Goal: Task Accomplishment & Management: Use online tool/utility

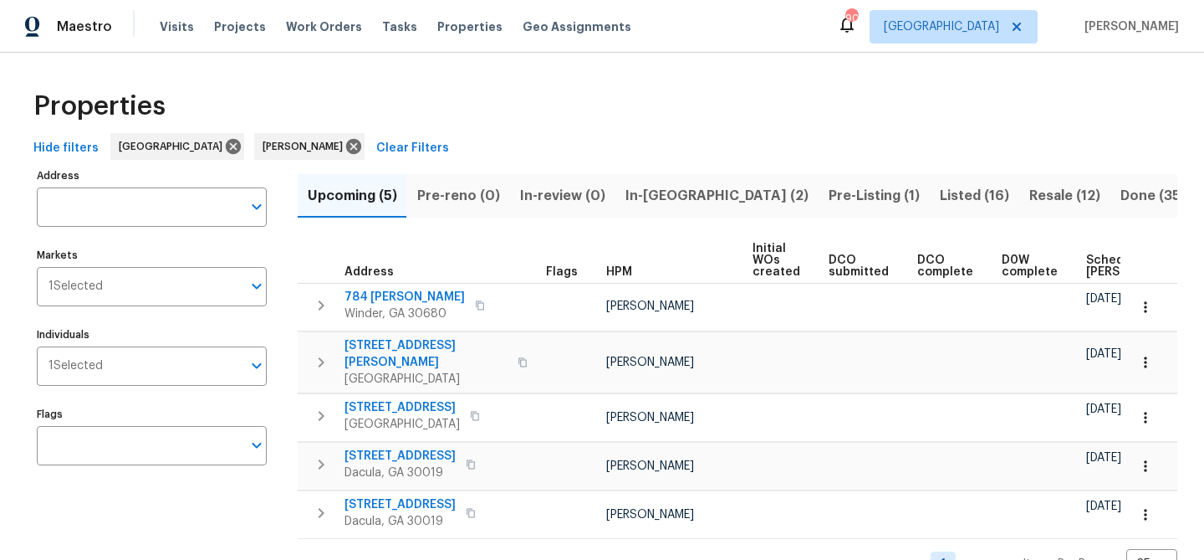
scroll to position [33, 0]
click at [651, 193] on span "In-[GEOGRAPHIC_DATA] (2)" at bounding box center [717, 195] width 183 height 23
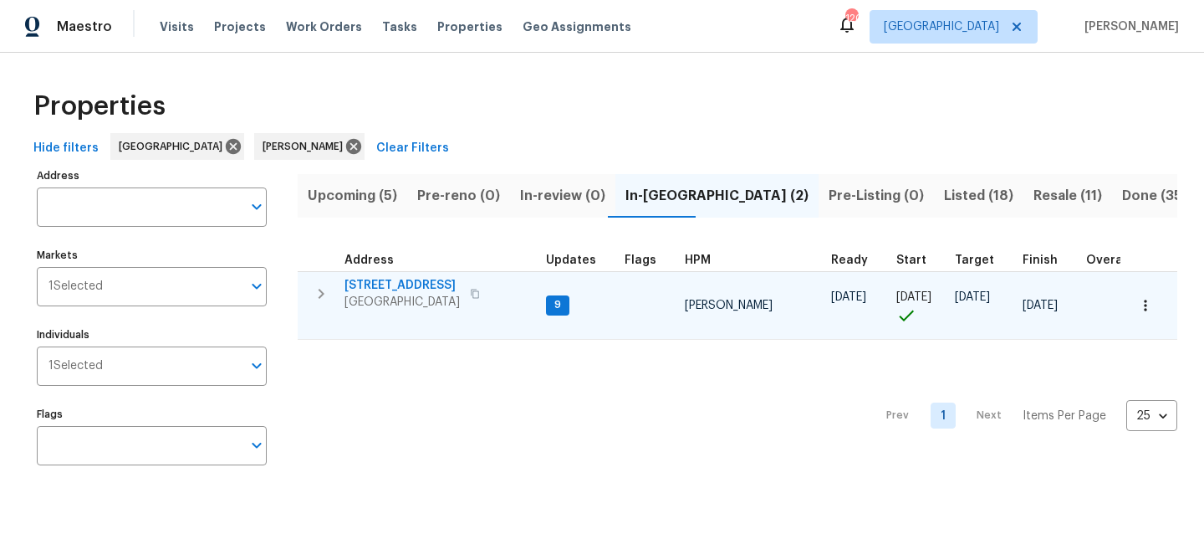
click at [389, 283] on span "201 Cedar Rock Trce" at bounding box center [402, 285] width 115 height 17
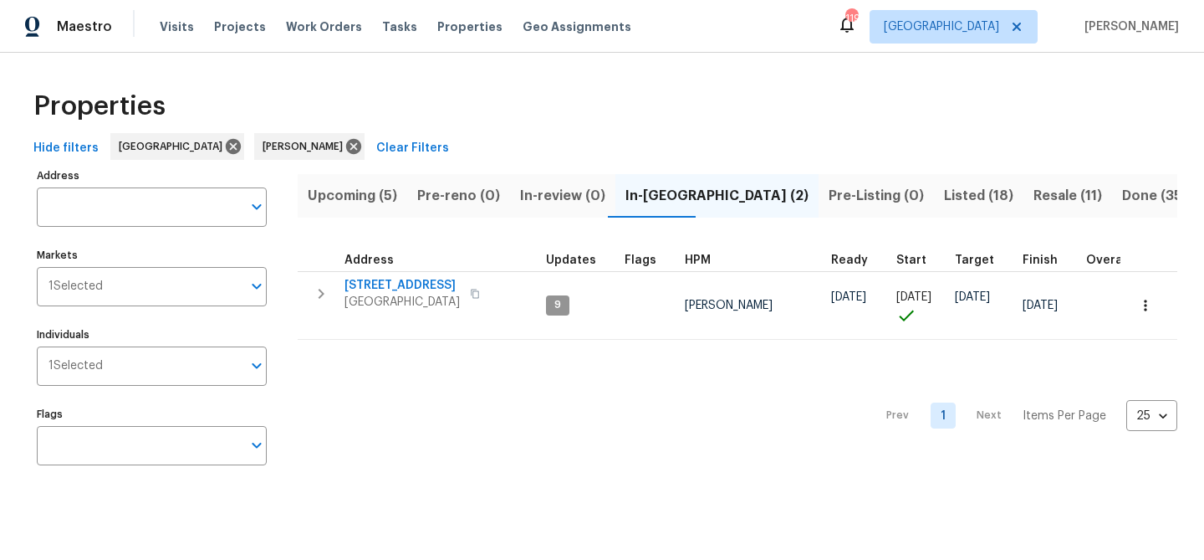
click at [944, 202] on span "Listed (18)" at bounding box center [978, 195] width 69 height 23
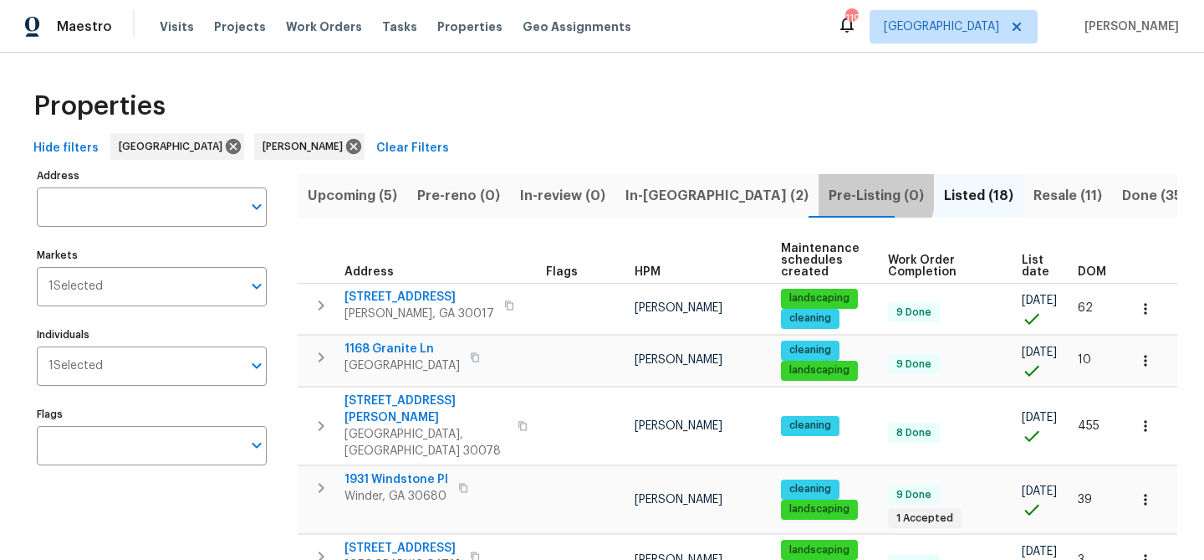
click at [829, 186] on span "Pre-Listing (0)" at bounding box center [876, 195] width 95 height 23
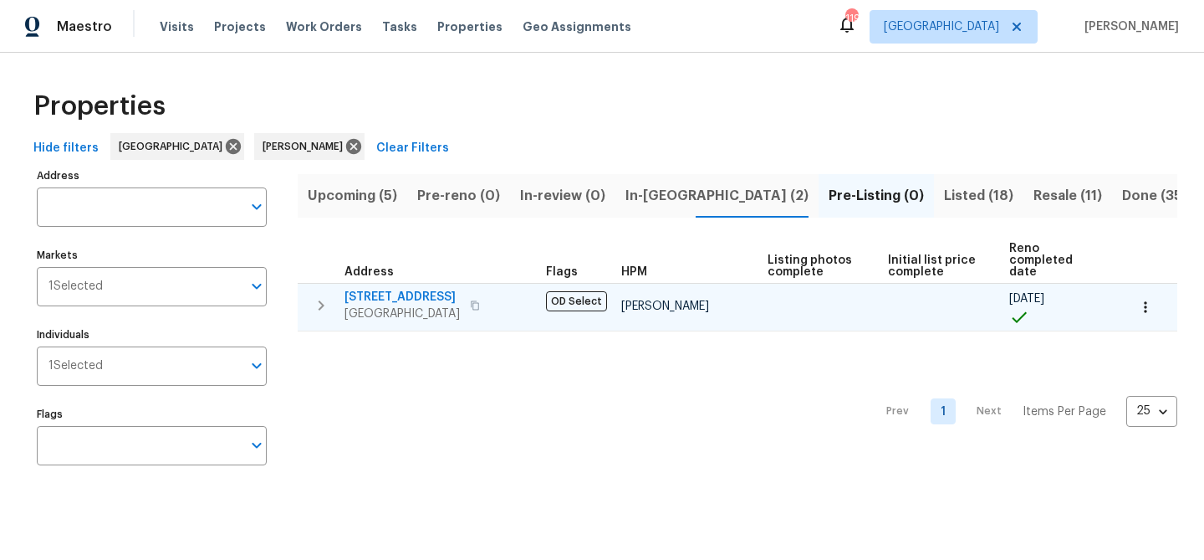
click at [393, 289] on span "190 Derby St" at bounding box center [402, 297] width 115 height 17
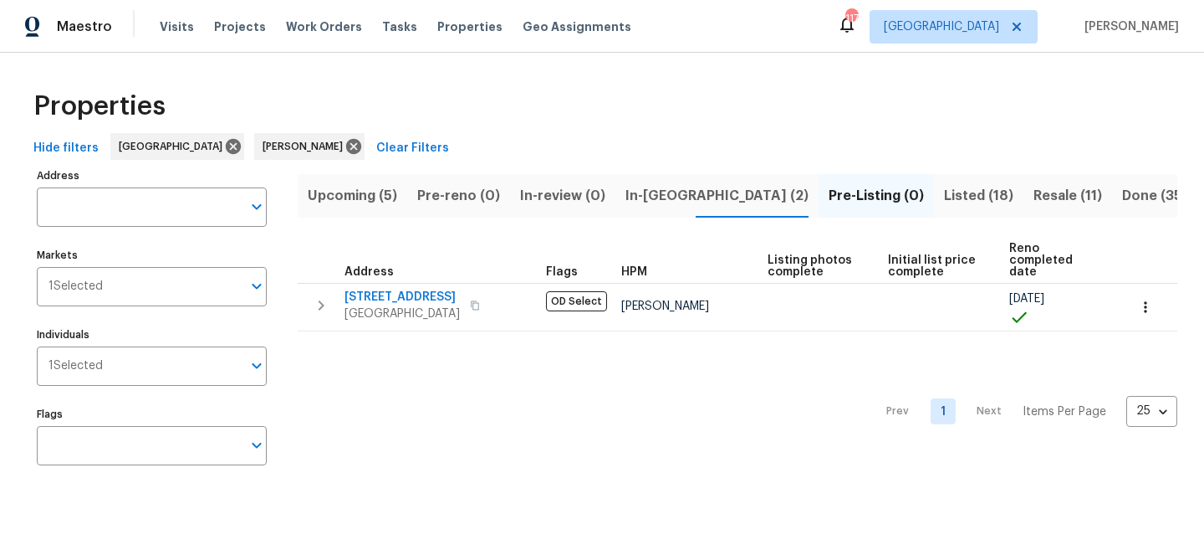
click at [626, 198] on span "In-reno (2)" at bounding box center [717, 195] width 183 height 23
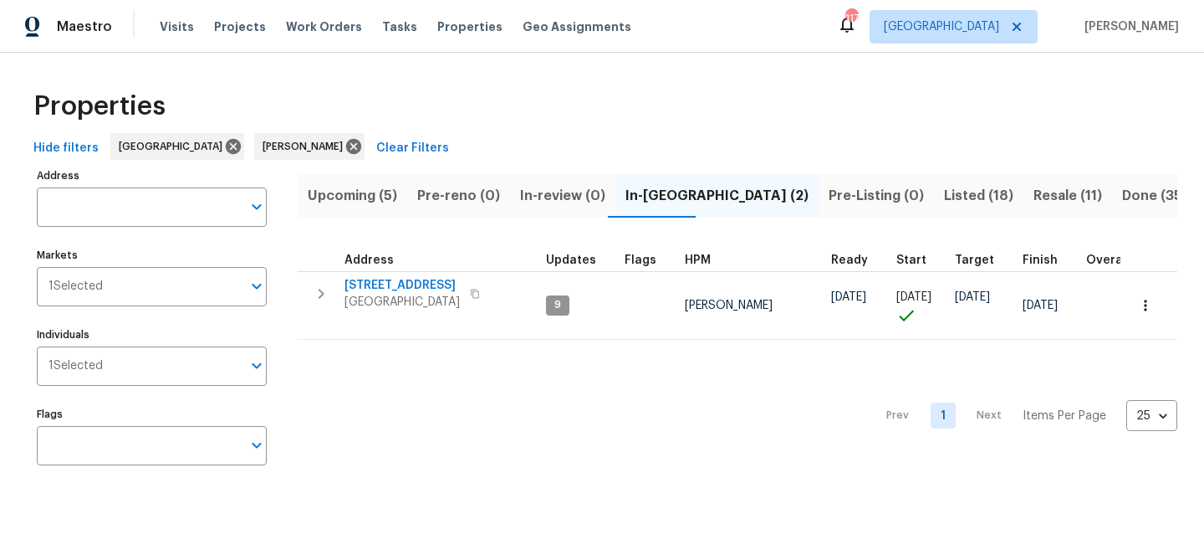
click at [829, 197] on span "Pre-Listing (0)" at bounding box center [876, 195] width 95 height 23
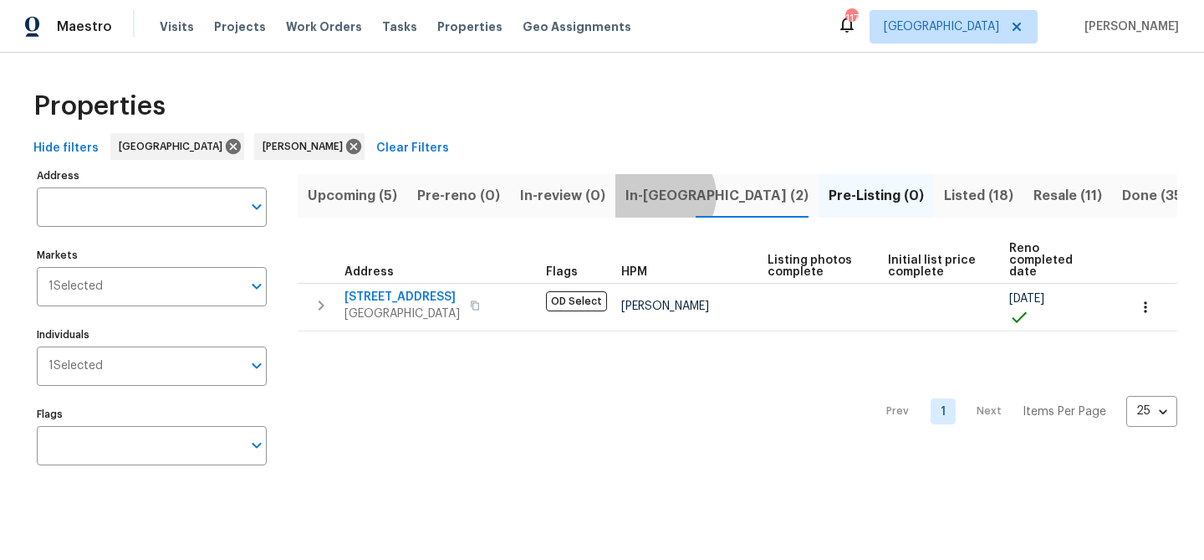
click at [656, 195] on span "In-reno (2)" at bounding box center [717, 195] width 183 height 23
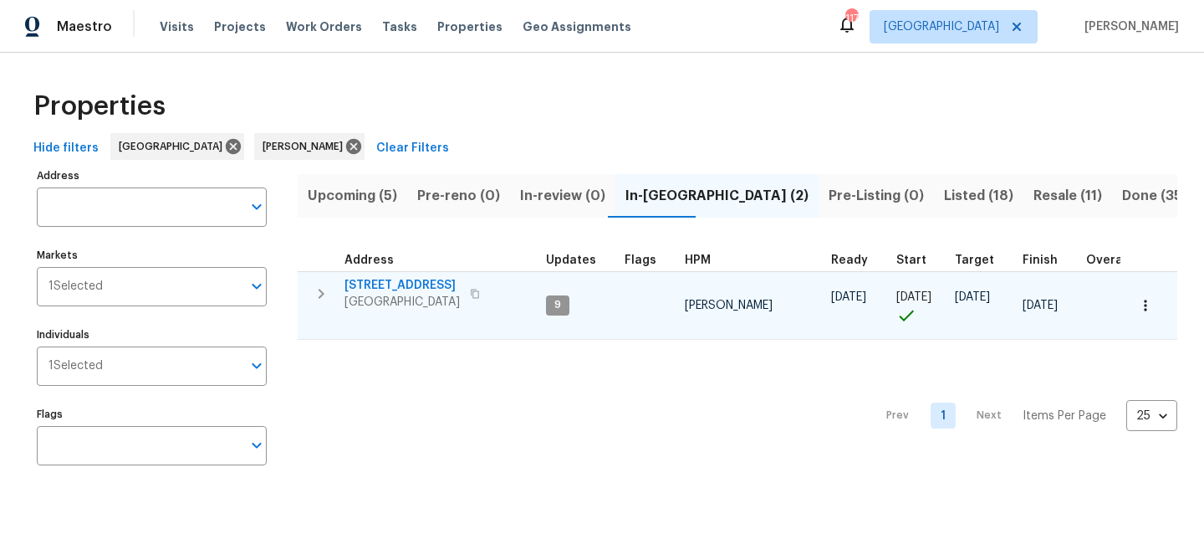
click at [413, 279] on span "201 Cedar Rock Trce" at bounding box center [402, 285] width 115 height 17
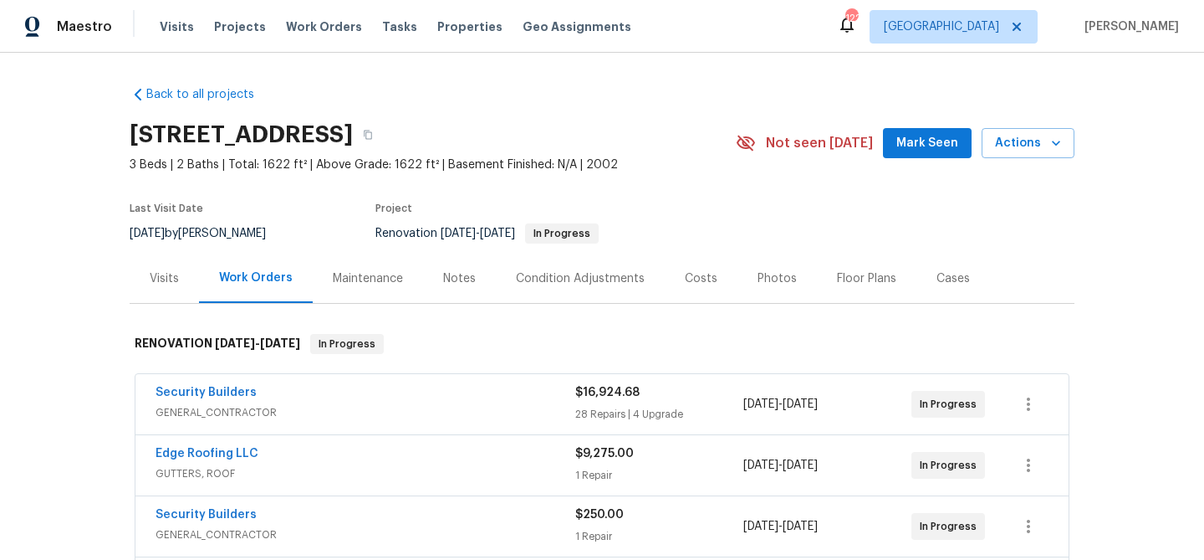
click at [941, 143] on span "Mark Seen" at bounding box center [928, 143] width 62 height 21
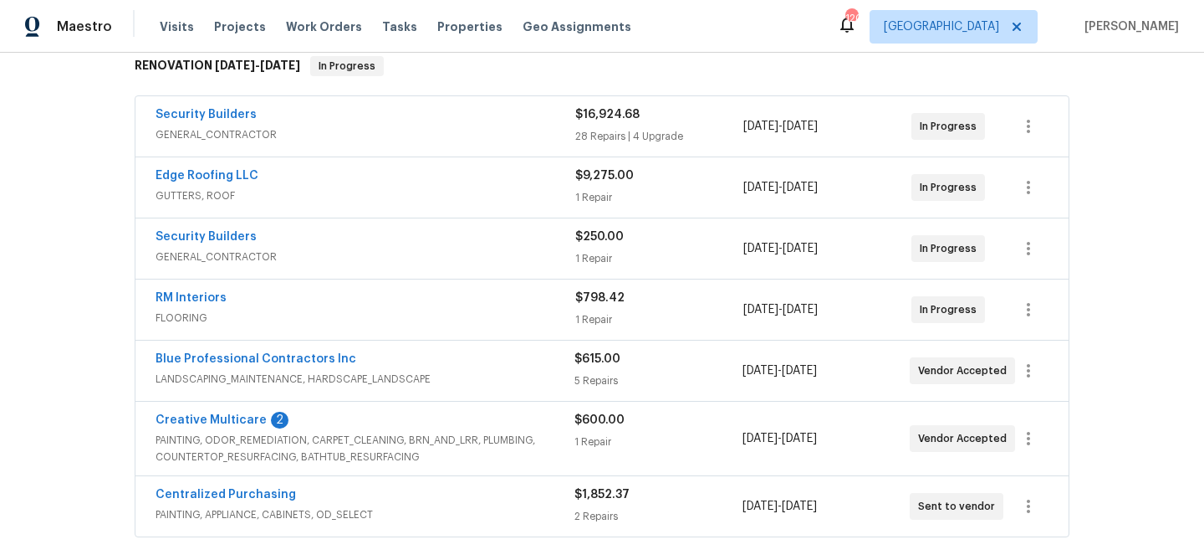
scroll to position [281, 0]
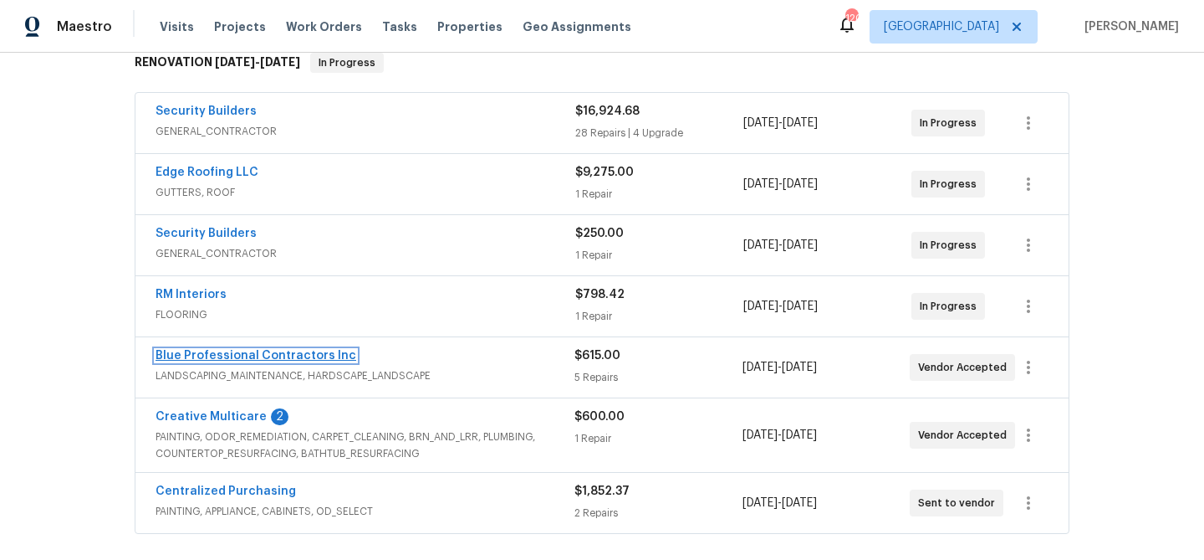
click at [314, 355] on link "Blue Professional Contractors Inc" at bounding box center [256, 356] width 201 height 12
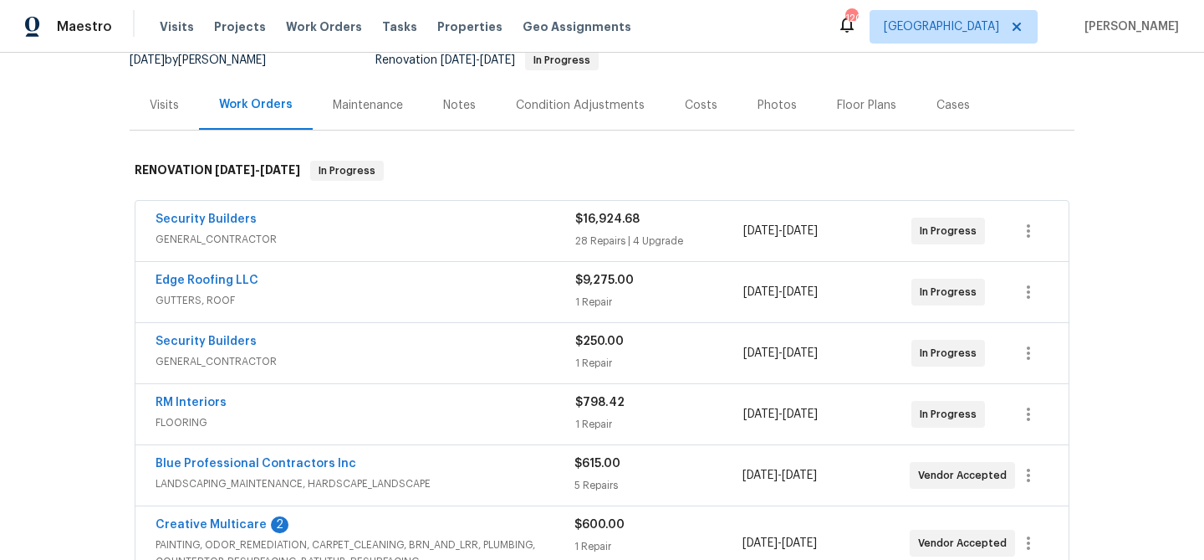
scroll to position [331, 0]
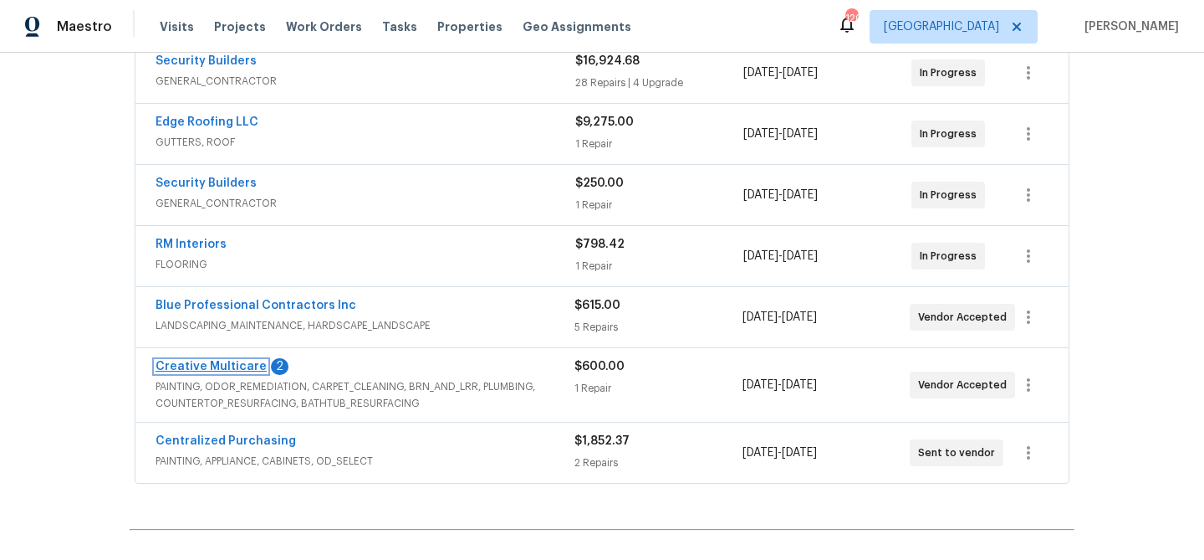
click at [216, 360] on link "Creative Multicare" at bounding box center [211, 366] width 111 height 12
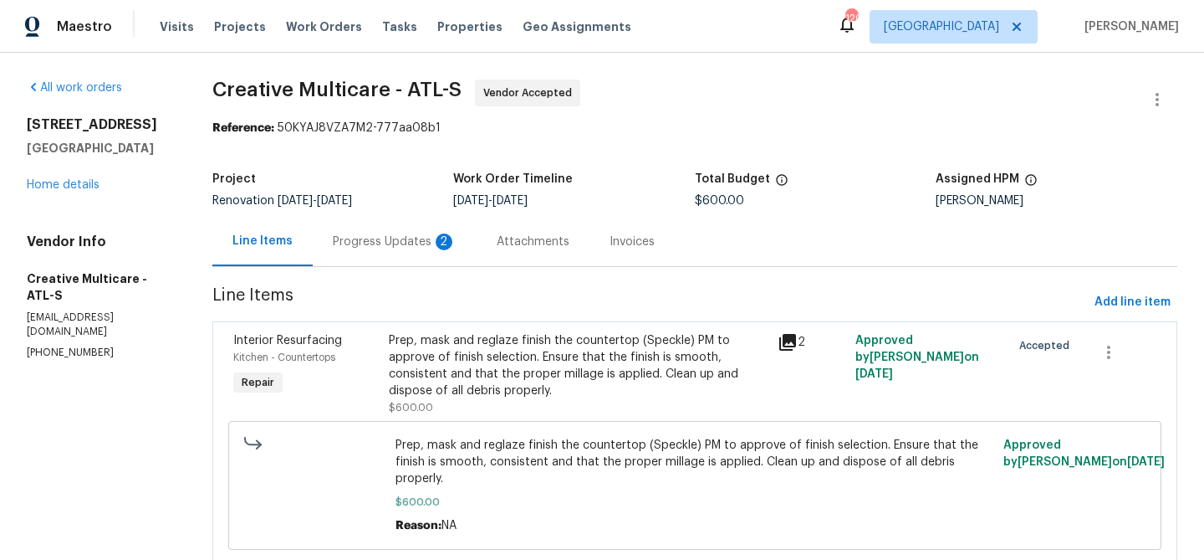
click at [415, 241] on div "Progress Updates 2" at bounding box center [395, 241] width 124 height 17
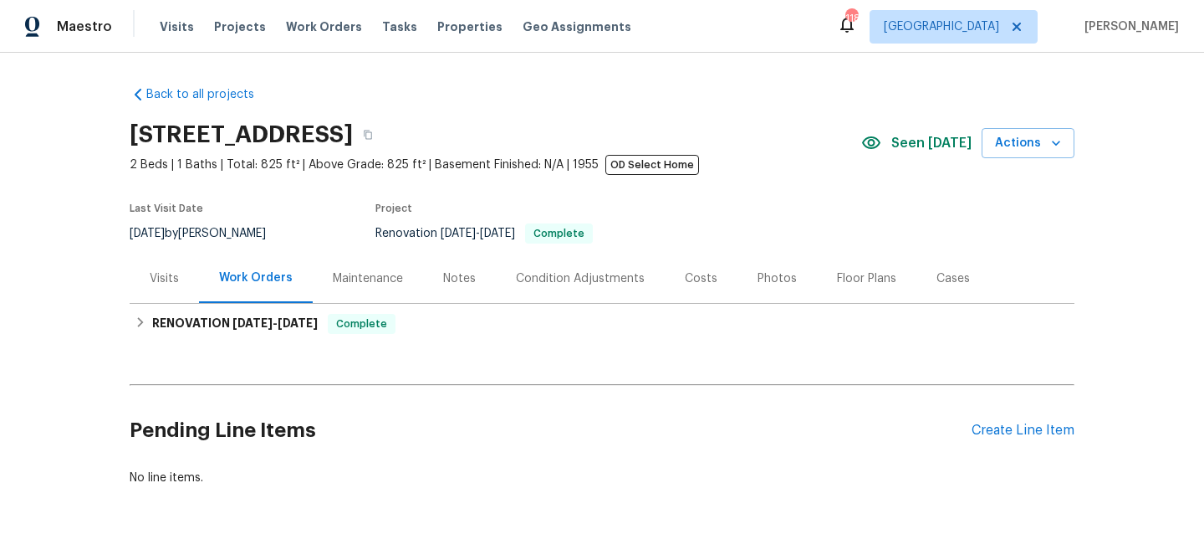
click at [762, 268] on div "Photos" at bounding box center [777, 277] width 79 height 49
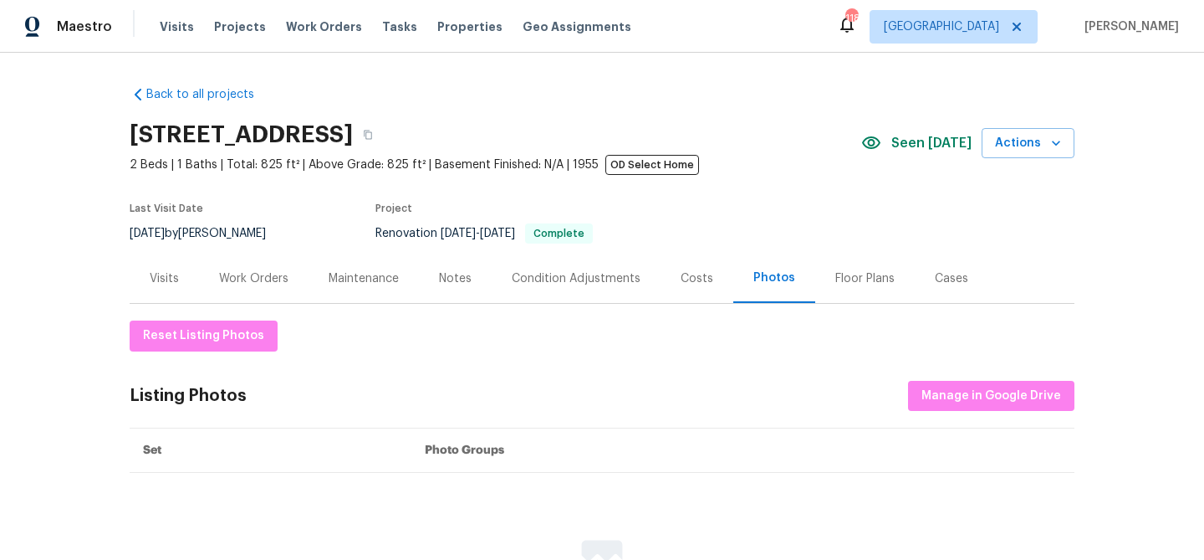
scroll to position [190, 0]
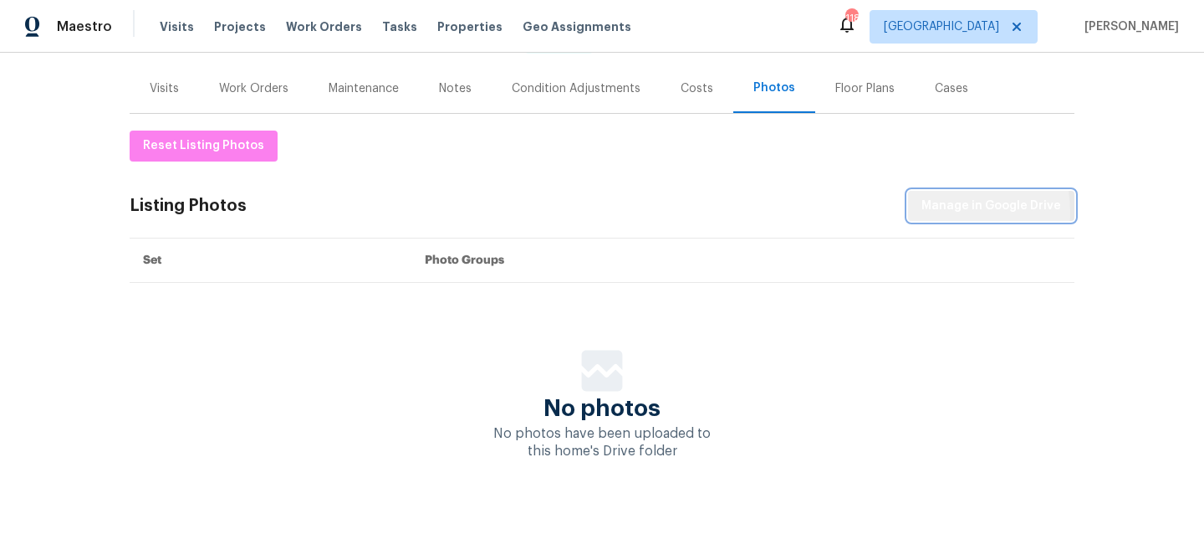
click at [946, 212] on span "Manage in Google Drive" at bounding box center [992, 206] width 140 height 21
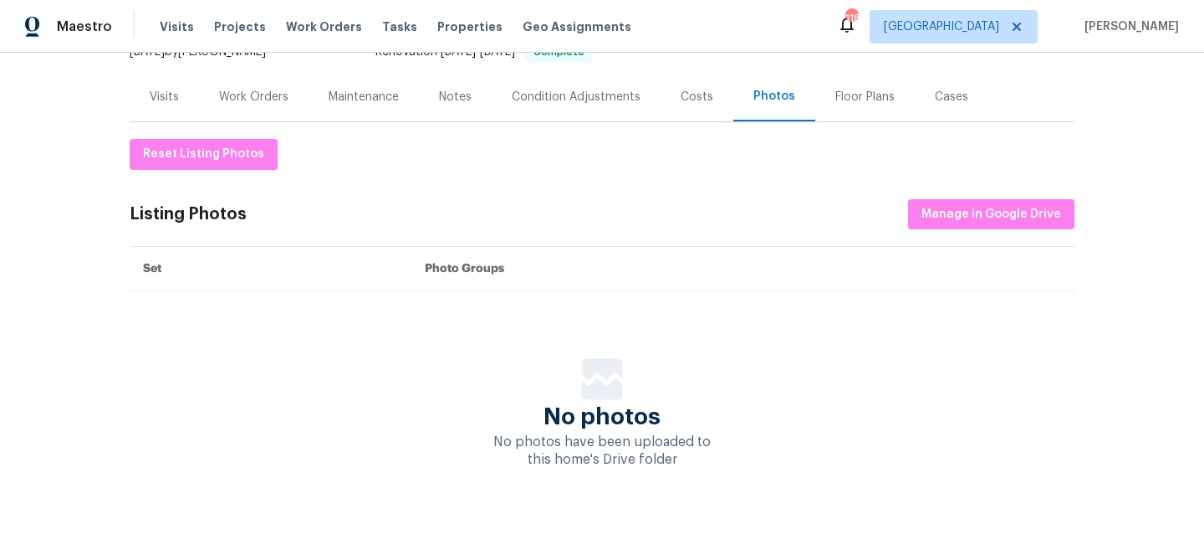
scroll to position [190, 0]
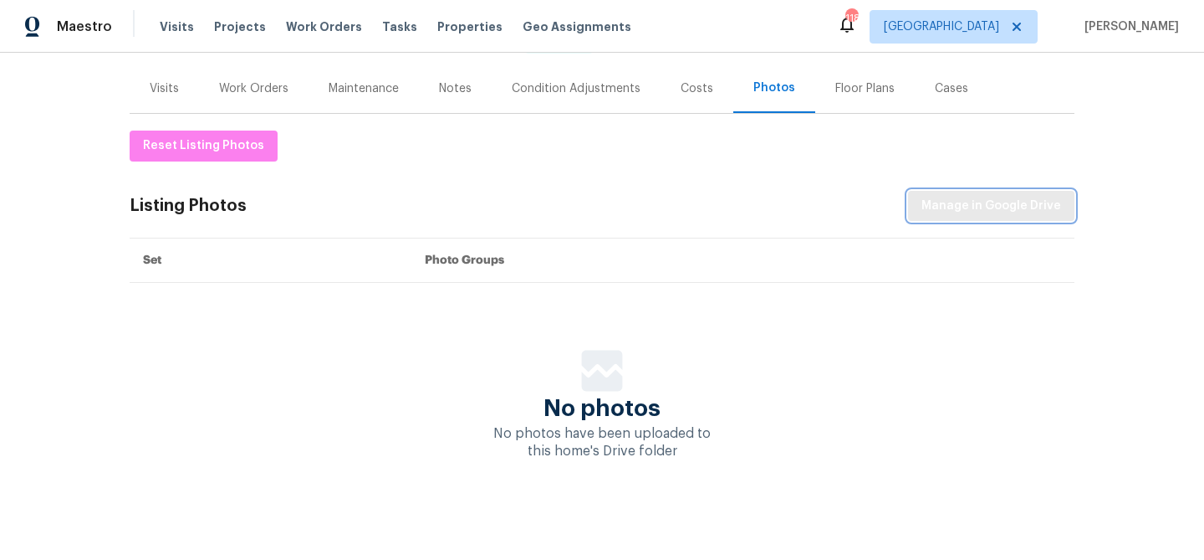
click at [990, 199] on span "Manage in Google Drive" at bounding box center [992, 206] width 140 height 21
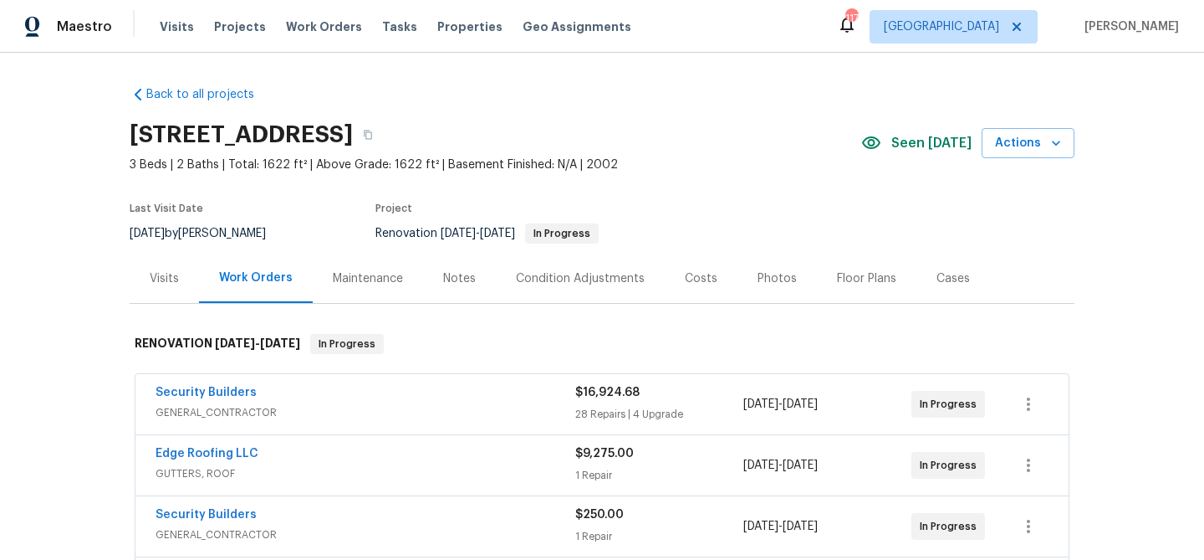
click at [450, 280] on div "Notes" at bounding box center [459, 278] width 33 height 17
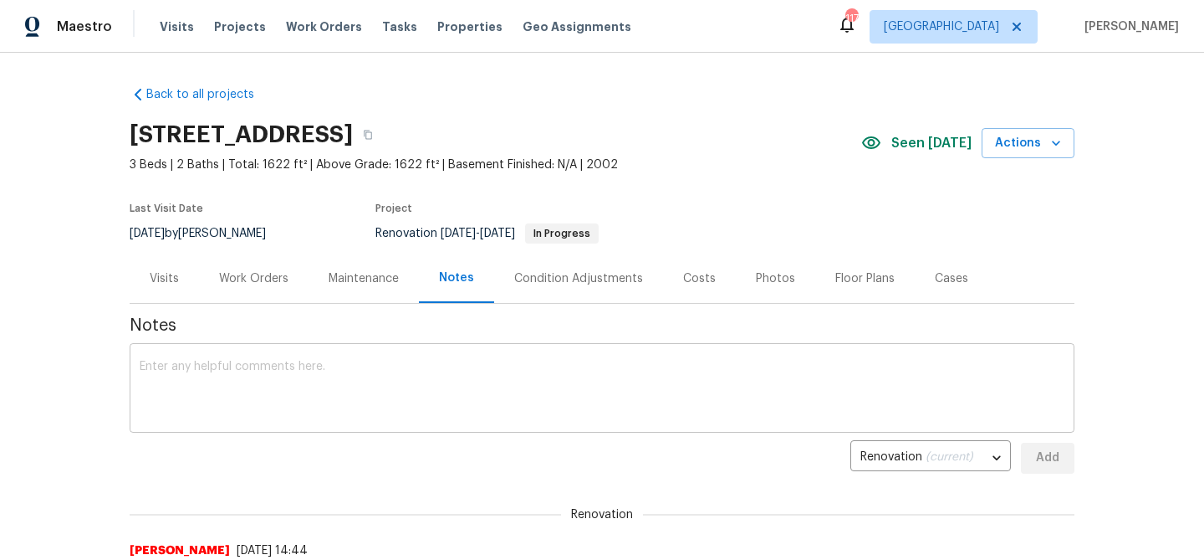
click at [411, 353] on div "x ​" at bounding box center [602, 389] width 945 height 85
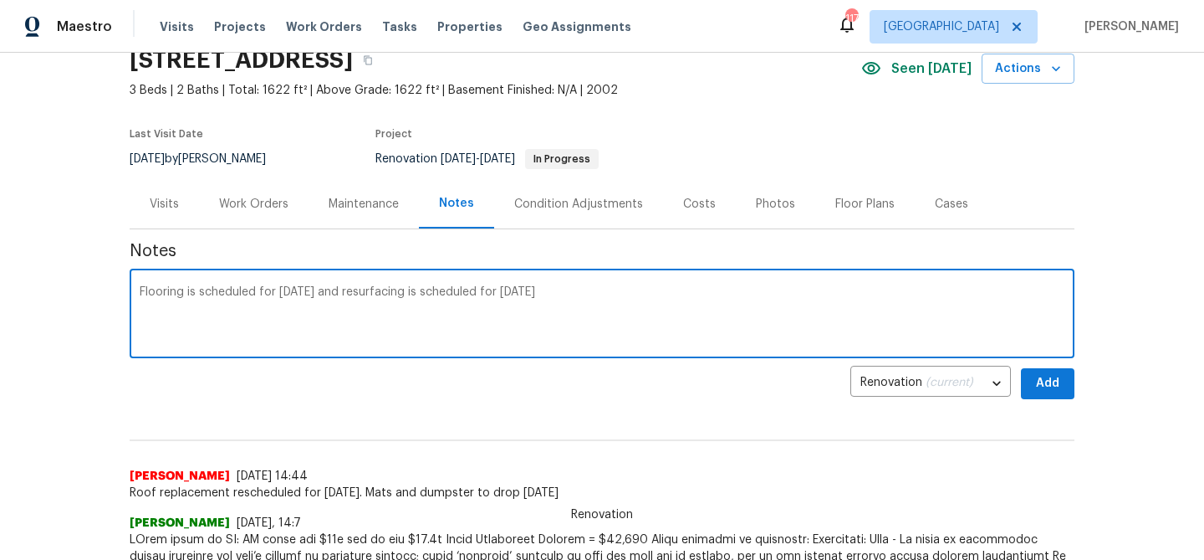
scroll to position [110, 0]
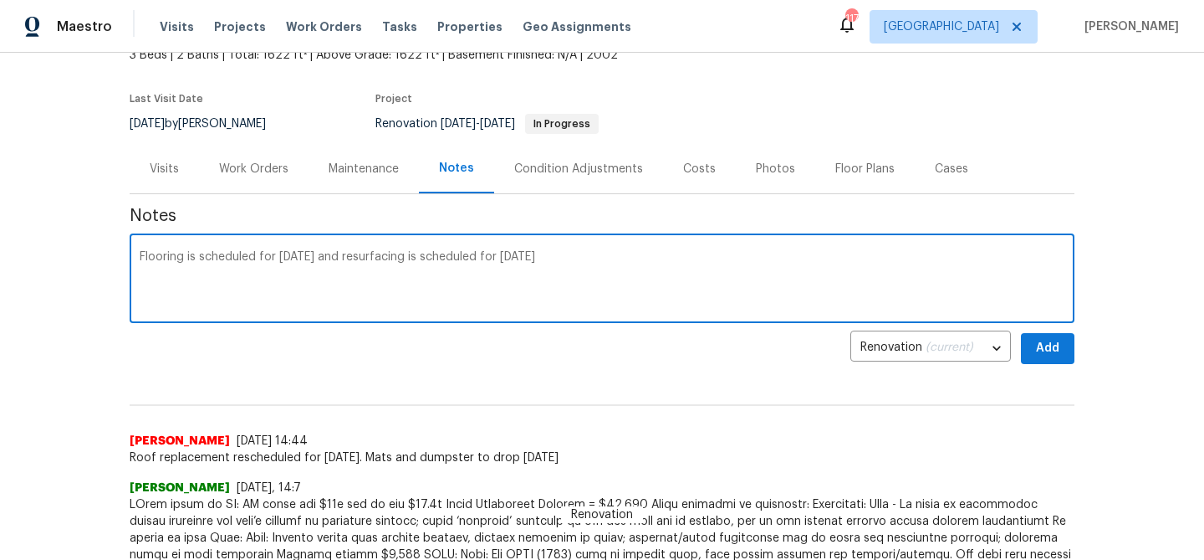
type textarea "Flooring is scheduled for Wednesday 8/20 and resurfacing is scheduled for Thurs…"
click at [1054, 345] on span "Add" at bounding box center [1048, 348] width 27 height 21
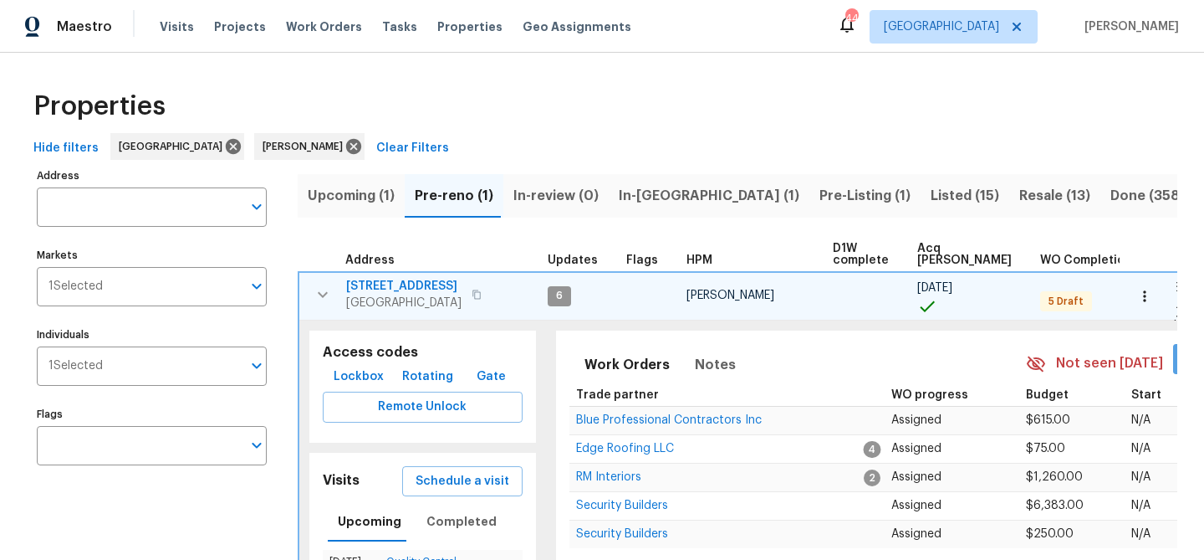
click at [1187, 363] on span "Mark Seen" at bounding box center [1218, 359] width 62 height 21
click at [325, 291] on icon "button" at bounding box center [323, 294] width 20 height 20
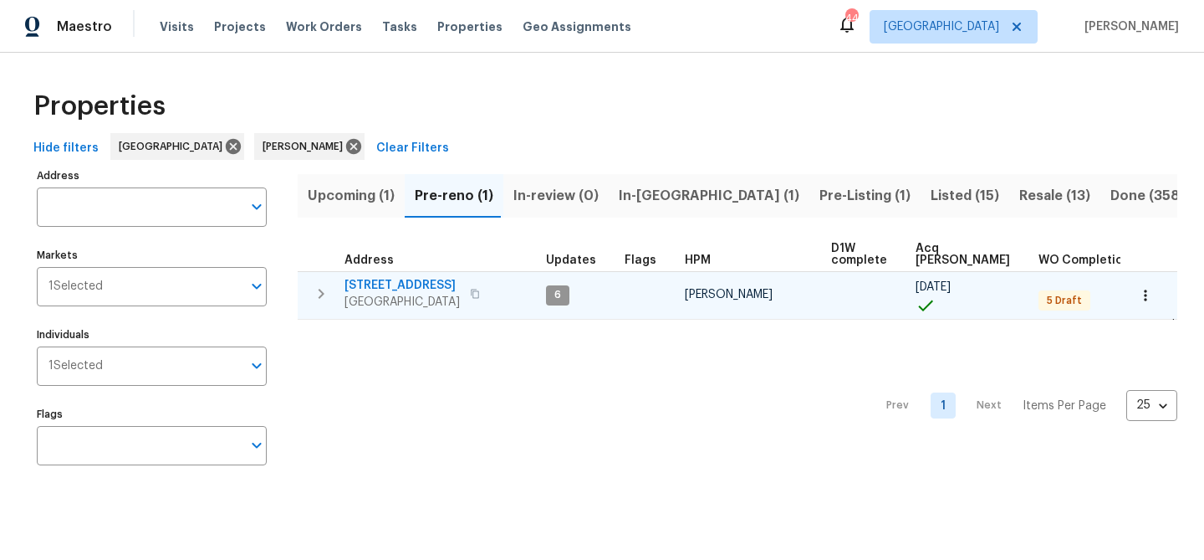
click at [369, 278] on span "[STREET_ADDRESS]" at bounding box center [402, 285] width 115 height 17
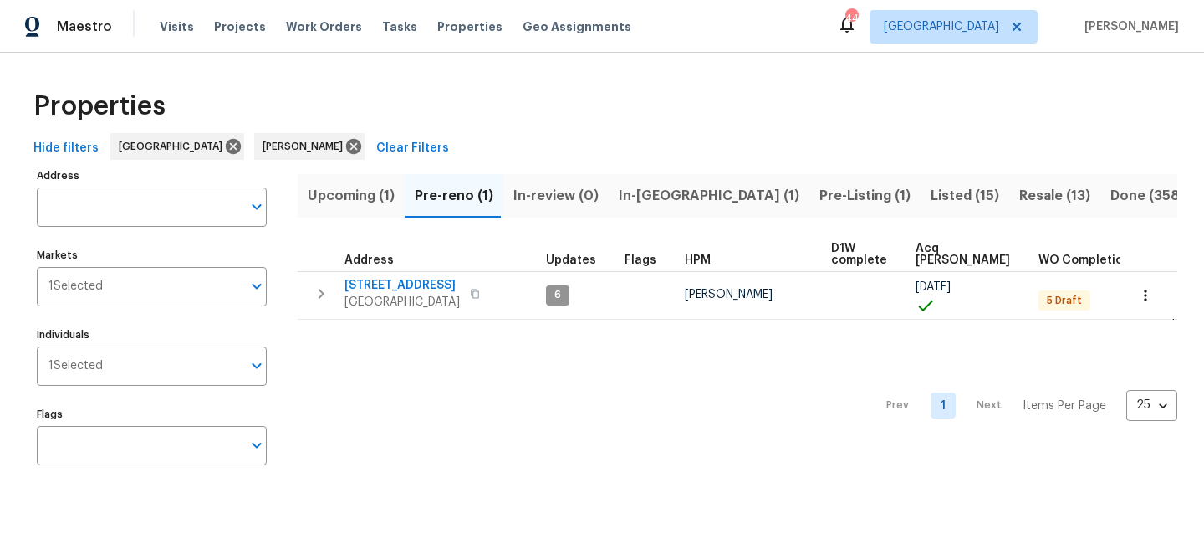
click at [346, 197] on span "Upcoming (1)" at bounding box center [351, 195] width 87 height 23
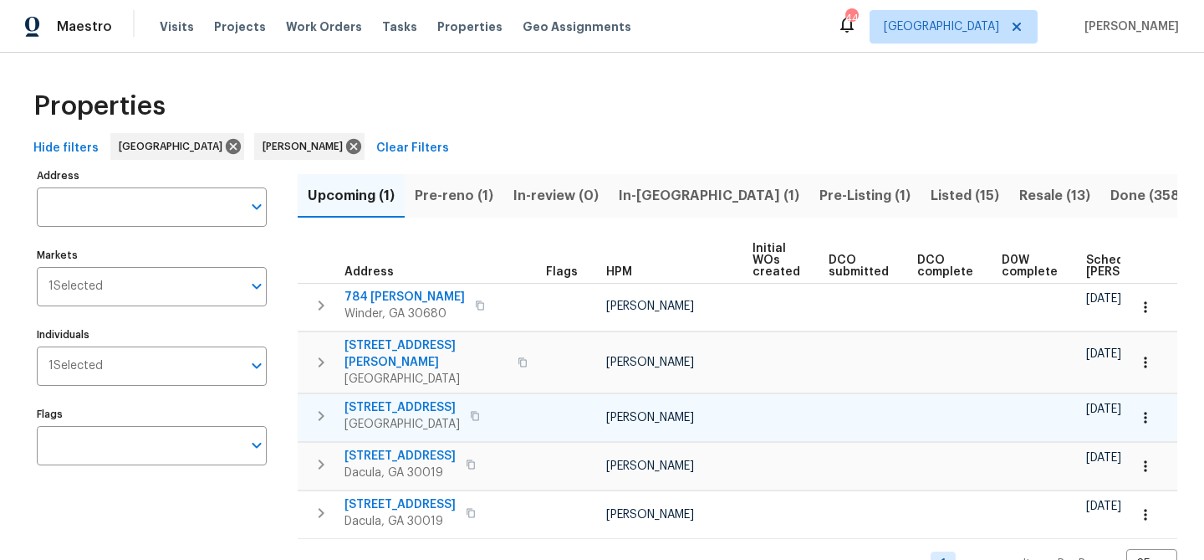
scroll to position [33, 0]
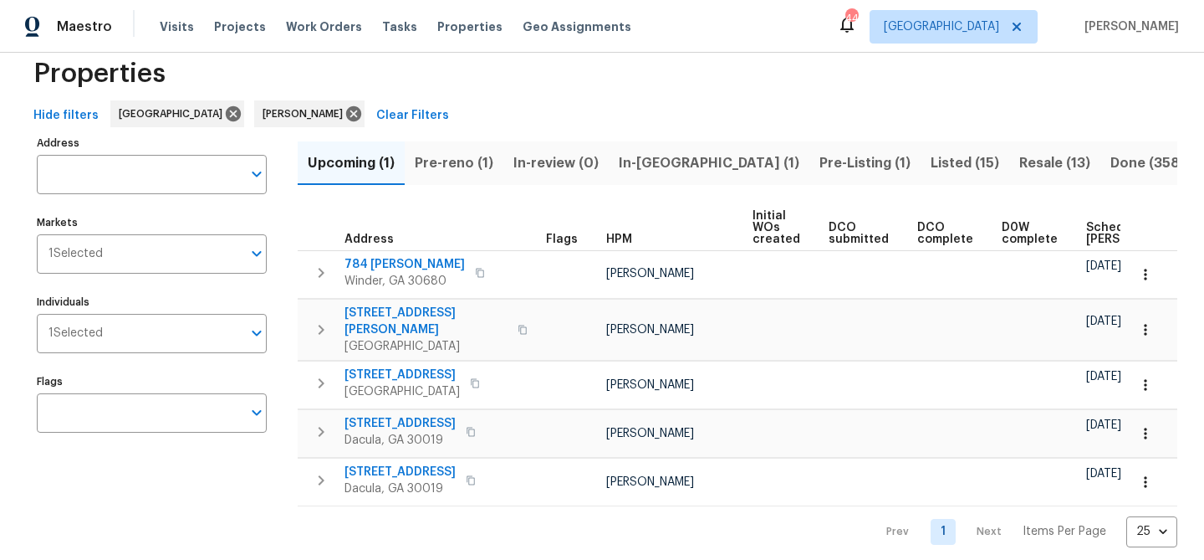
click at [1086, 233] on span "Scheduled COE" at bounding box center [1133, 233] width 95 height 23
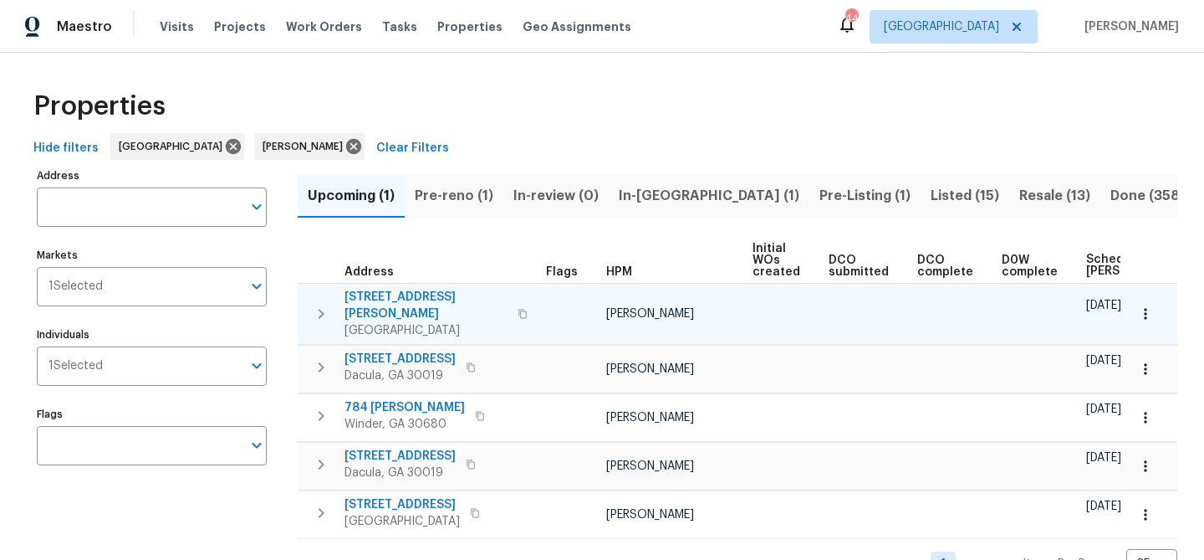
click at [386, 290] on span "401 Martin Field Ct" at bounding box center [426, 305] width 163 height 33
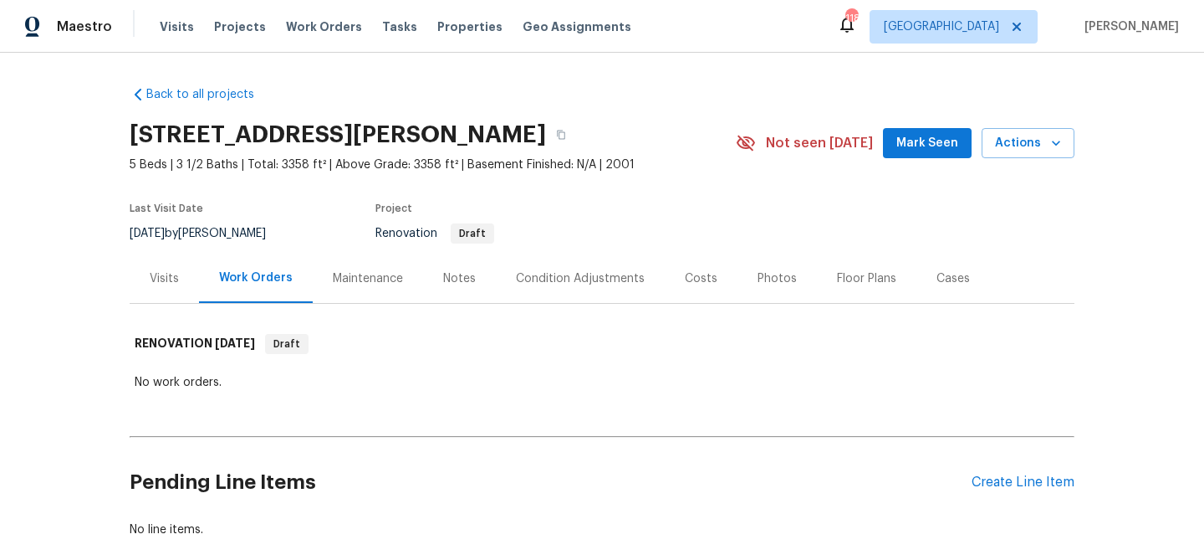
drag, startPoint x: 892, startPoint y: 149, endPoint x: 877, endPoint y: 153, distance: 15.6
click at [889, 150] on div "Not seen today Mark Seen Actions" at bounding box center [905, 143] width 339 height 31
drag, startPoint x: 652, startPoint y: 132, endPoint x: 628, endPoint y: 151, distance: 29.8
click at [565, 132] on icon "button" at bounding box center [561, 134] width 8 height 9
click at [597, 286] on div "Condition Adjustments" at bounding box center [580, 277] width 169 height 49
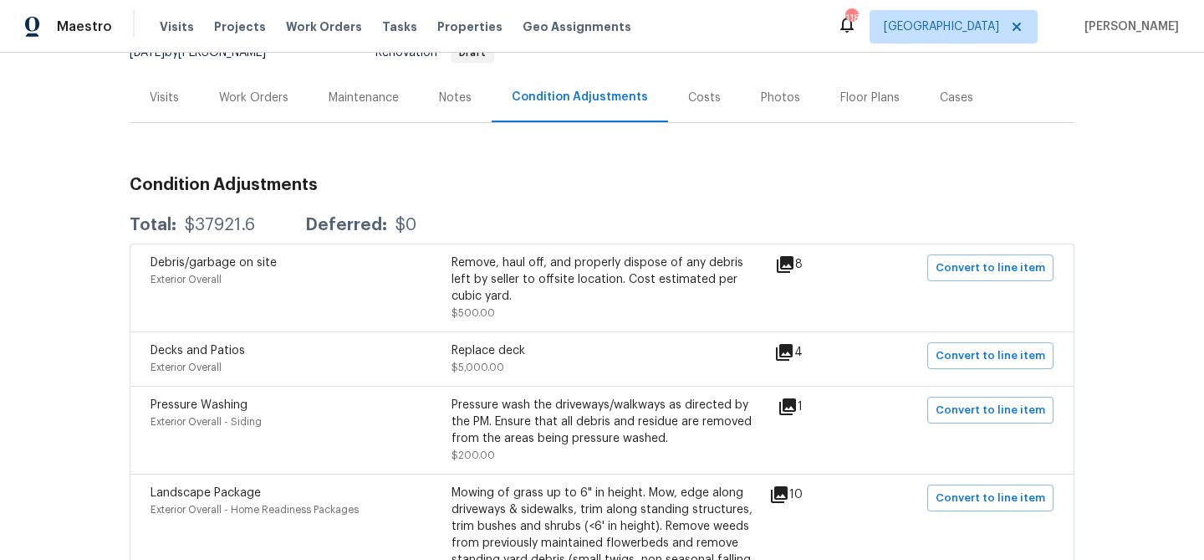
scroll to position [289, 0]
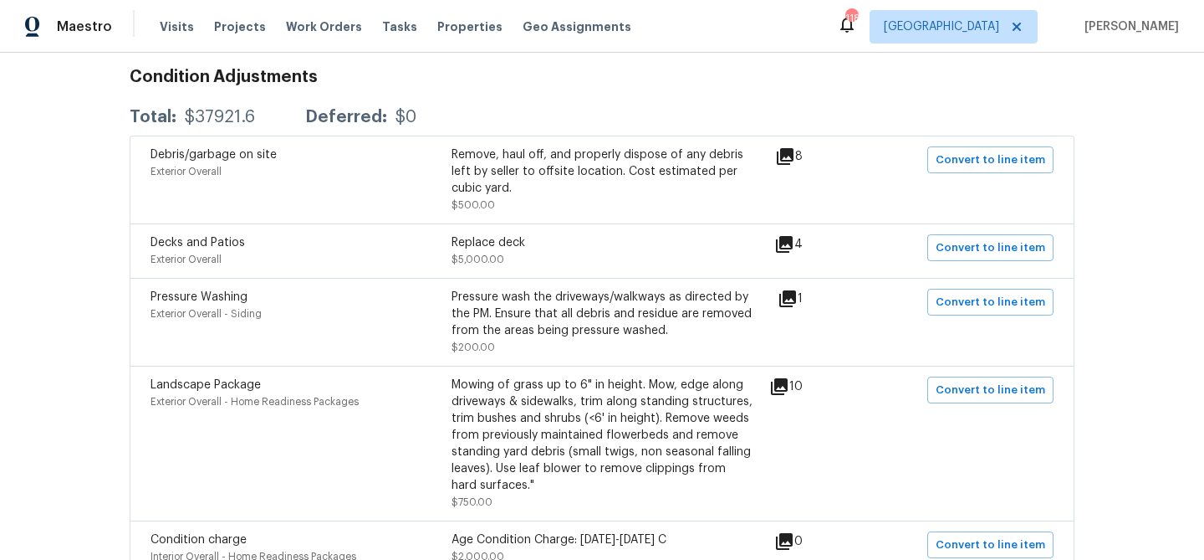
click at [793, 248] on icon at bounding box center [784, 244] width 17 height 17
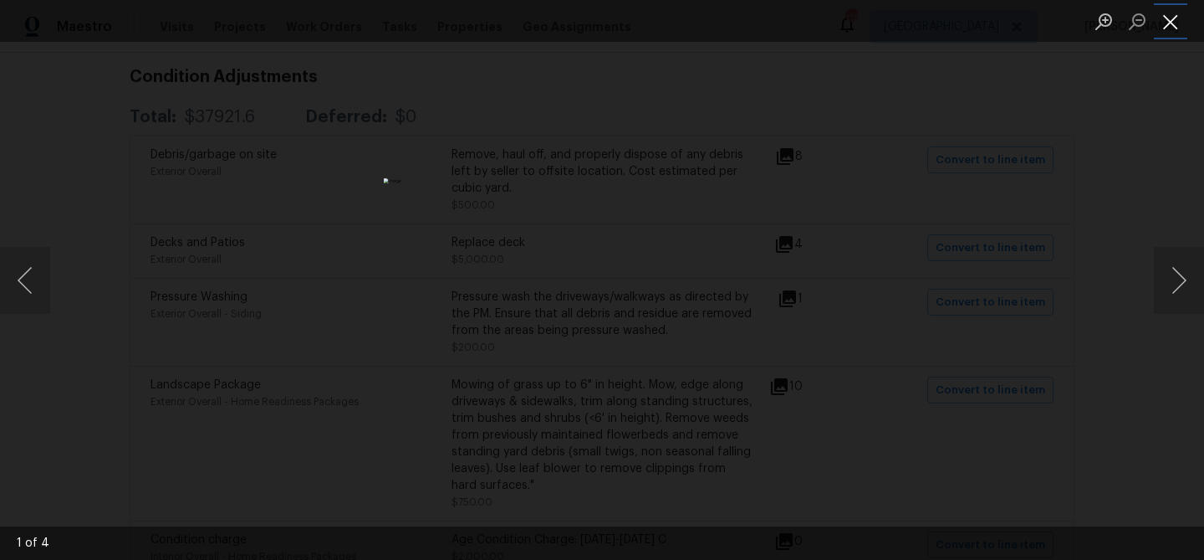
click at [1167, 29] on button "Close lightbox" at bounding box center [1170, 21] width 33 height 29
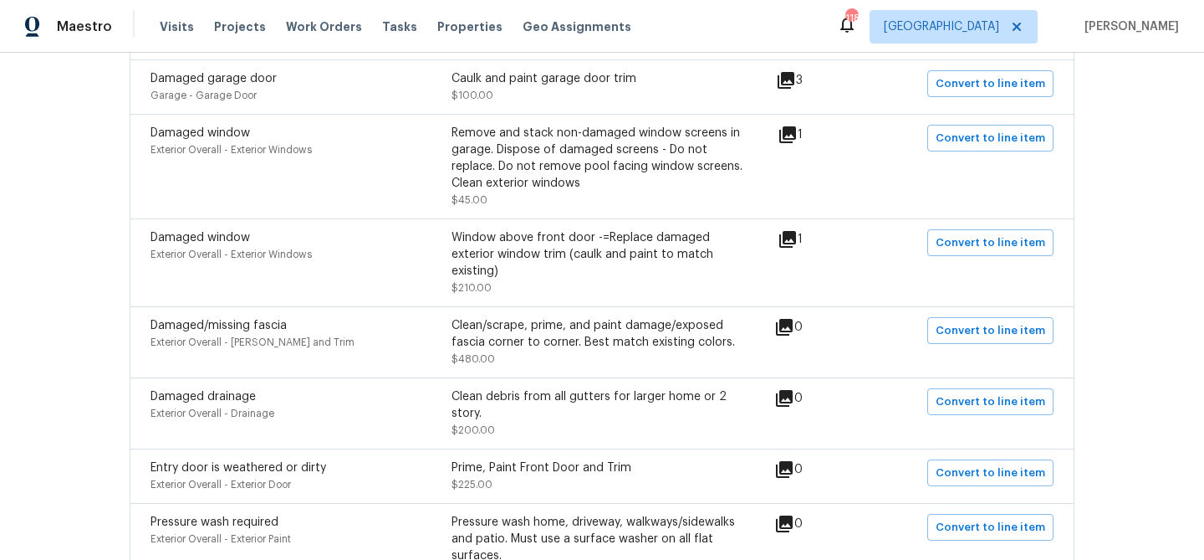
scroll to position [1530, 0]
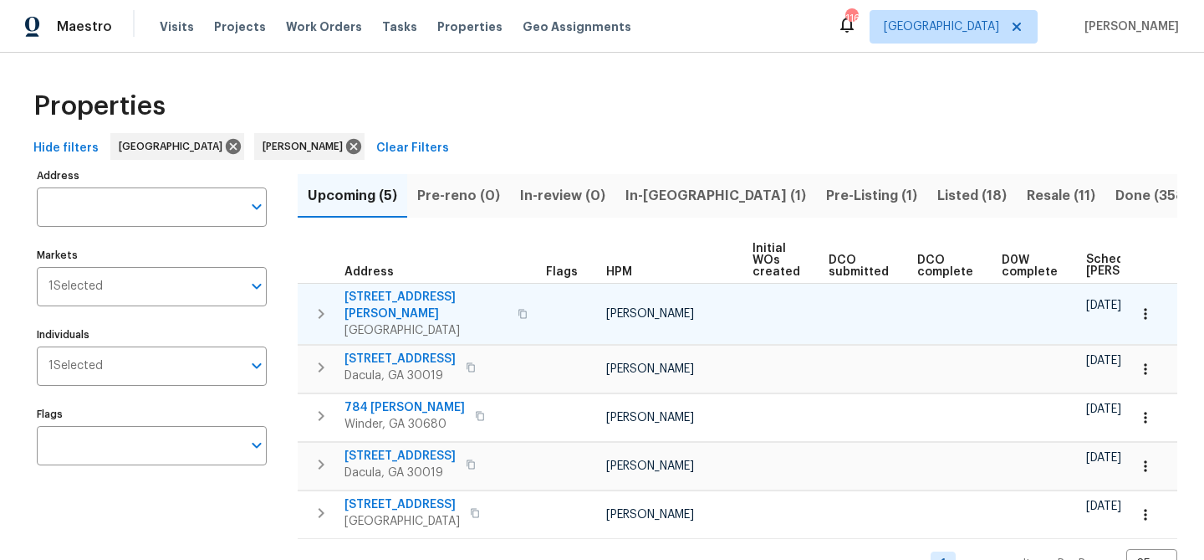
click at [418, 291] on span "[STREET_ADDRESS][PERSON_NAME]" at bounding box center [426, 305] width 163 height 33
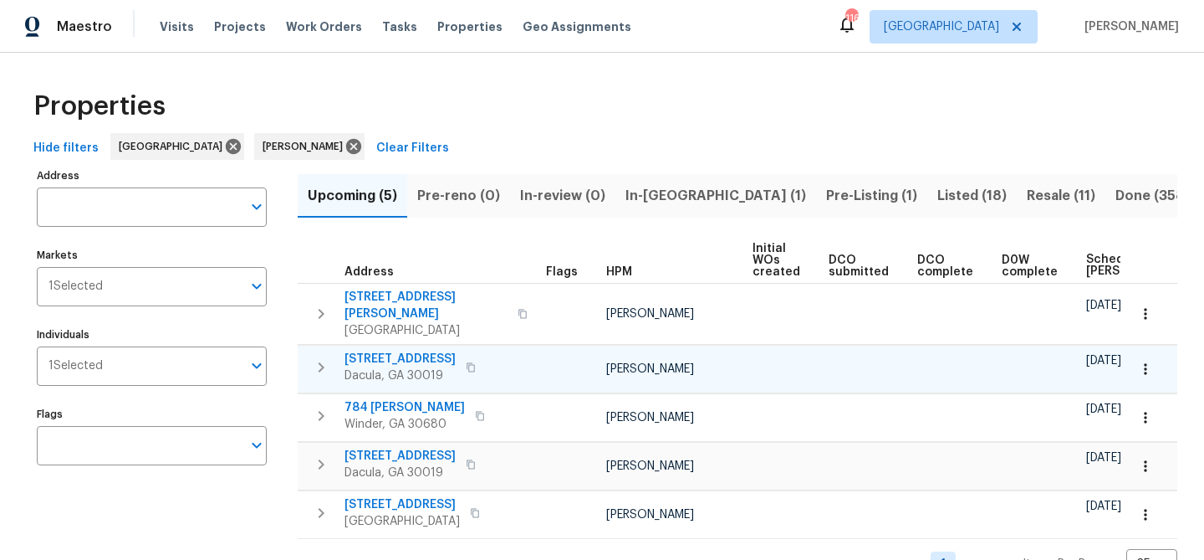
click at [475, 362] on icon "button" at bounding box center [471, 366] width 8 height 9
click at [413, 350] on span "[STREET_ADDRESS]" at bounding box center [400, 358] width 111 height 17
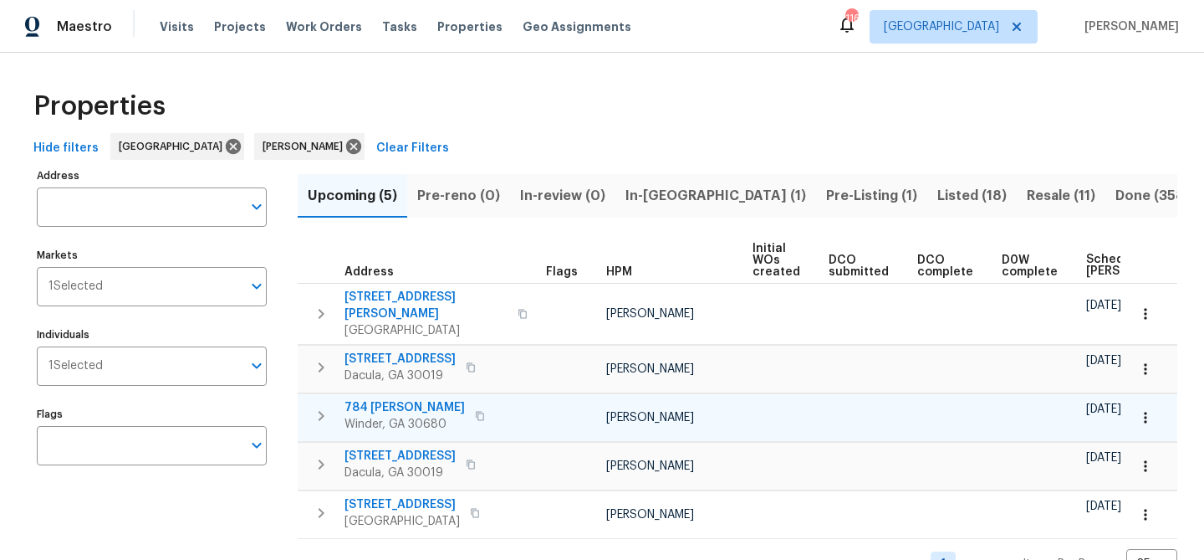
click at [475, 411] on icon "button" at bounding box center [480, 416] width 10 height 10
click at [374, 399] on span "784 [PERSON_NAME]" at bounding box center [405, 407] width 120 height 17
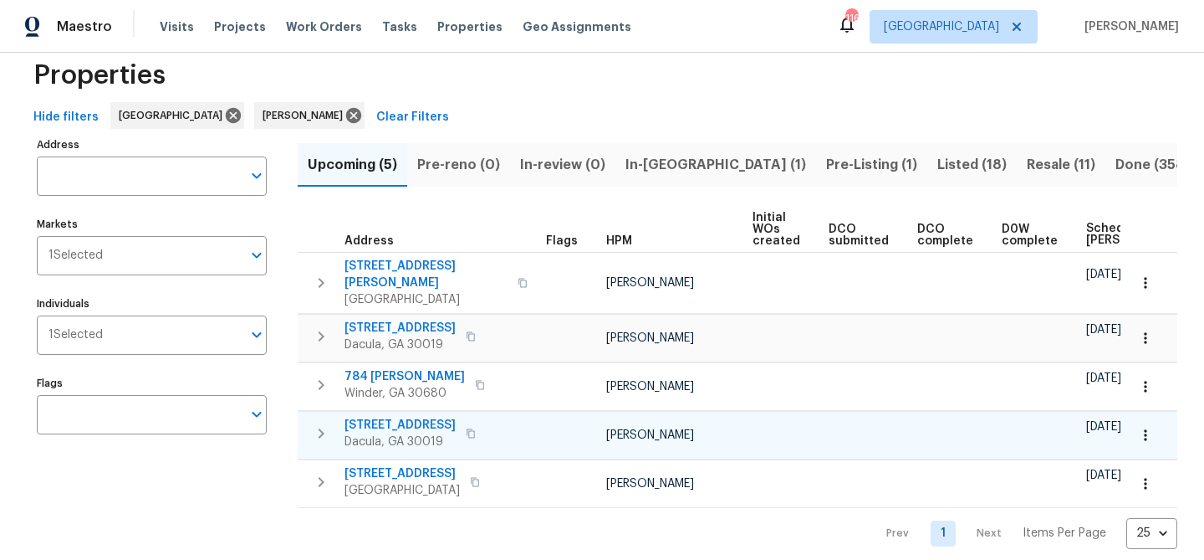
click at [372, 417] on span "2481 Merrion Park Ct" at bounding box center [400, 425] width 111 height 17
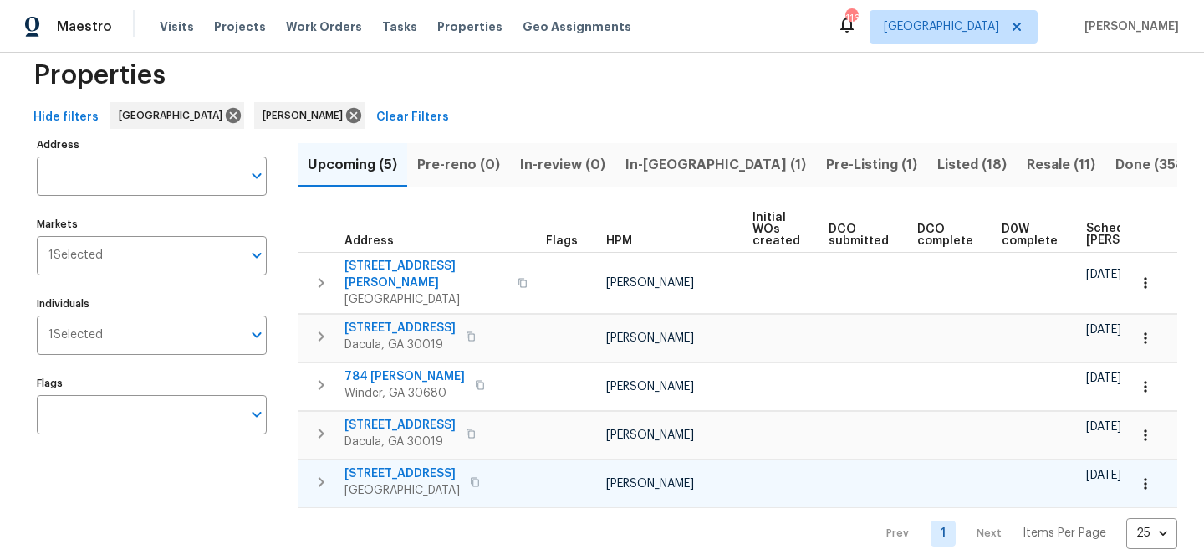
click at [386, 465] on span "550 Wayside Dr" at bounding box center [402, 473] width 115 height 17
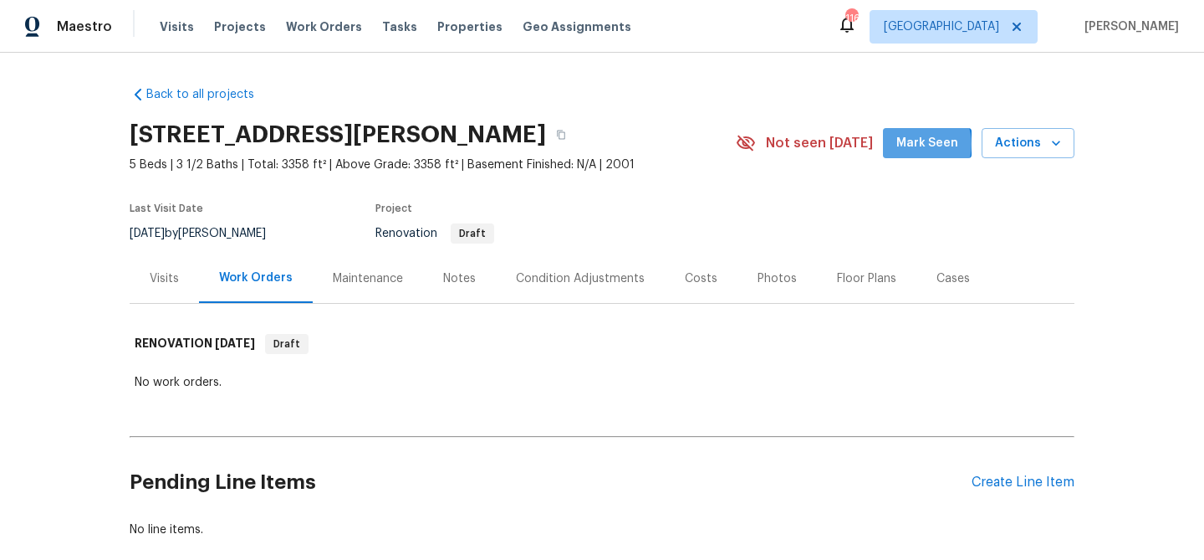
click at [923, 144] on span "Mark Seen" at bounding box center [928, 143] width 62 height 21
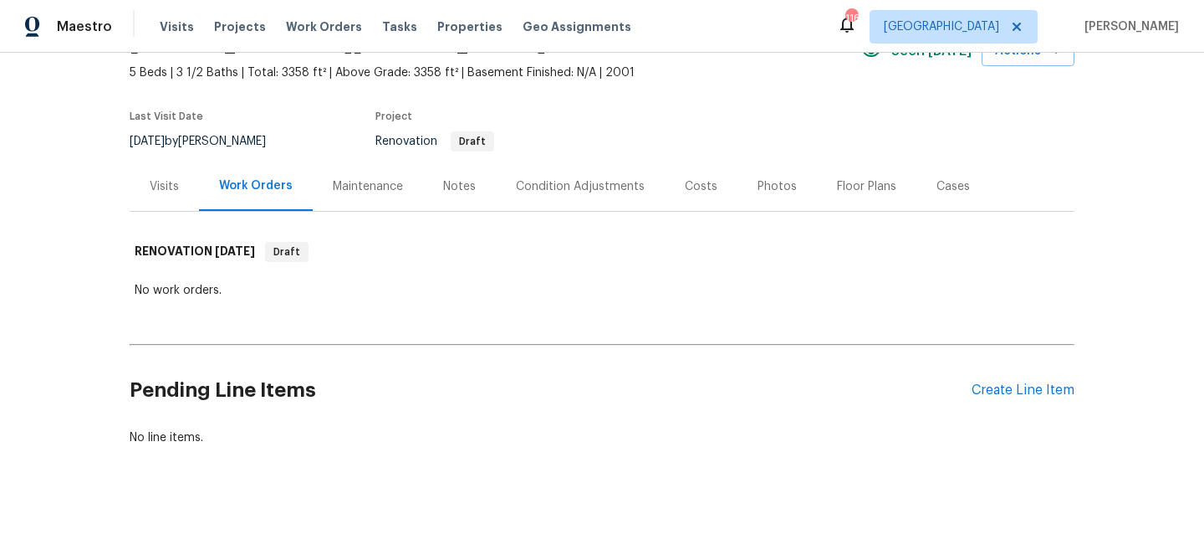
click at [547, 186] on div "Condition Adjustments" at bounding box center [580, 186] width 129 height 17
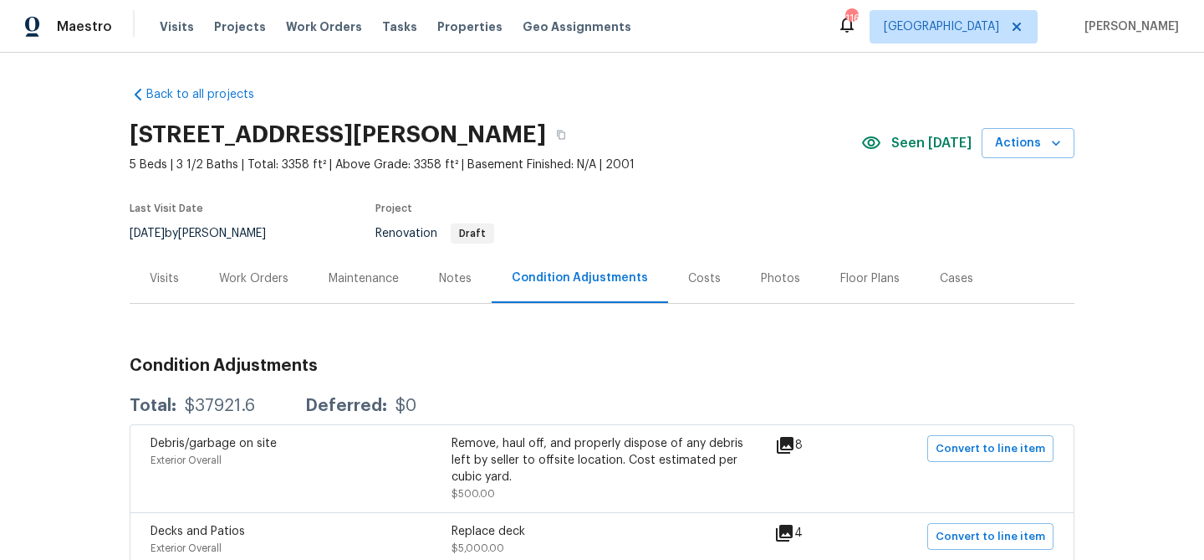
click at [445, 278] on div "Notes" at bounding box center [455, 278] width 33 height 17
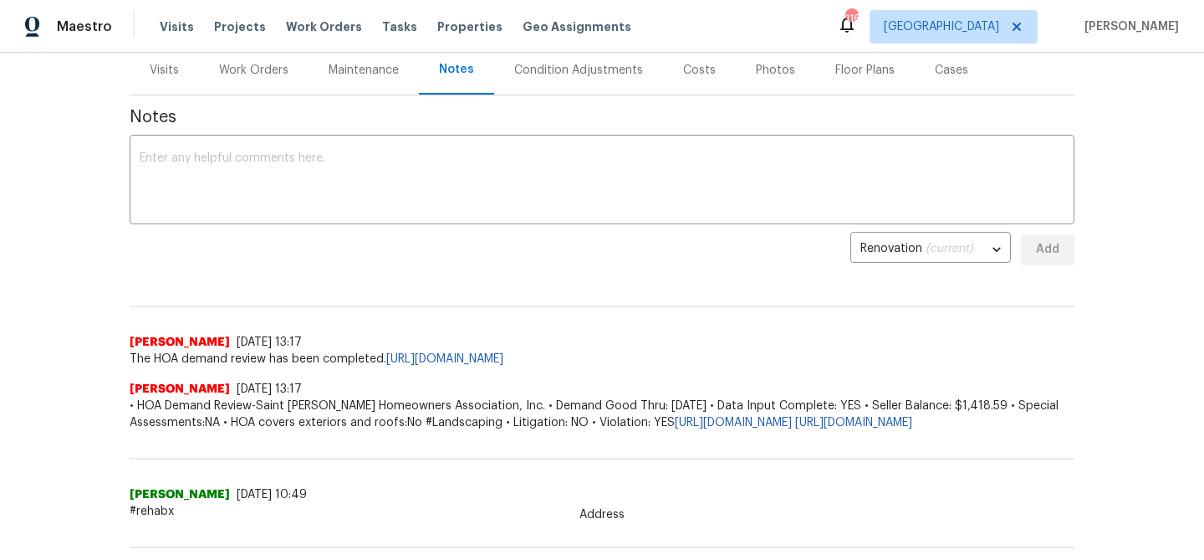
scroll to position [212, 0]
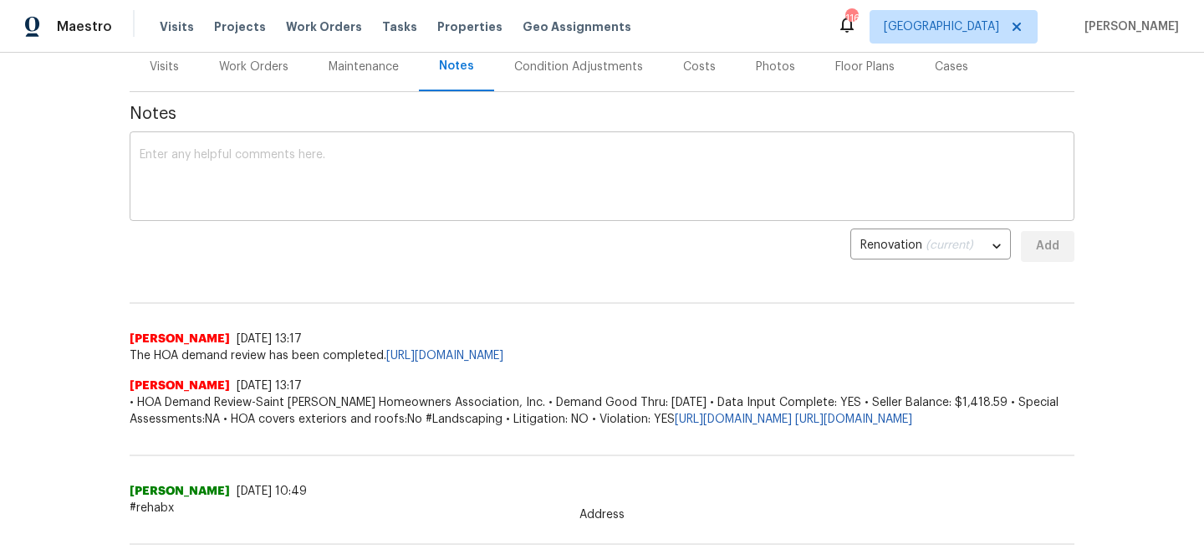
click at [209, 153] on textarea at bounding box center [602, 178] width 925 height 59
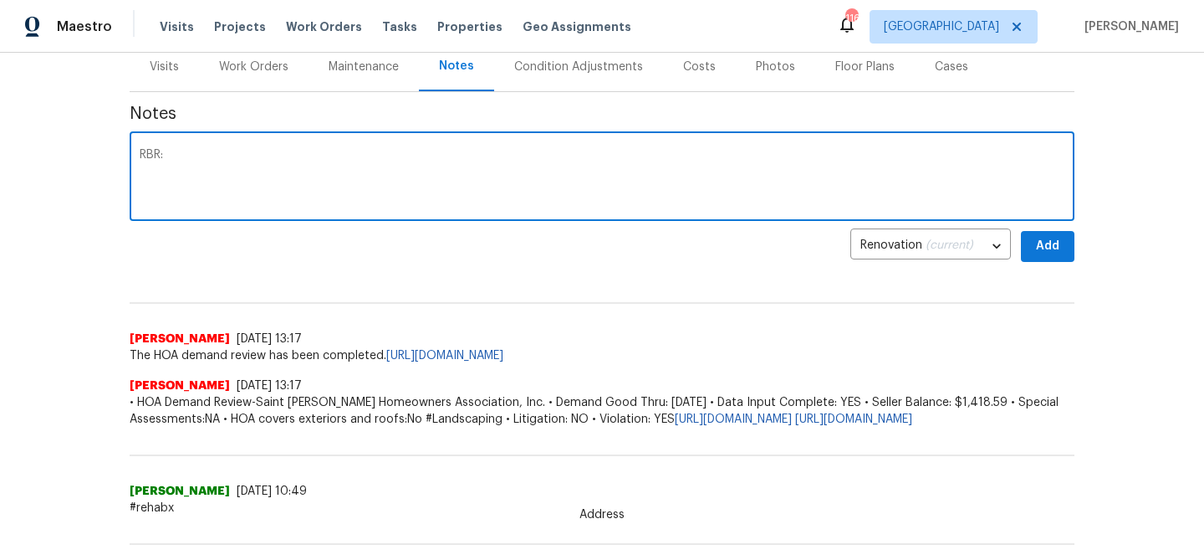
paste textarea "$43,622"
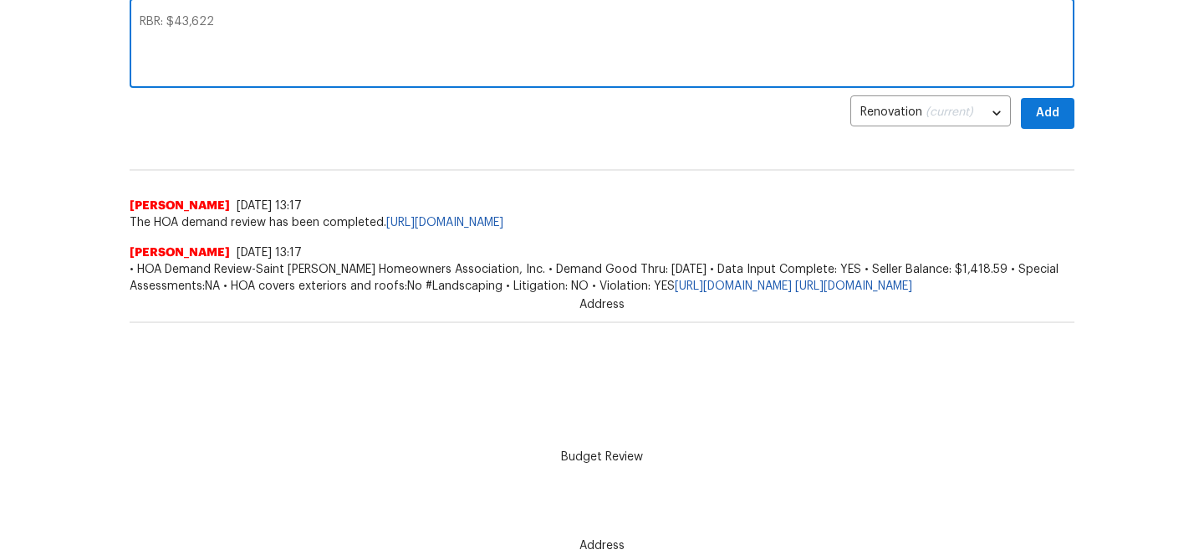
scroll to position [0, 0]
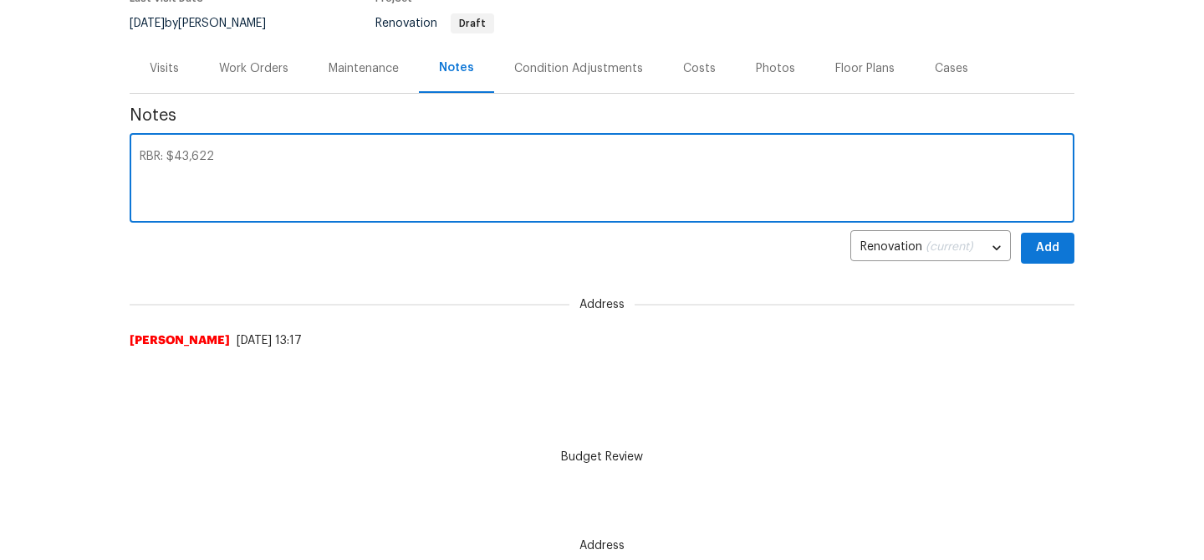
type textarea "RBR: $43,622"
click at [1013, 253] on div "Renovation (current) 930e9574-810e-497c-a2c8-1c6fdc0316a6 ​ Add" at bounding box center [602, 248] width 945 height 31
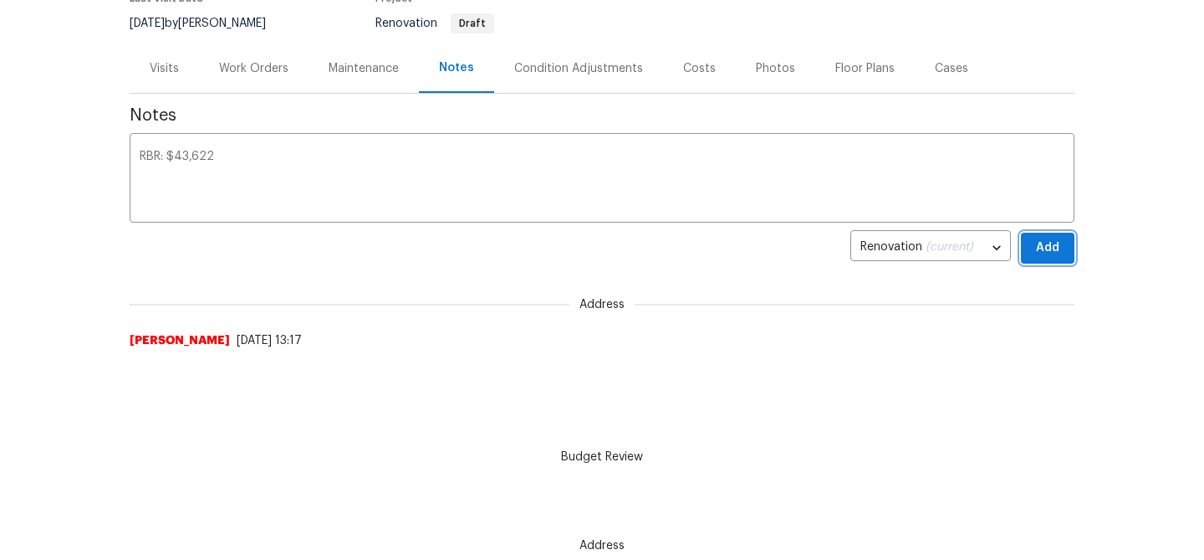
click at [1026, 248] on button "Add" at bounding box center [1048, 248] width 54 height 31
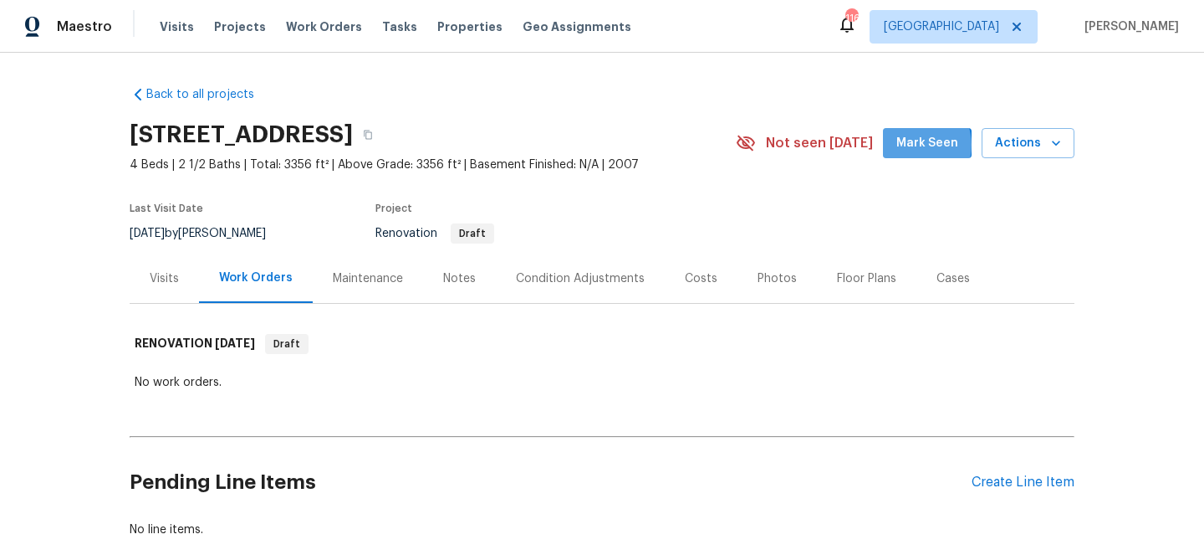
click at [919, 145] on span "Mark Seen" at bounding box center [928, 143] width 62 height 21
click at [555, 274] on div "Condition Adjustments" at bounding box center [580, 278] width 129 height 17
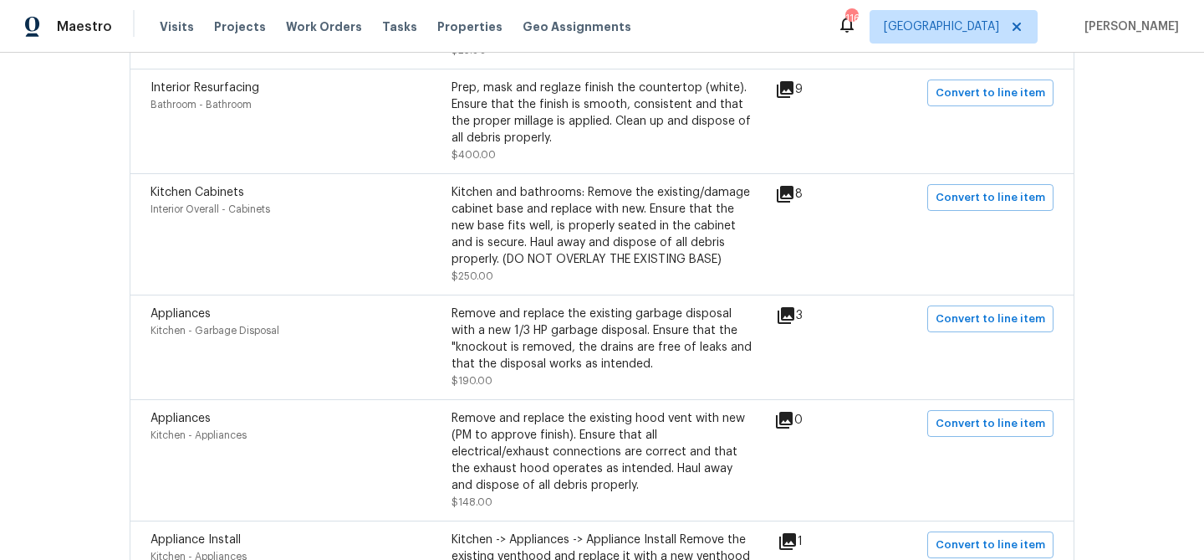
scroll to position [2013, 0]
click at [794, 184] on icon at bounding box center [785, 192] width 17 height 17
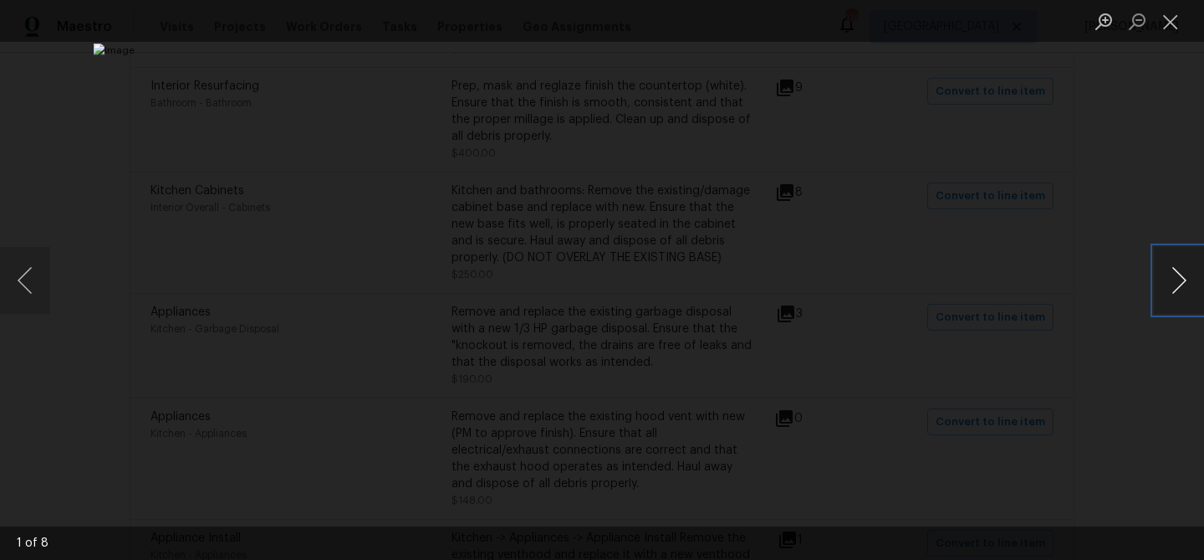
click at [1177, 267] on button "Next image" at bounding box center [1179, 280] width 50 height 67
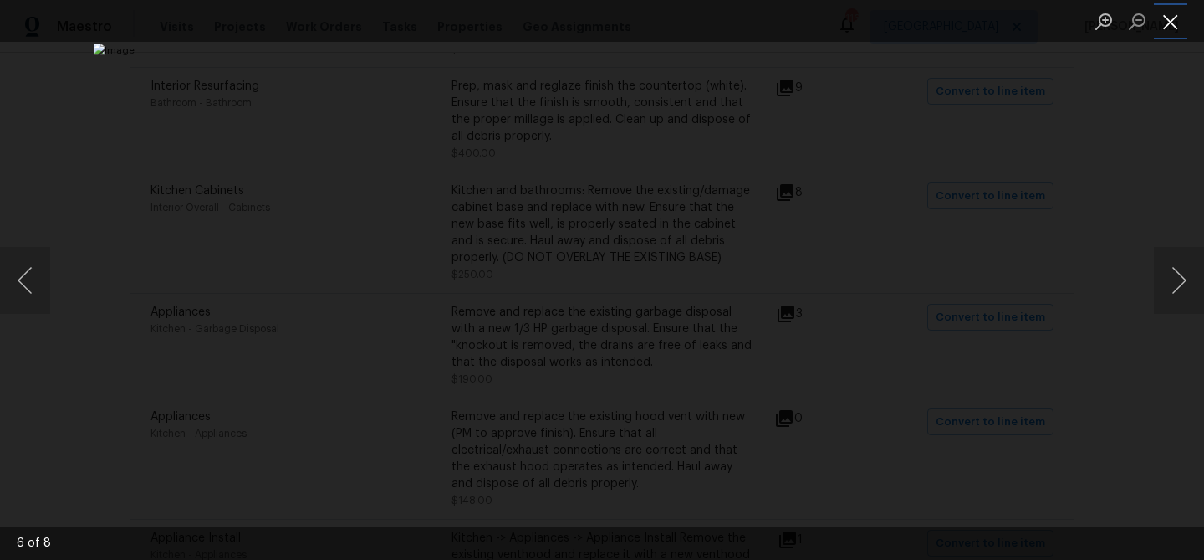
click at [1173, 23] on button "Close lightbox" at bounding box center [1170, 21] width 33 height 29
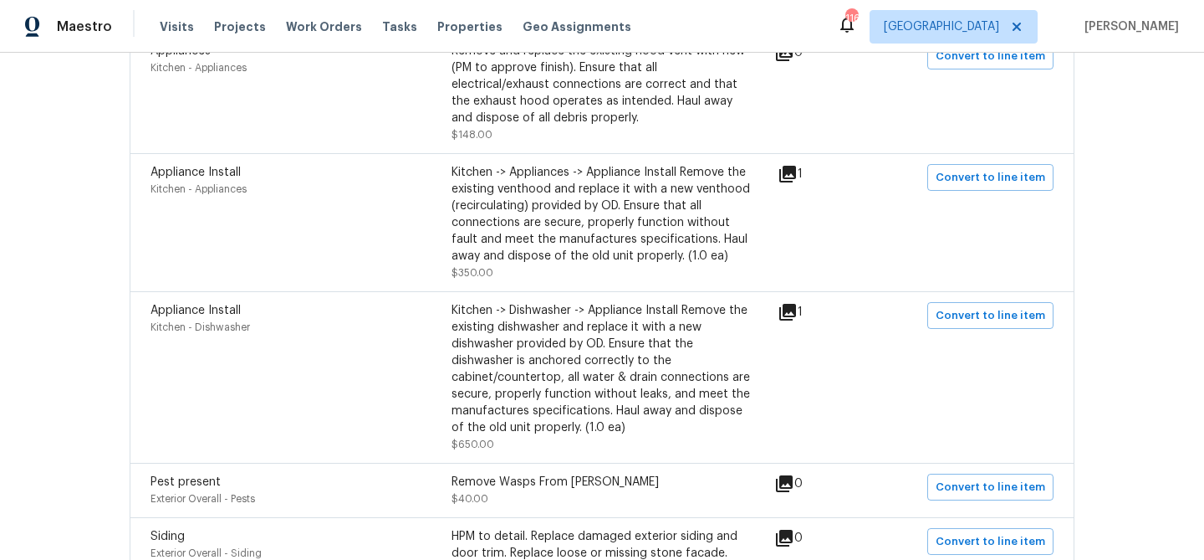
scroll to position [2357, 0]
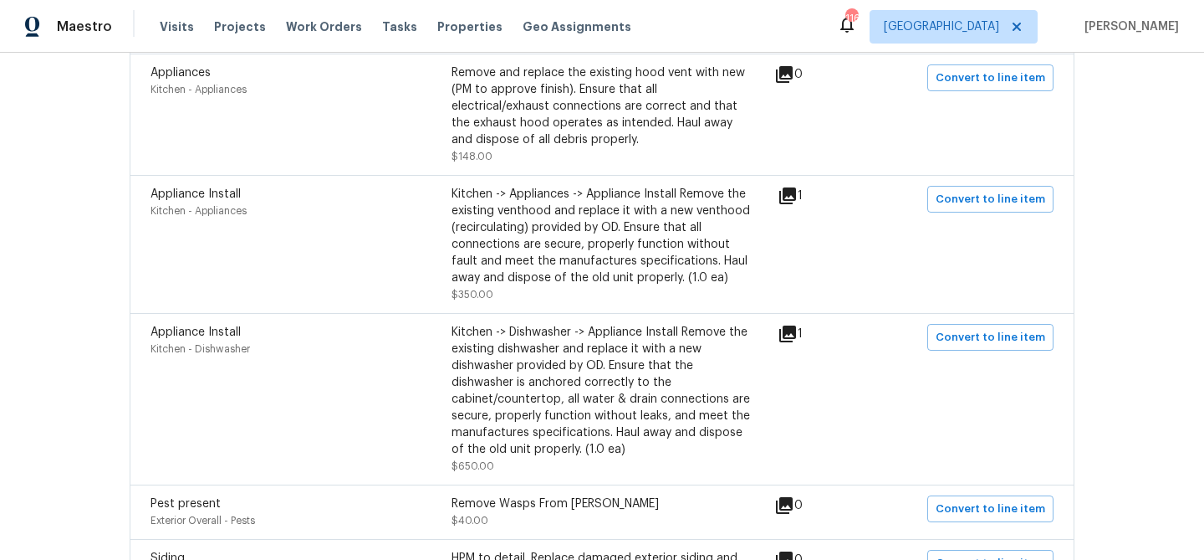
click at [796, 325] on icon at bounding box center [788, 333] width 17 height 17
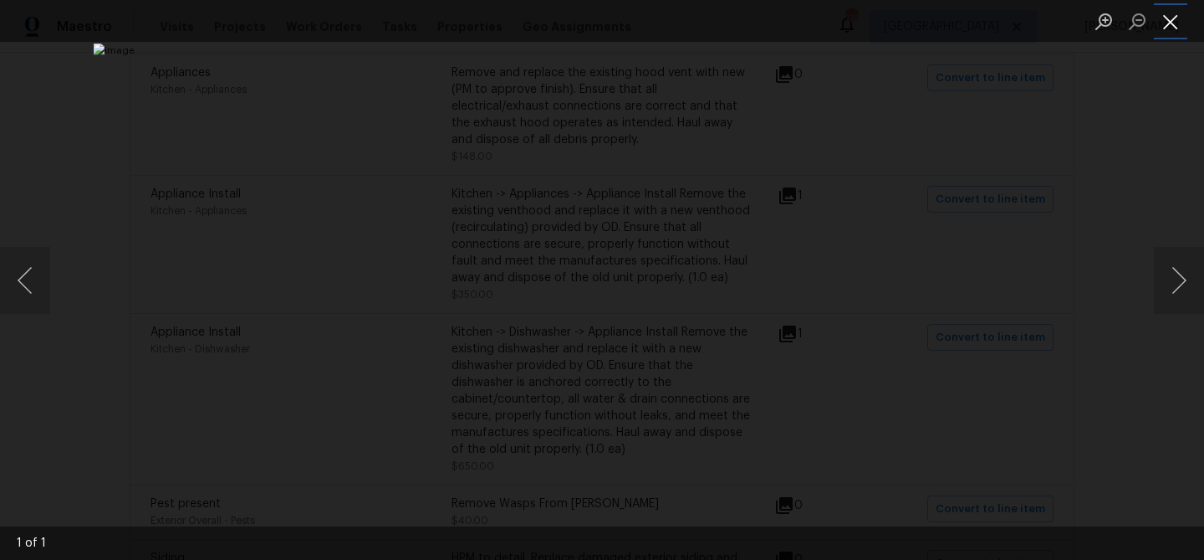
click at [1167, 16] on button "Close lightbox" at bounding box center [1170, 21] width 33 height 29
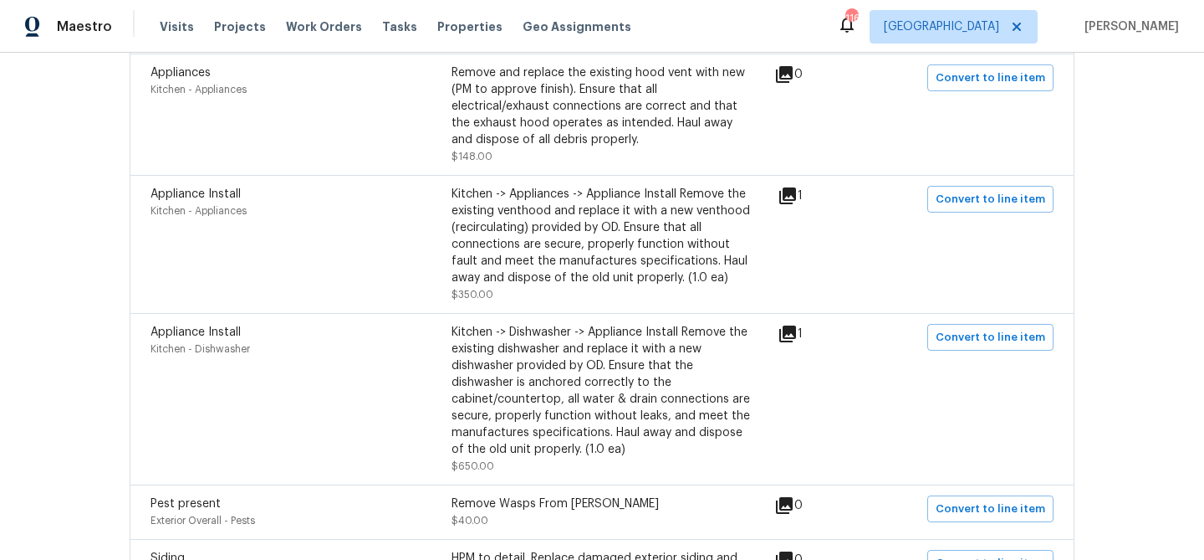
click at [793, 187] on icon at bounding box center [788, 195] width 17 height 17
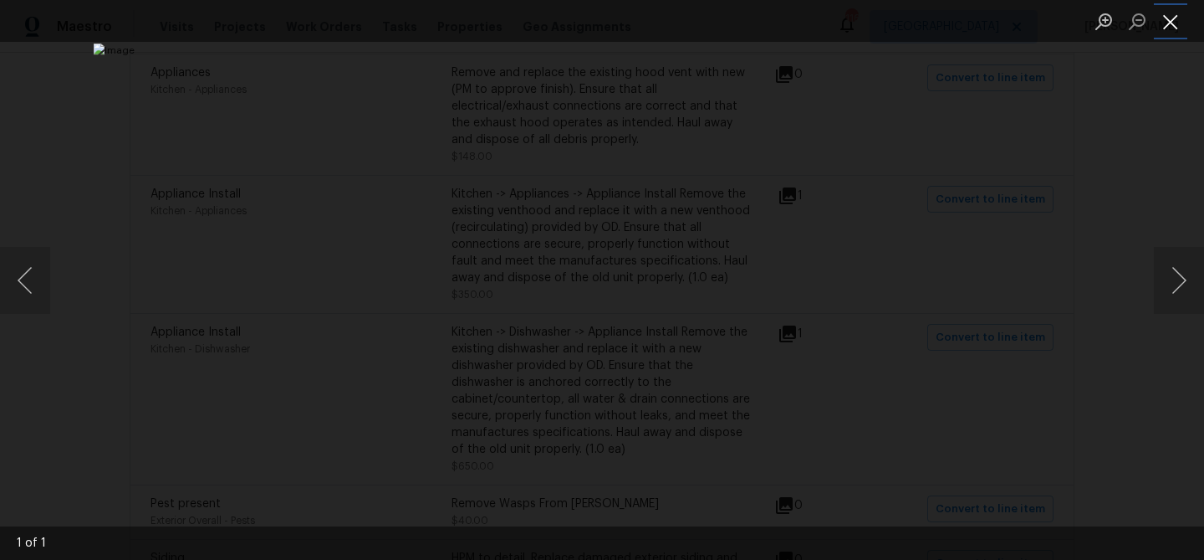
click at [1174, 24] on button "Close lightbox" at bounding box center [1170, 21] width 33 height 29
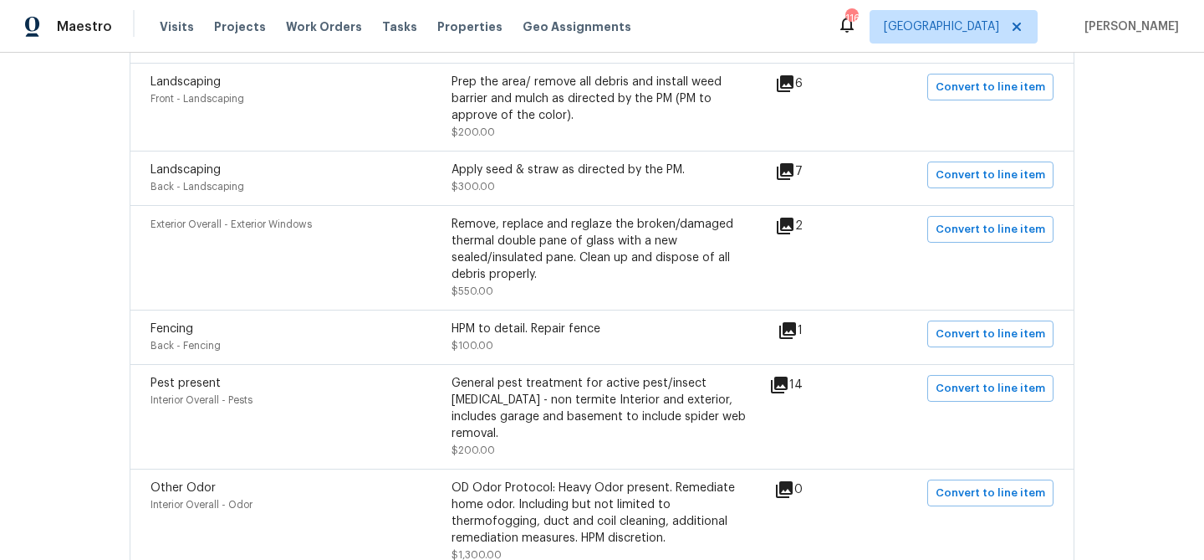
scroll to position [0, 0]
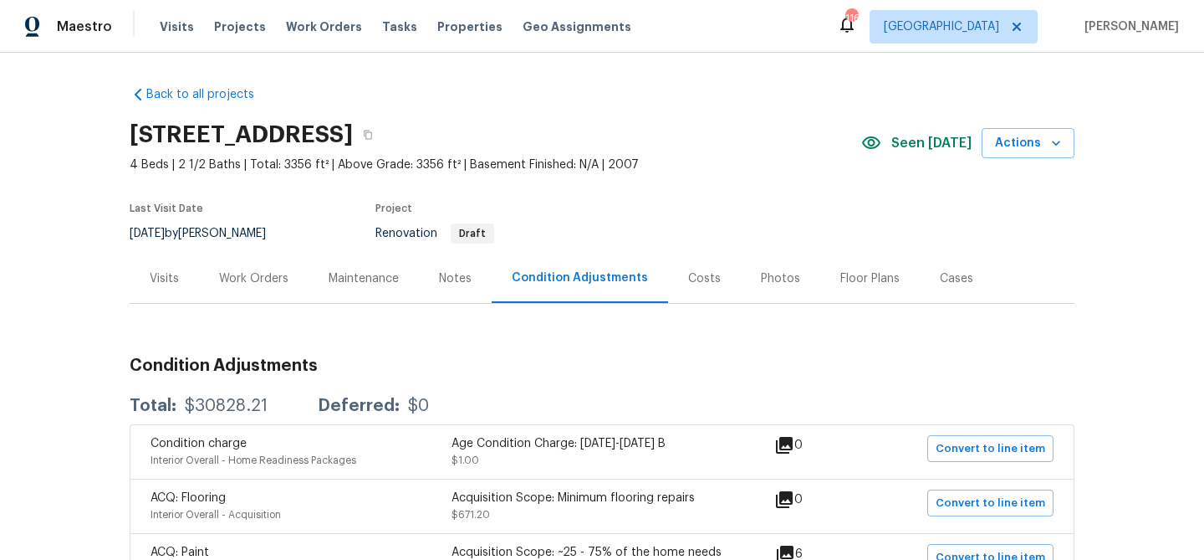
click at [185, 284] on div "Visits" at bounding box center [164, 277] width 69 height 49
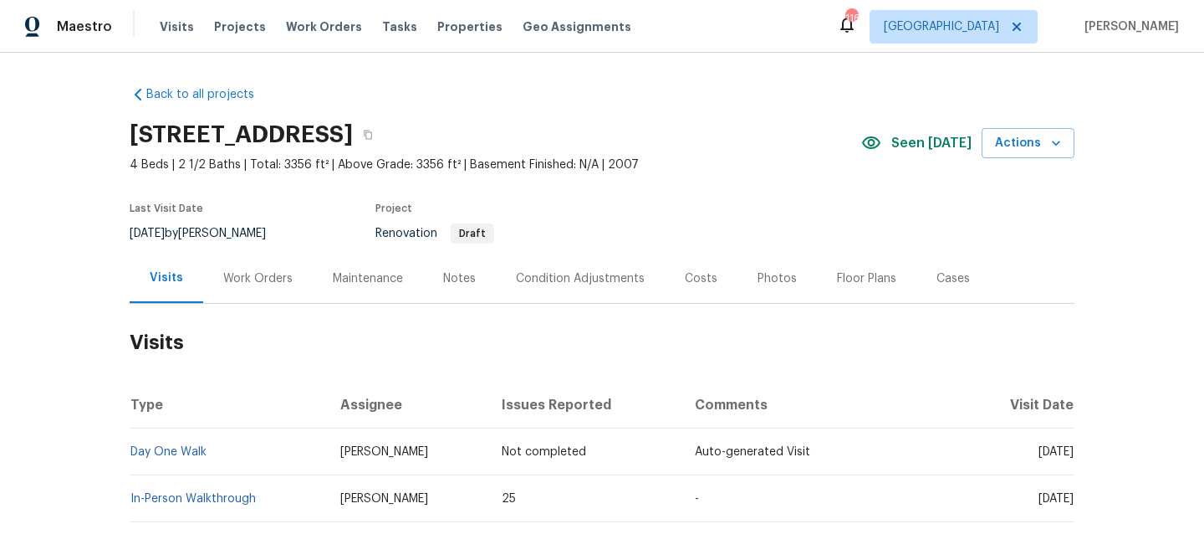
click at [478, 275] on div "Notes" at bounding box center [459, 277] width 73 height 49
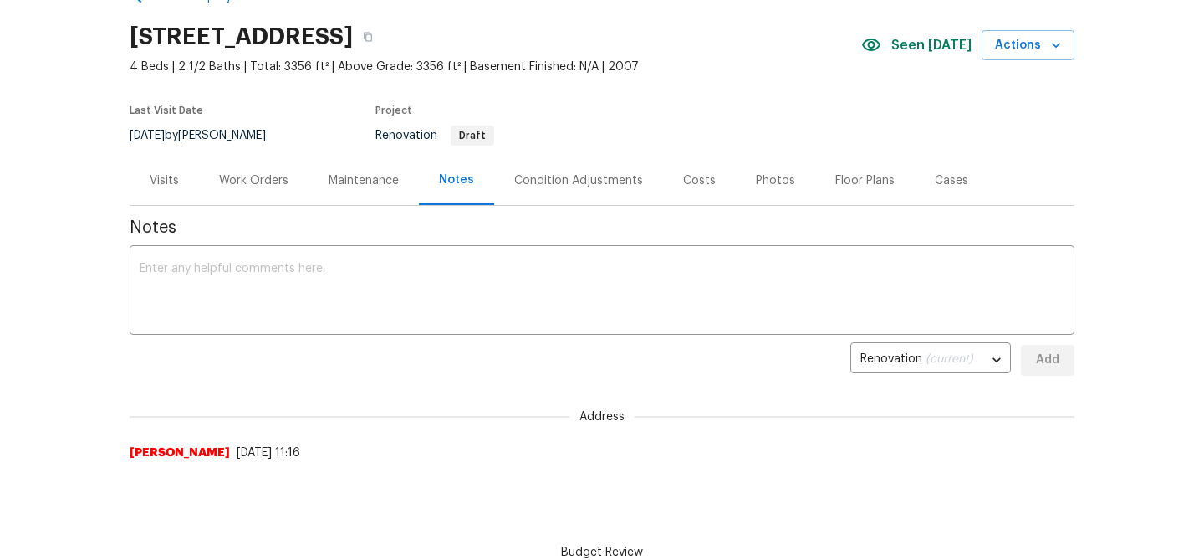
click at [543, 178] on div "Condition Adjustments" at bounding box center [578, 180] width 129 height 17
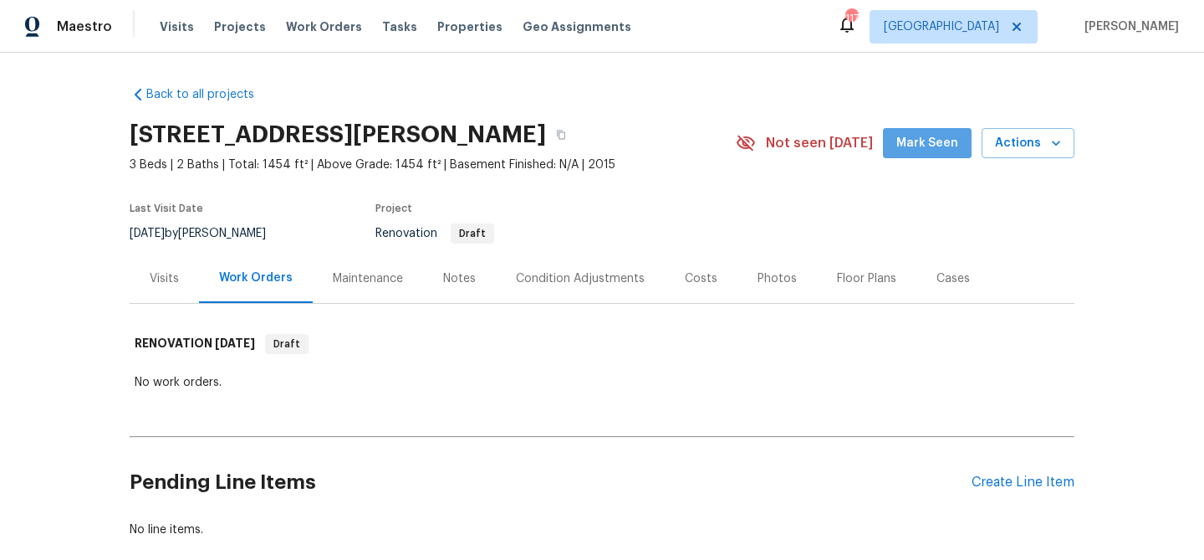
click at [934, 150] on span "Mark Seen" at bounding box center [928, 143] width 62 height 21
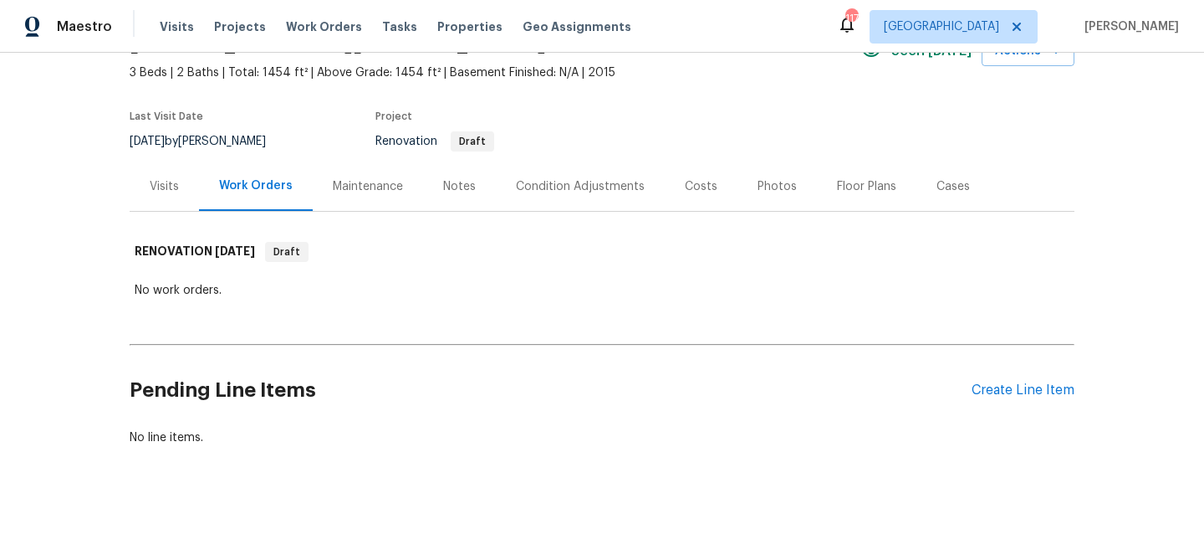
click at [172, 186] on div "Visits" at bounding box center [164, 186] width 29 height 17
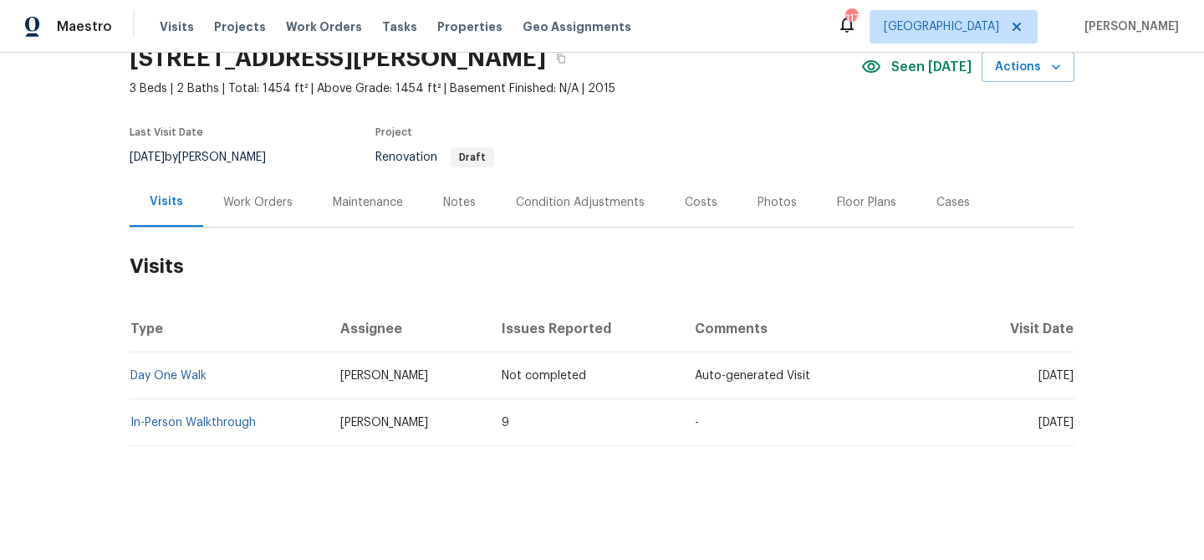
scroll to position [76, 0]
click at [539, 196] on div "Condition Adjustments" at bounding box center [580, 202] width 129 height 17
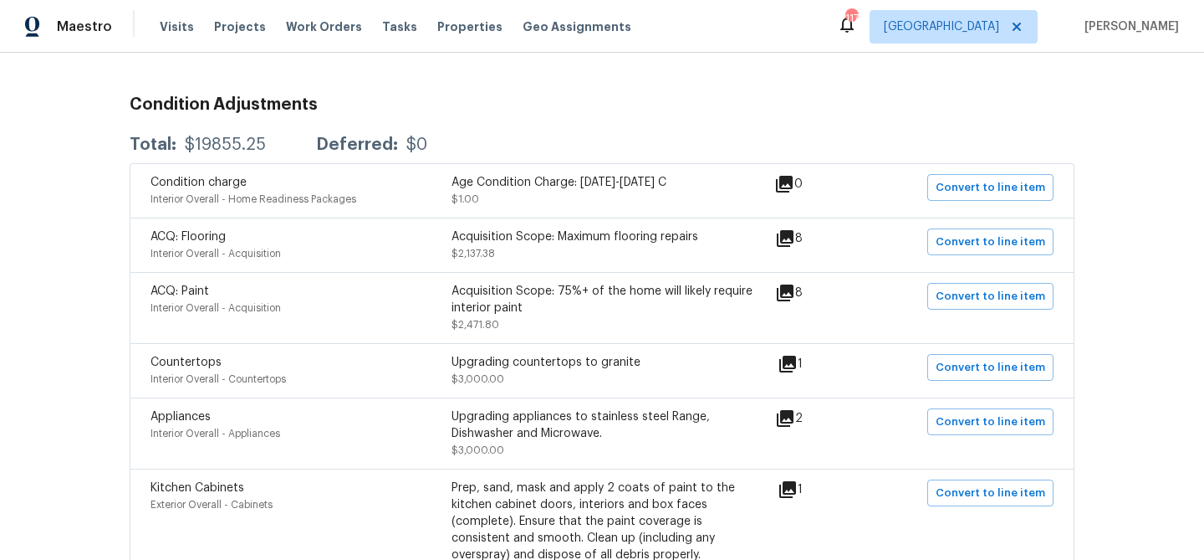
scroll to position [287, 0]
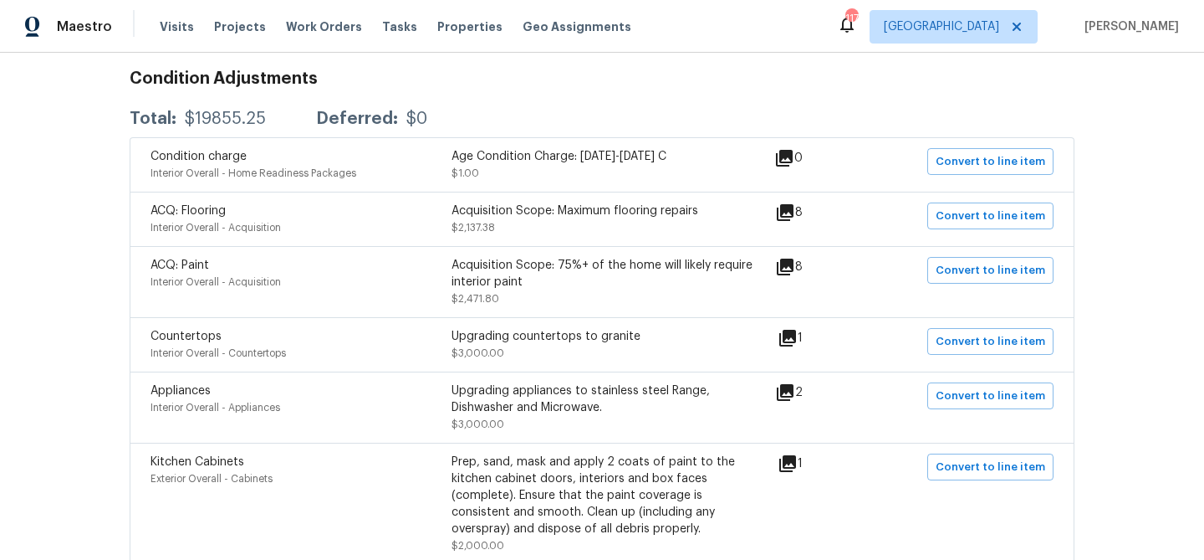
click at [792, 386] on icon at bounding box center [785, 392] width 17 height 17
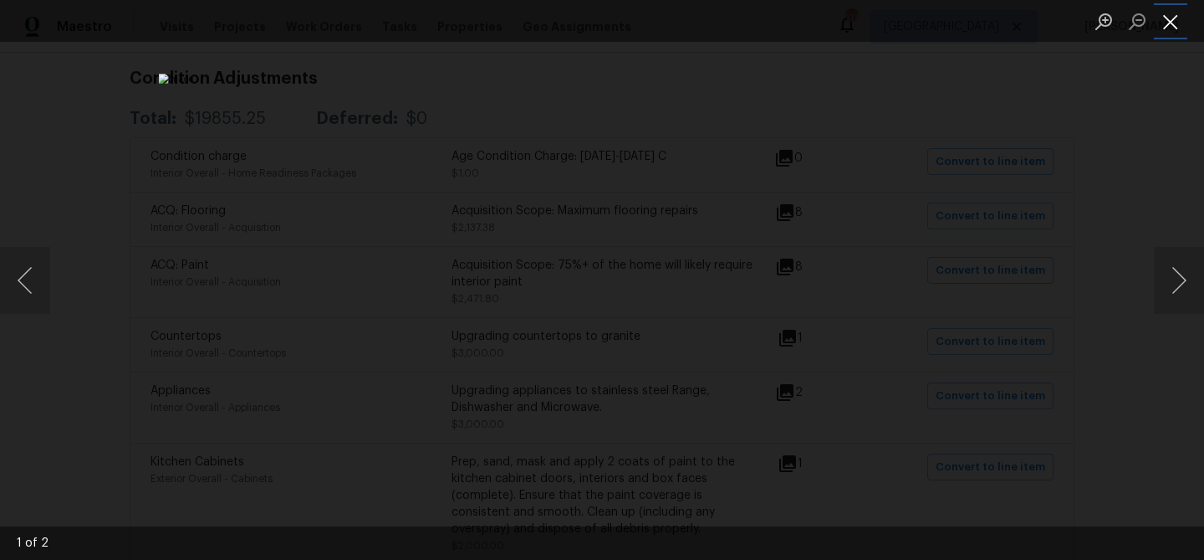
click at [1166, 16] on button "Close lightbox" at bounding box center [1170, 21] width 33 height 29
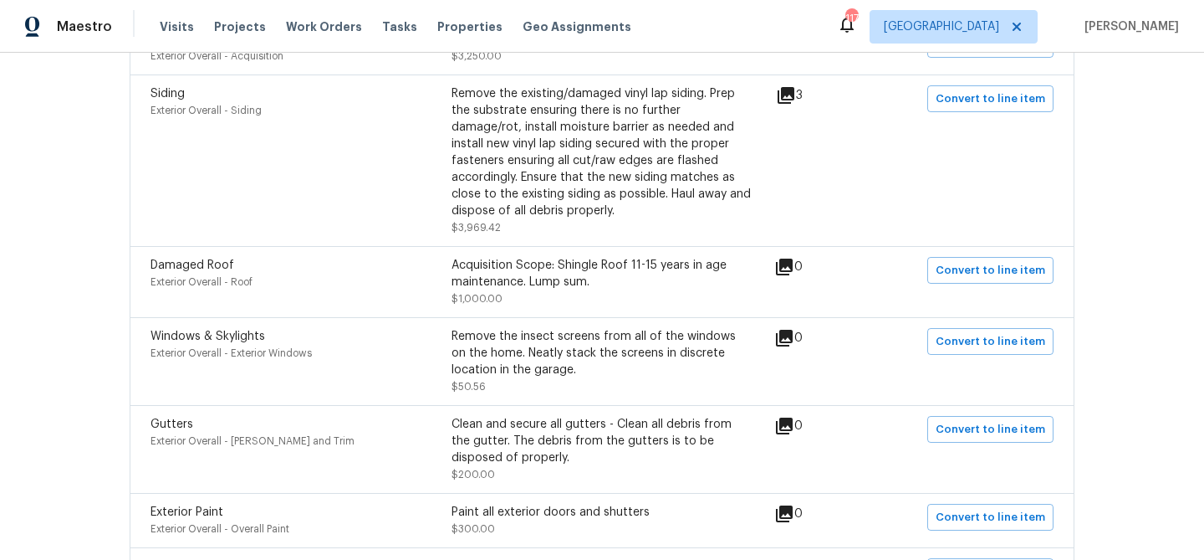
scroll to position [708, 0]
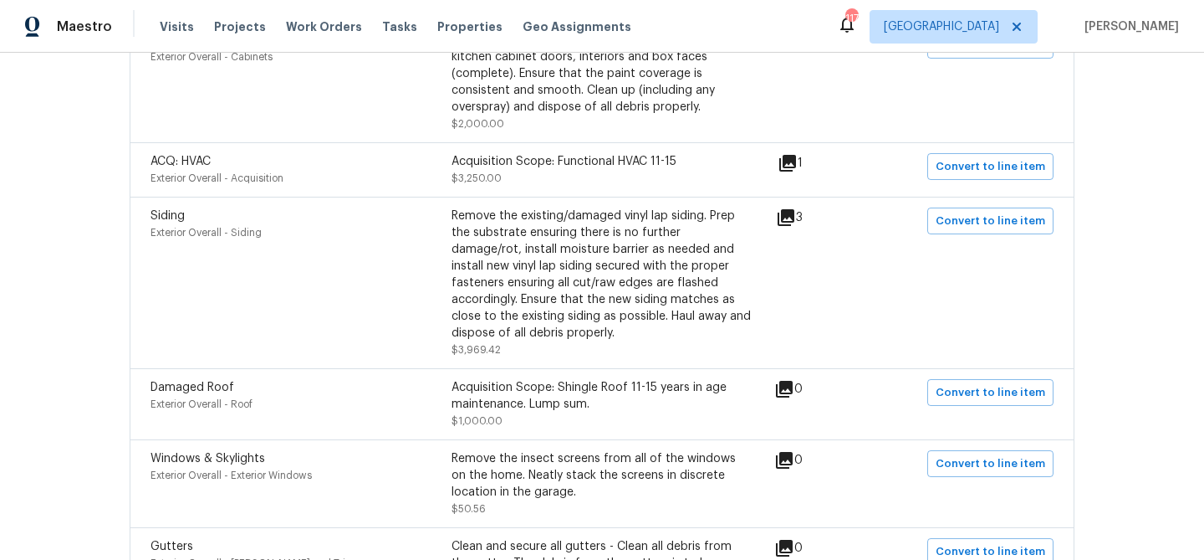
click at [796, 223] on icon at bounding box center [786, 217] width 20 height 20
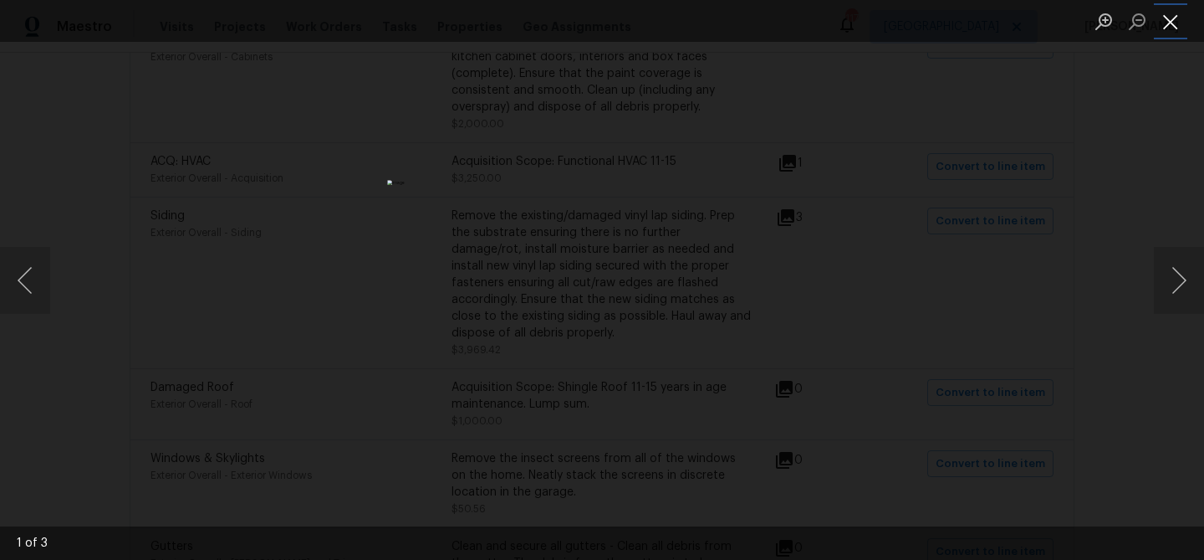
click at [1177, 23] on button "Close lightbox" at bounding box center [1170, 21] width 33 height 29
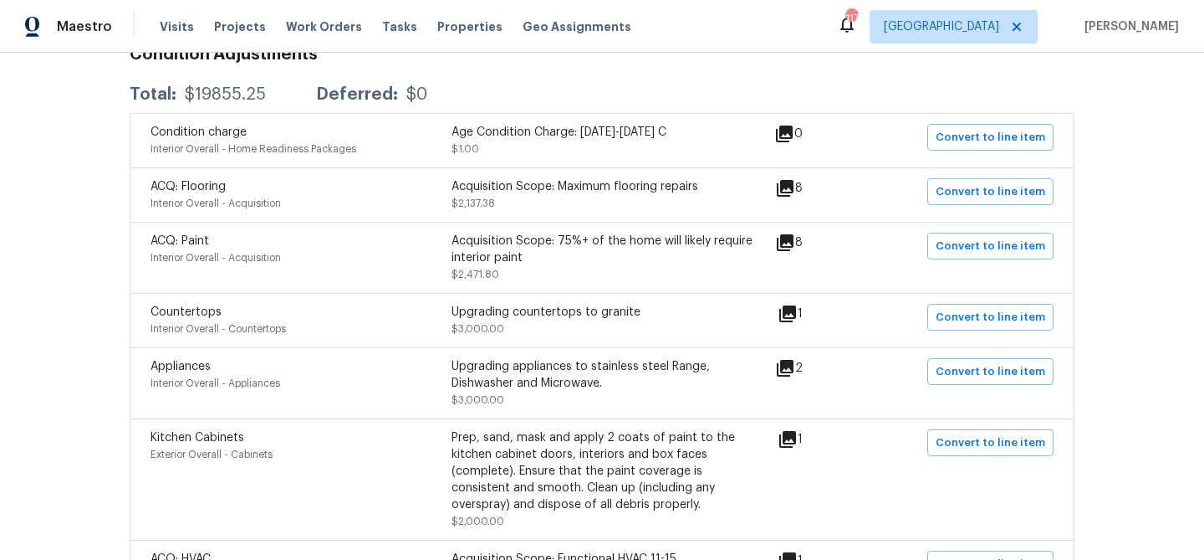
scroll to position [305, 0]
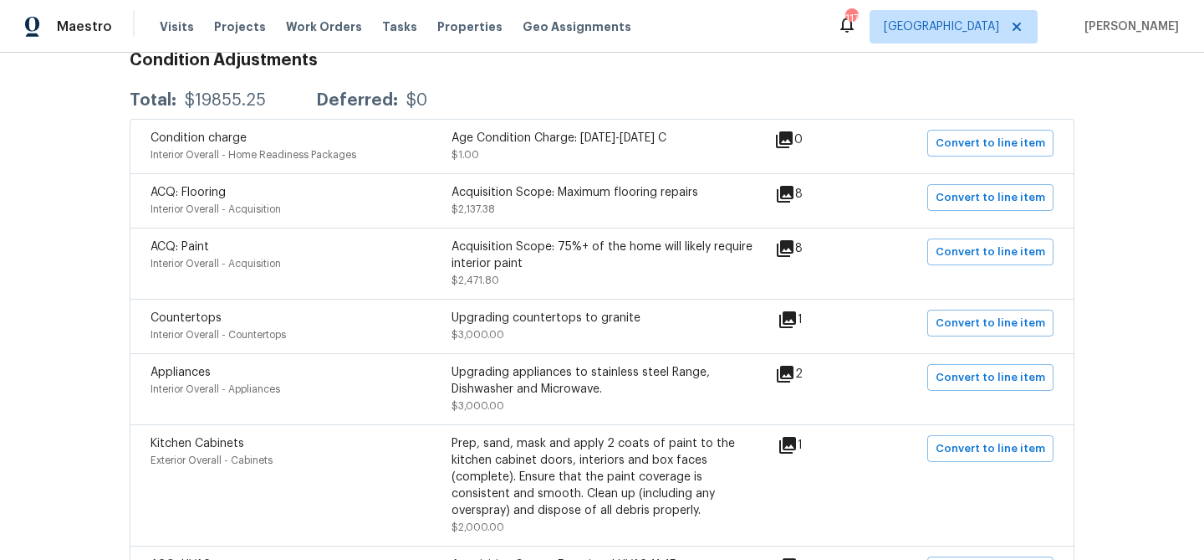
click at [794, 192] on icon at bounding box center [785, 194] width 17 height 17
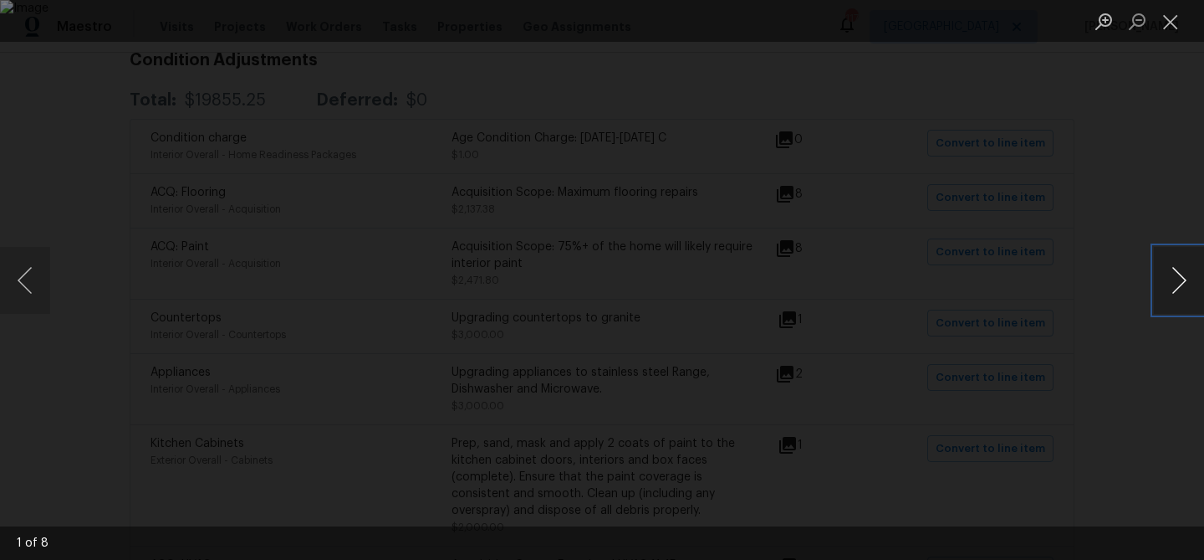
click at [1185, 283] on button "Next image" at bounding box center [1179, 280] width 50 height 67
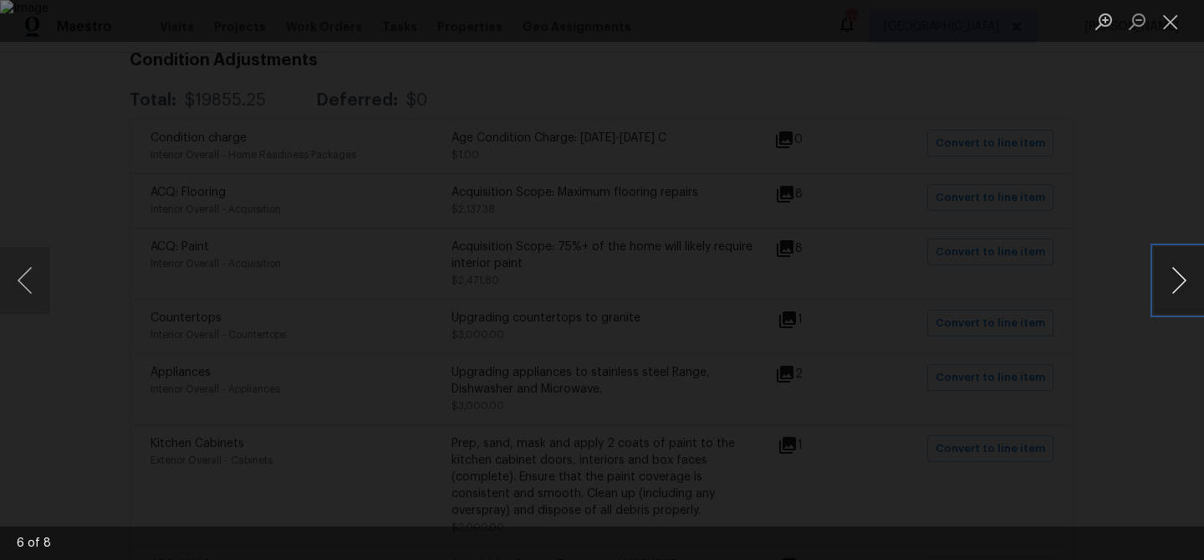
click at [1185, 283] on button "Next image" at bounding box center [1179, 280] width 50 height 67
click at [1174, 277] on button "Next image" at bounding box center [1179, 280] width 50 height 67
click at [1177, 24] on button "Close lightbox" at bounding box center [1170, 21] width 33 height 29
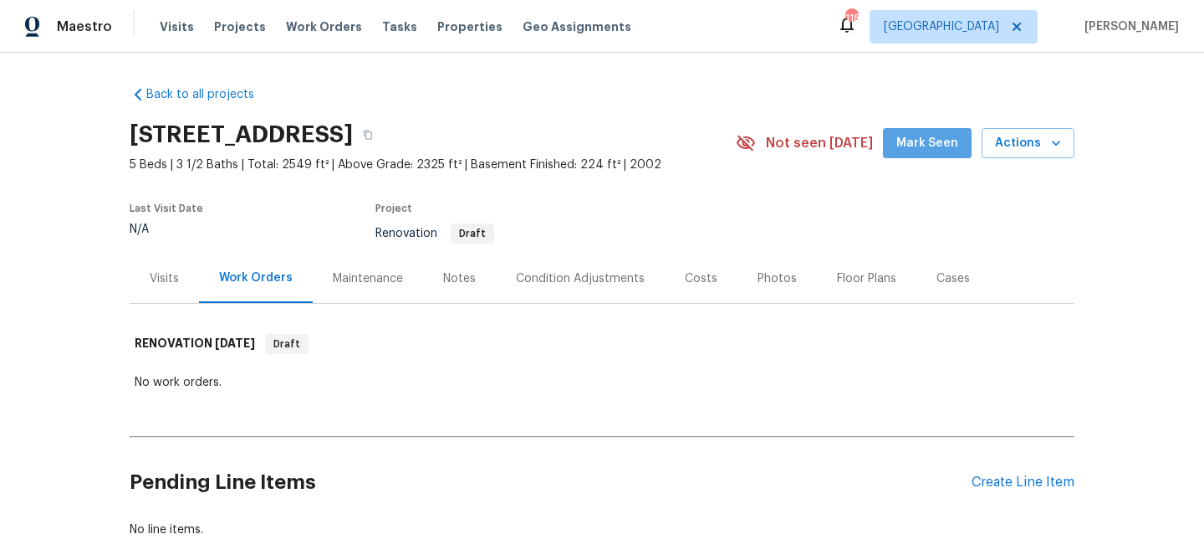
drag, startPoint x: 959, startPoint y: 137, endPoint x: 870, endPoint y: 158, distance: 91.1
click at [957, 138] on span "Mark Seen" at bounding box center [928, 143] width 62 height 21
click at [182, 277] on div "Visits" at bounding box center [164, 277] width 69 height 49
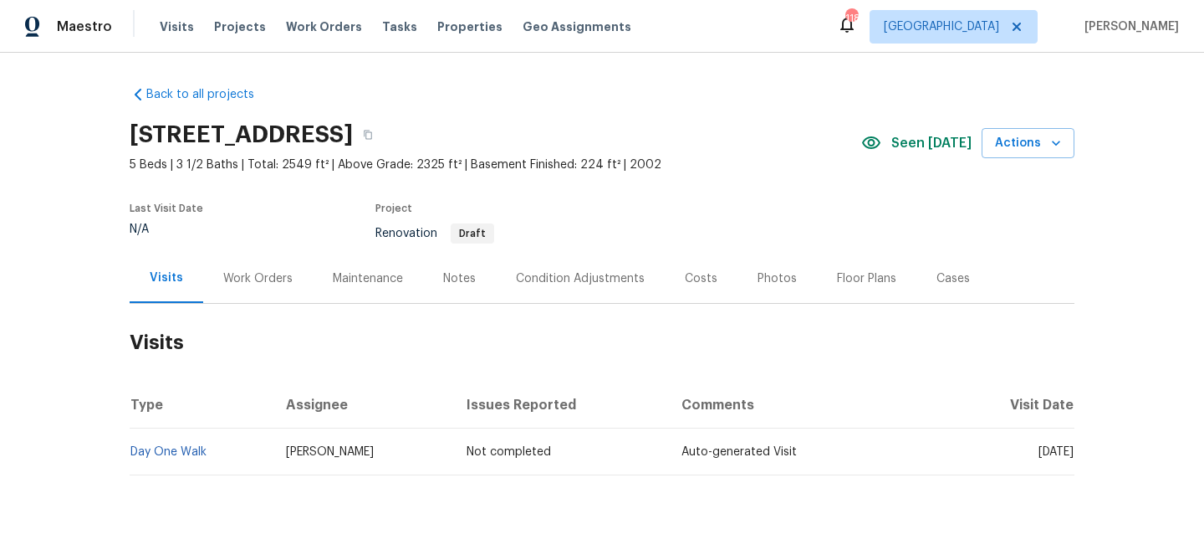
scroll to position [1, 0]
click at [373, 136] on icon "button" at bounding box center [368, 134] width 10 height 10
click at [522, 274] on div "Condition Adjustments" at bounding box center [580, 277] width 129 height 17
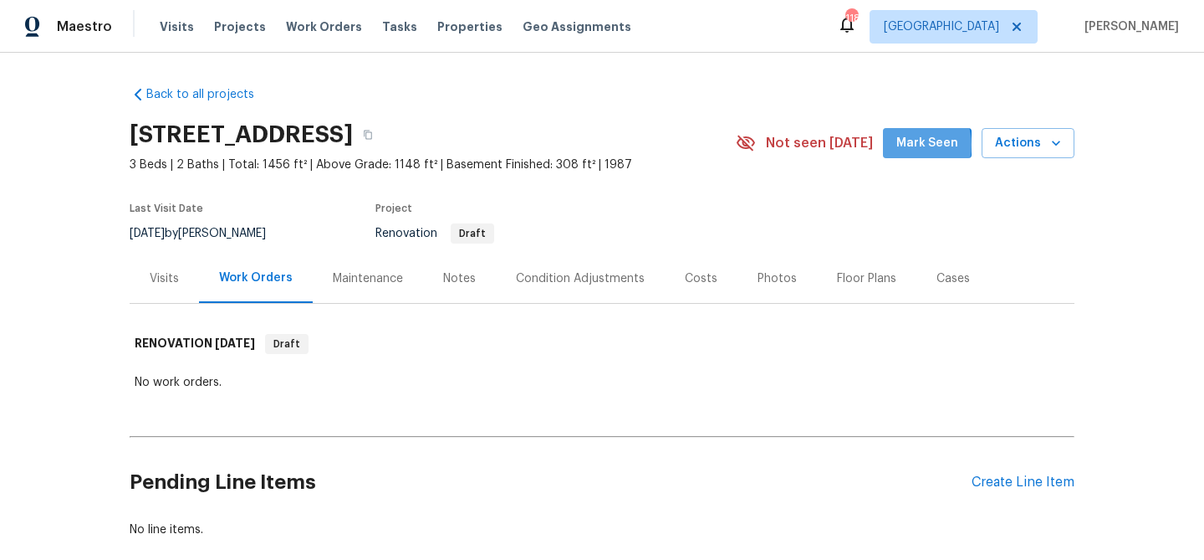
click at [914, 145] on span "Mark Seen" at bounding box center [928, 143] width 62 height 21
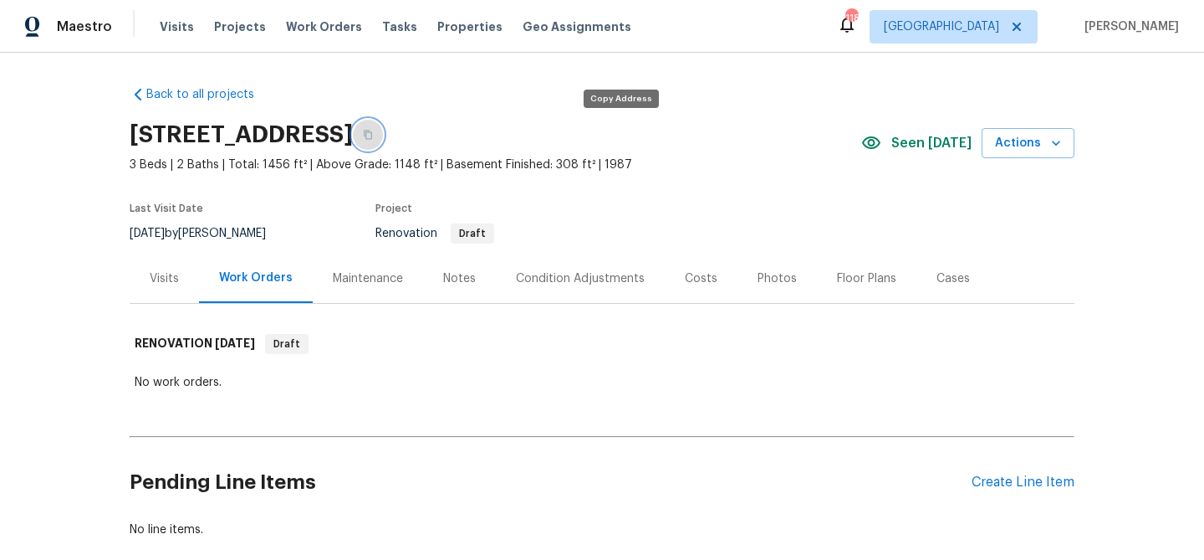
click at [373, 135] on icon "button" at bounding box center [368, 135] width 10 height 10
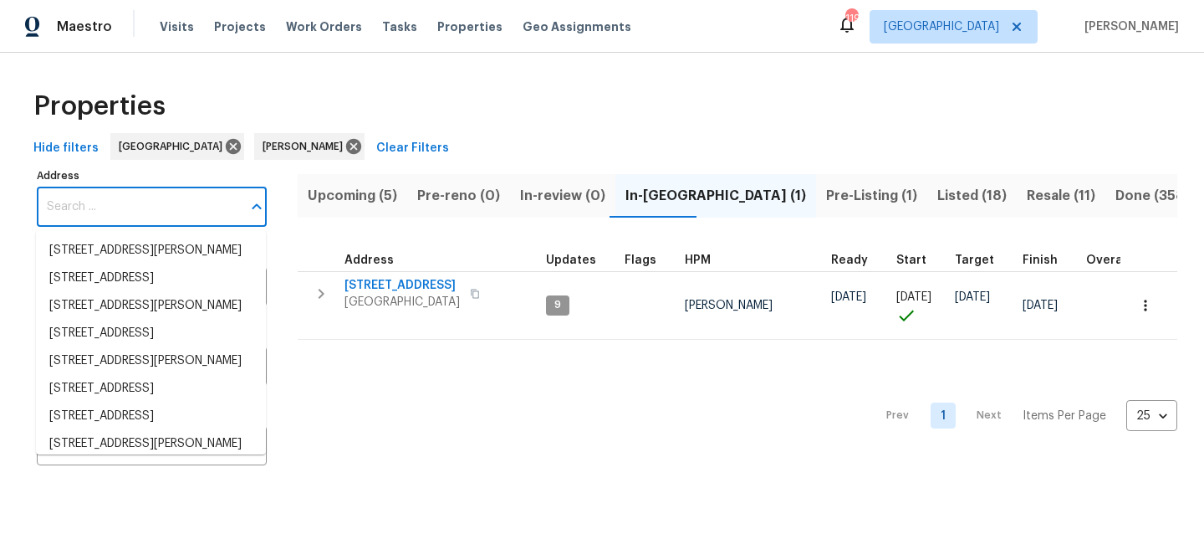
click at [129, 212] on input "Address" at bounding box center [139, 206] width 205 height 39
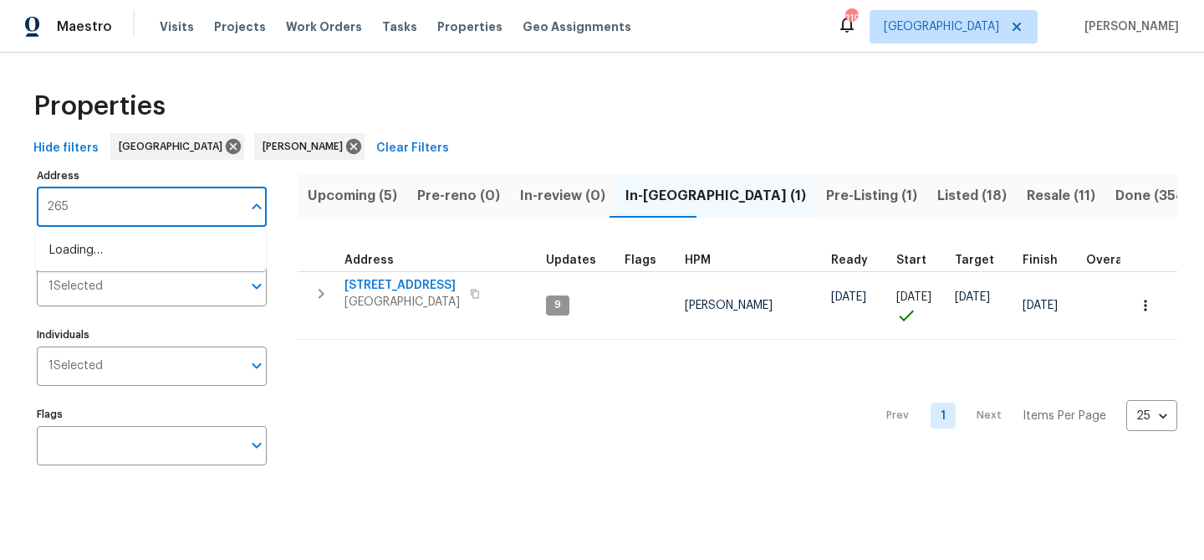
type input "2656"
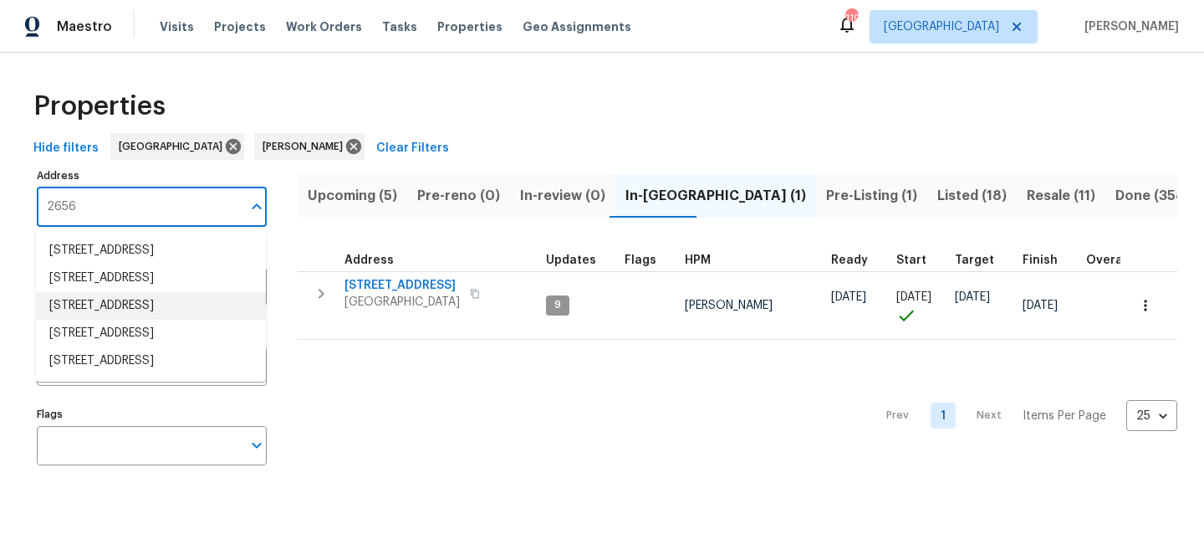
click at [130, 320] on li "[STREET_ADDRESS]" at bounding box center [151, 306] width 230 height 28
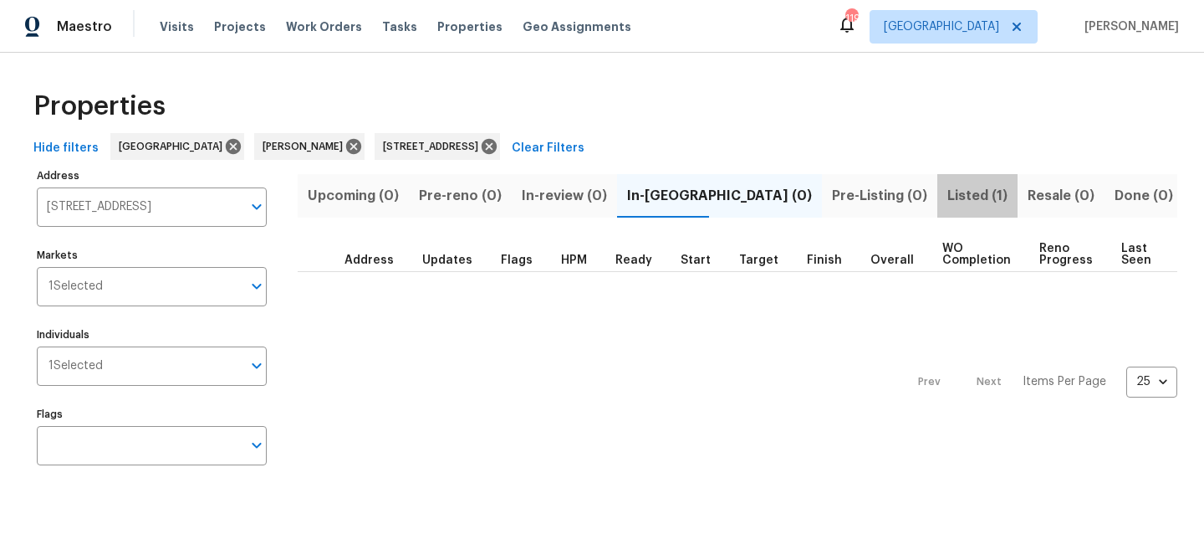
click at [948, 189] on span "Listed (1)" at bounding box center [978, 195] width 60 height 23
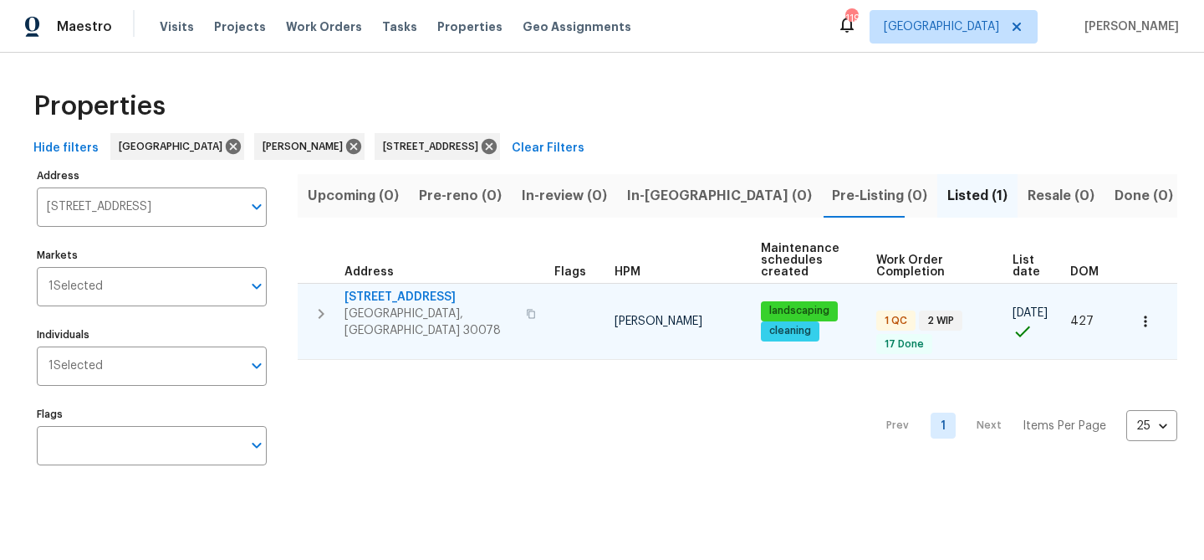
click at [377, 298] on span "[STREET_ADDRESS]" at bounding box center [430, 297] width 171 height 17
click at [422, 291] on span "[STREET_ADDRESS]" at bounding box center [430, 297] width 171 height 17
click at [368, 294] on span "[STREET_ADDRESS]" at bounding box center [430, 297] width 171 height 17
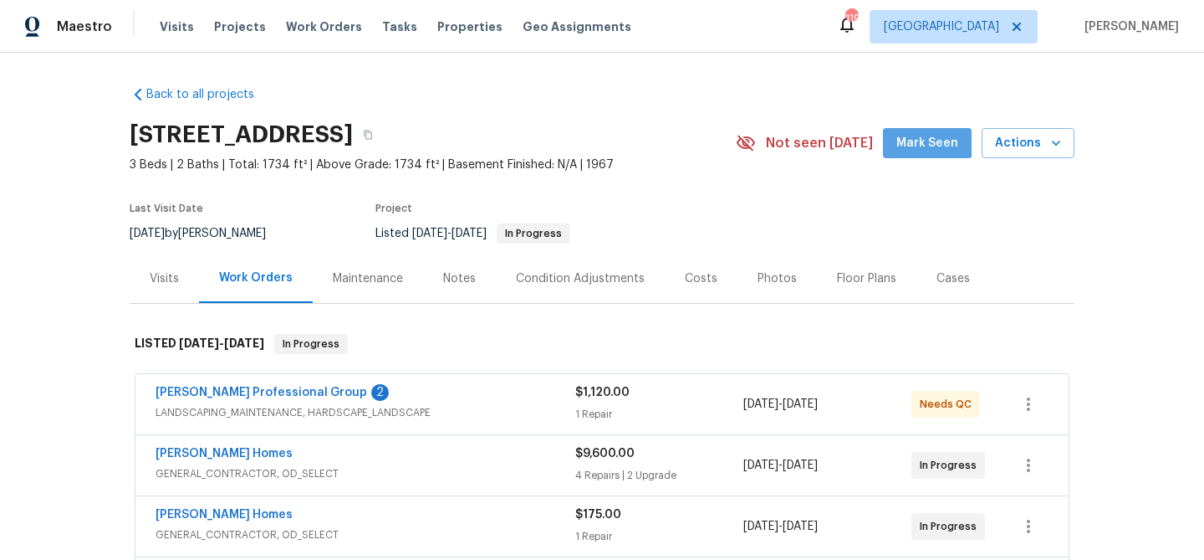
click at [931, 135] on span "Mark Seen" at bounding box center [928, 143] width 62 height 21
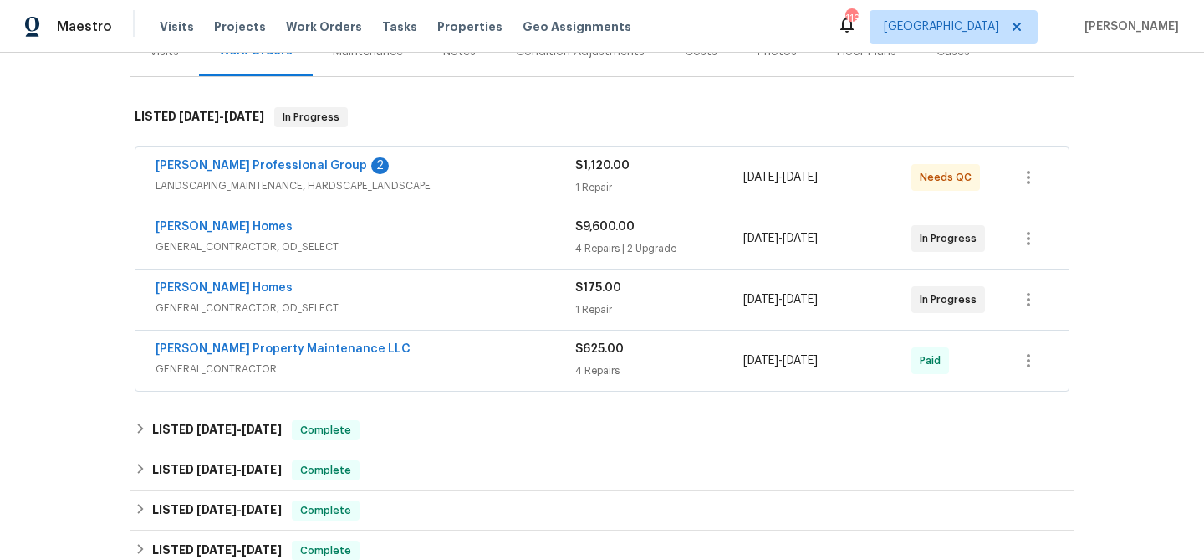
scroll to position [229, 0]
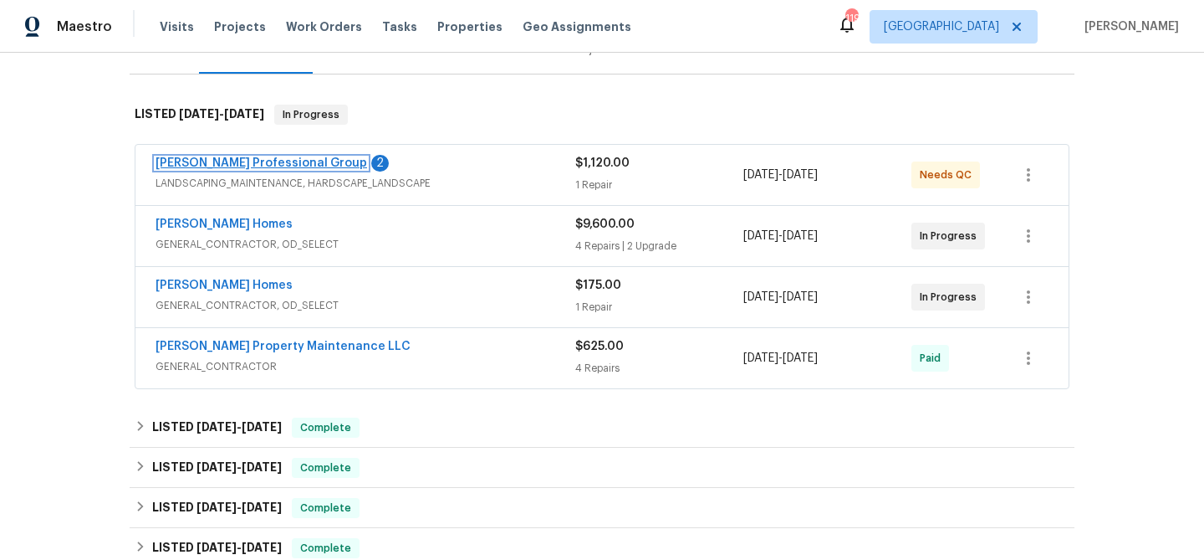
click at [279, 166] on link "[PERSON_NAME] Professional Group" at bounding box center [262, 163] width 212 height 12
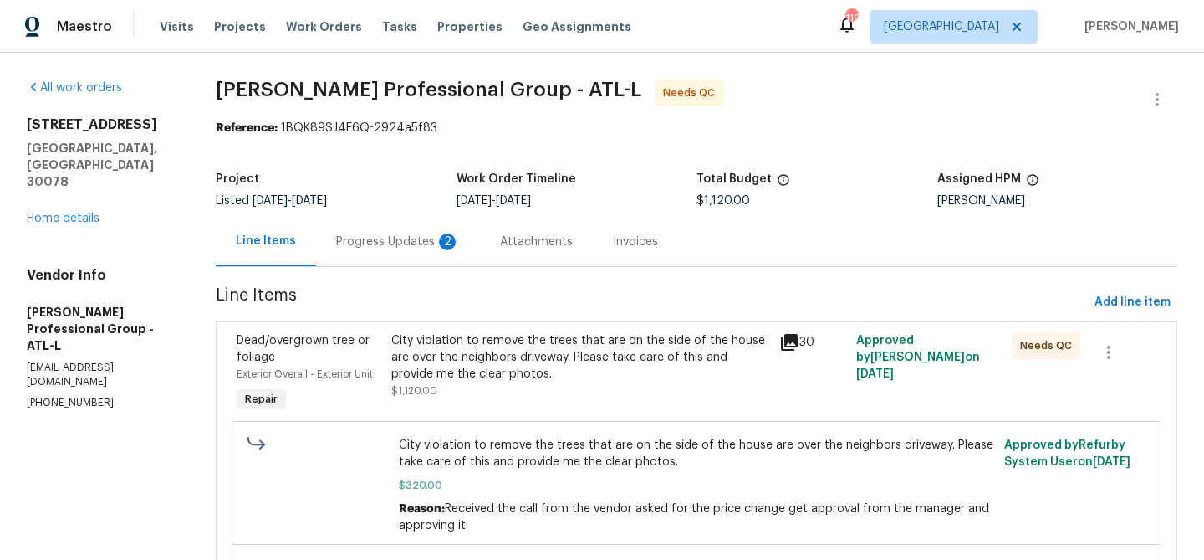
click at [352, 237] on div "Progress Updates 2" at bounding box center [398, 241] width 124 height 17
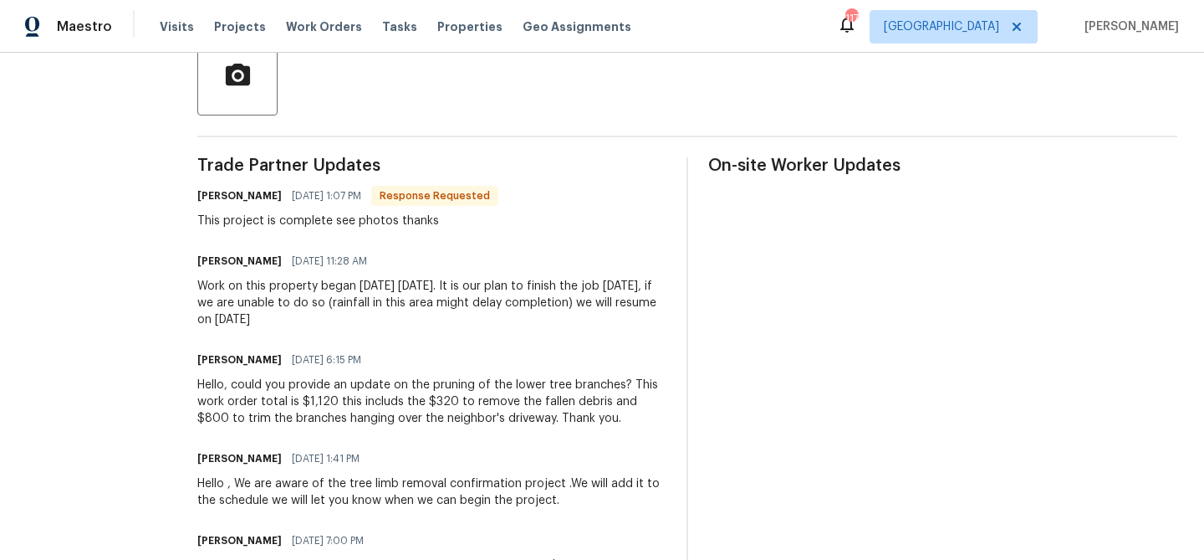
scroll to position [389, 0]
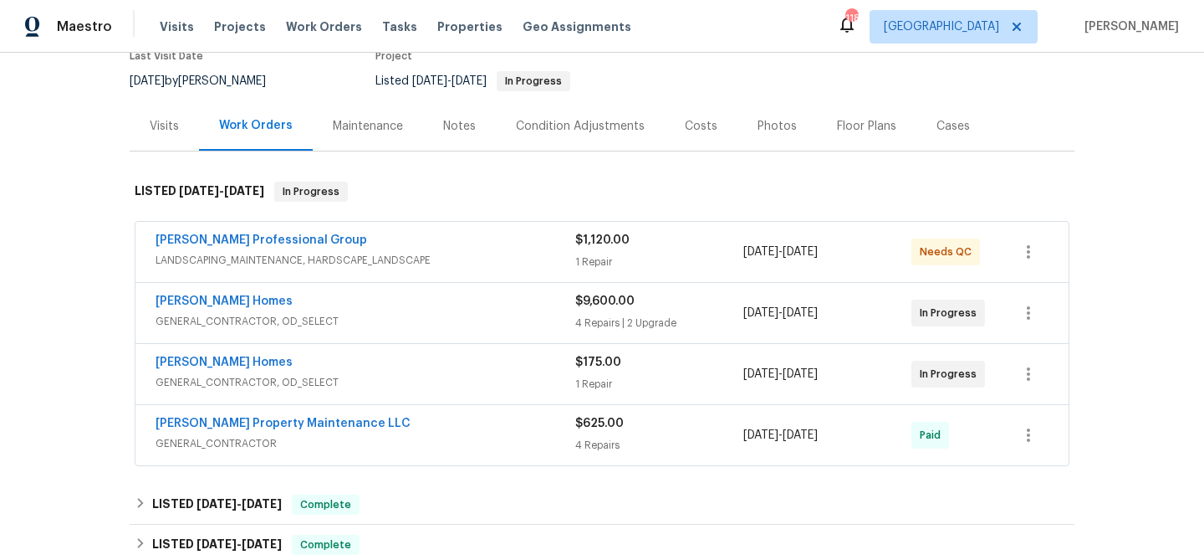
scroll to position [162, 0]
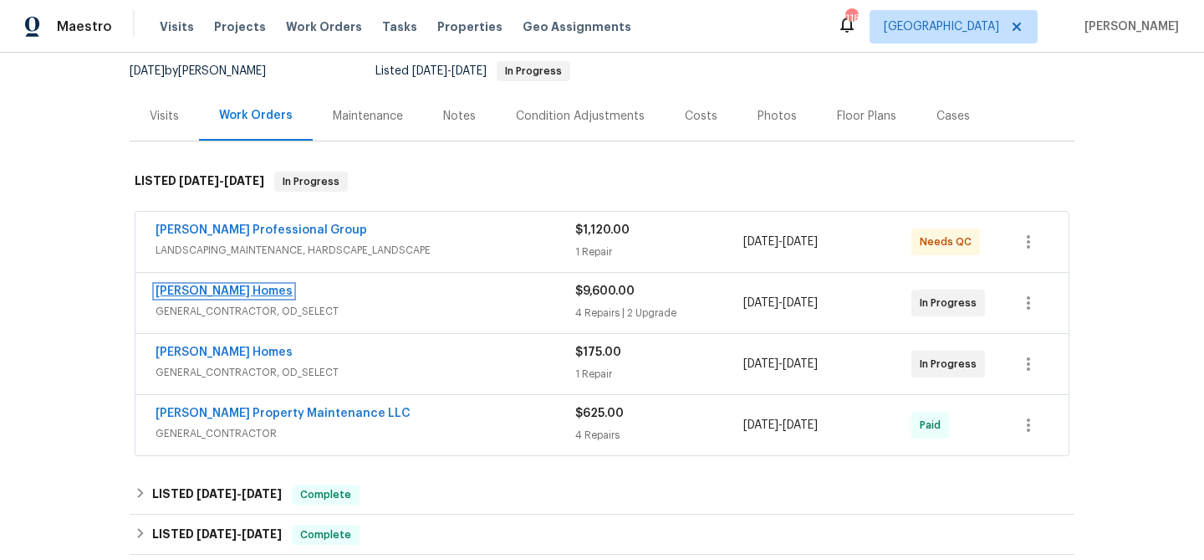
click at [215, 293] on link "[PERSON_NAME] Homes" at bounding box center [224, 291] width 137 height 12
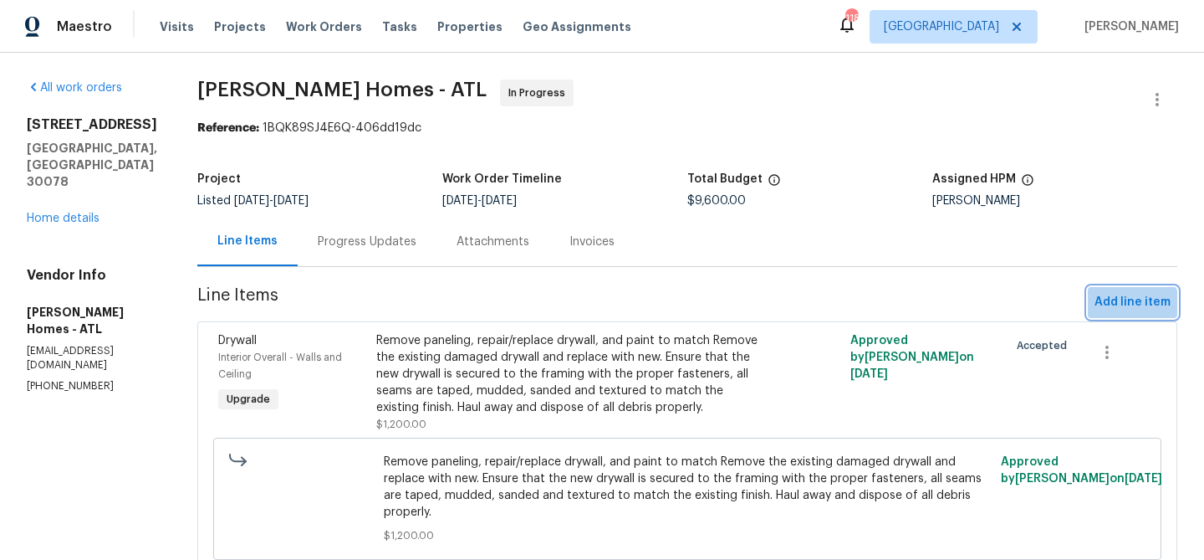
click at [1111, 312] on span "Add line item" at bounding box center [1133, 302] width 76 height 21
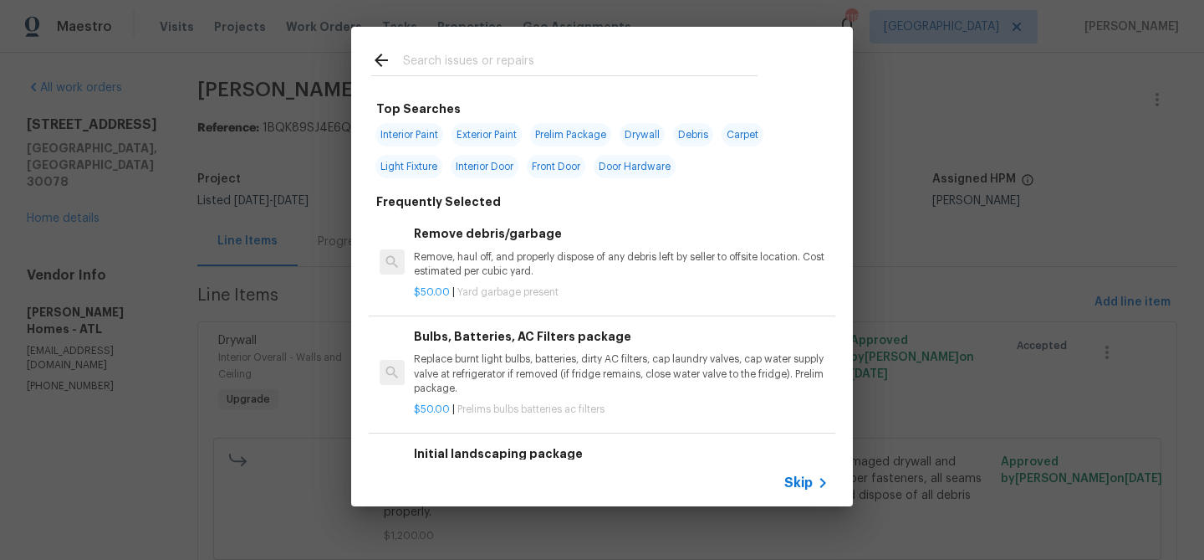
click at [493, 61] on input "text" at bounding box center [580, 62] width 355 height 25
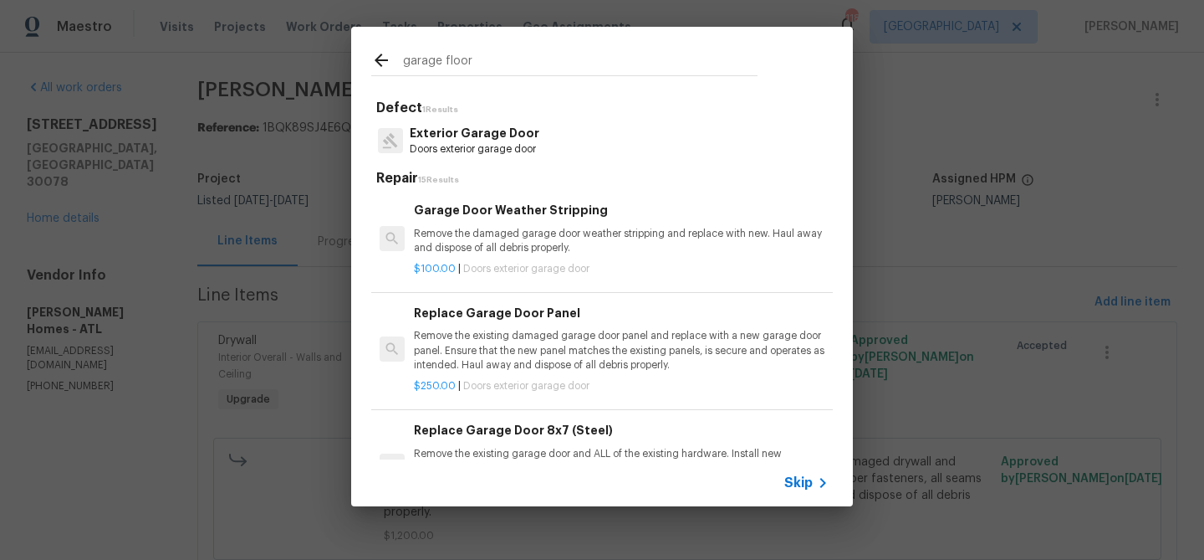
click at [452, 67] on input "garage floor" at bounding box center [580, 62] width 355 height 25
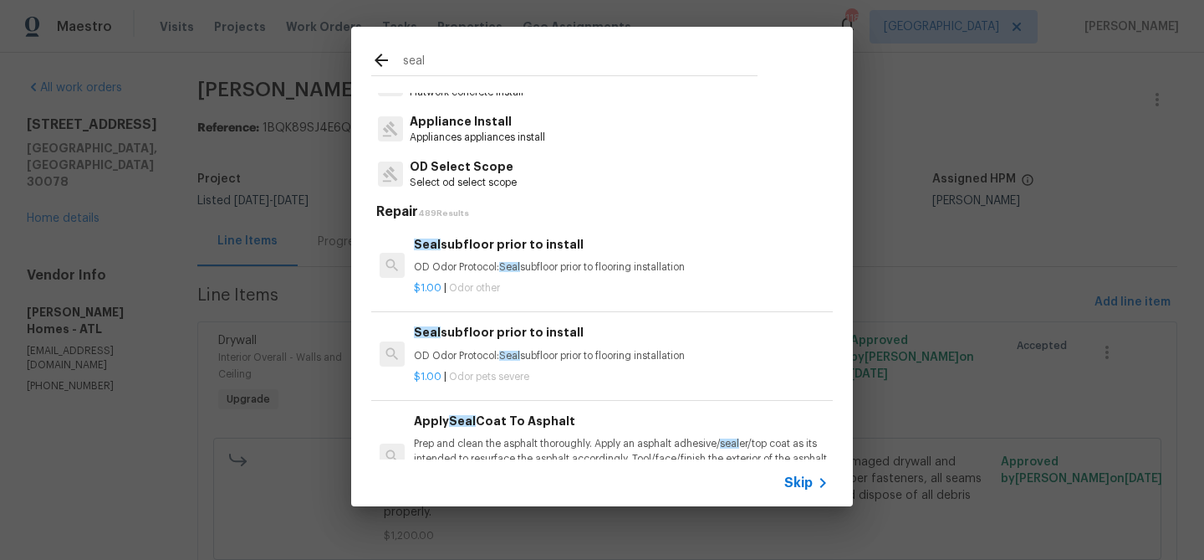
scroll to position [59, 0]
type input "seal"
click at [482, 243] on h6 "Seal subfloor prior to install" at bounding box center [621, 242] width 415 height 18
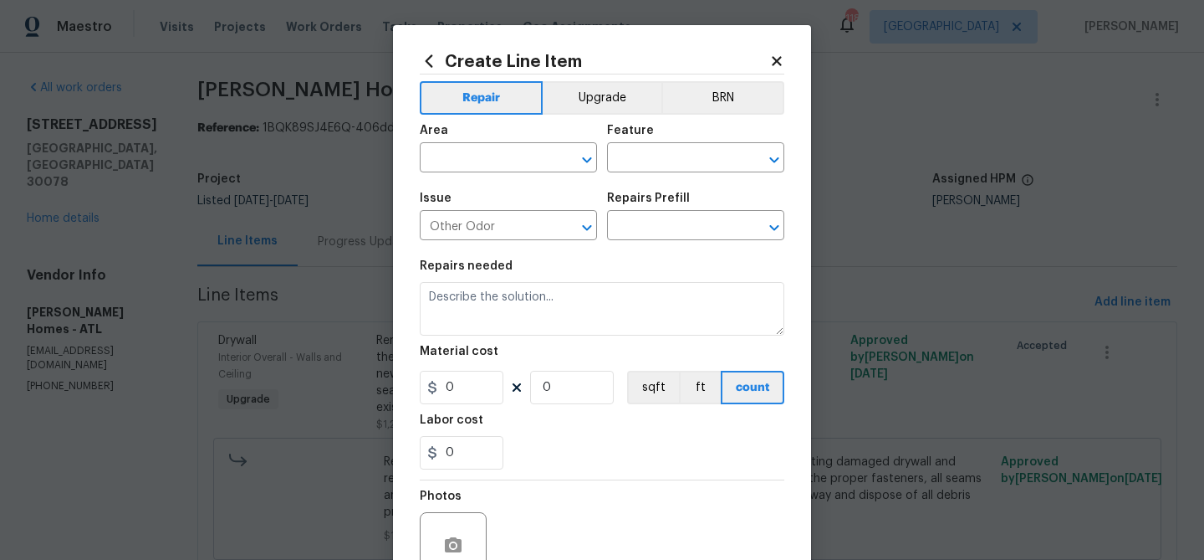
type input "Seal subfloor prior to install $1.00"
type textarea "OD Odor Protocol: Seal subfloor prior to flooring installation"
type input "1"
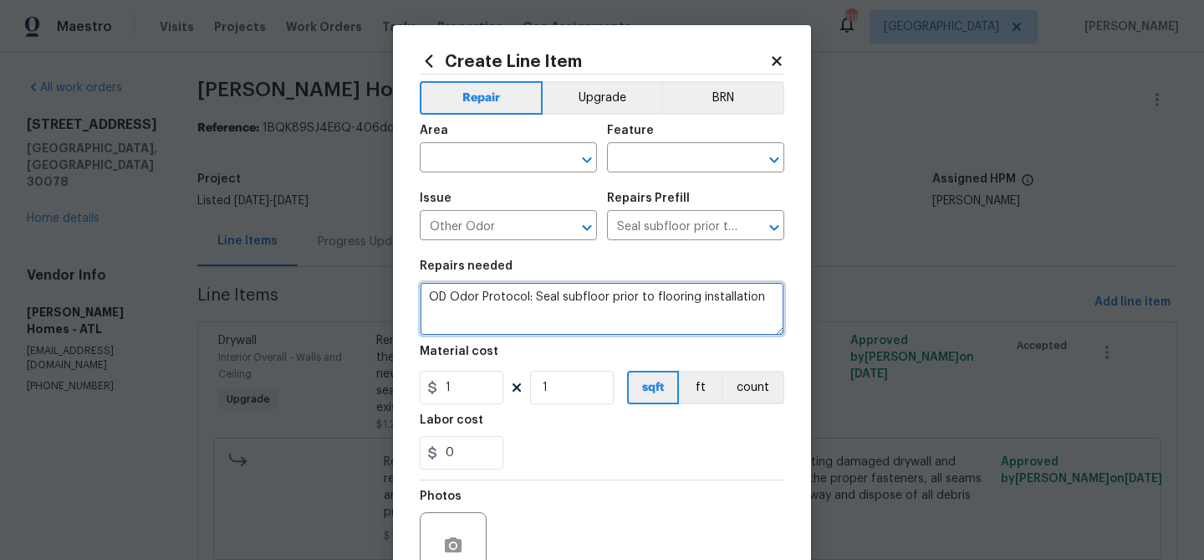
drag, startPoint x: 764, startPoint y: 296, endPoint x: 617, endPoint y: 298, distance: 146.4
click at [617, 298] on textarea "OD Odor Protocol: Seal subfloor prior to flooring installation" at bounding box center [602, 309] width 365 height 54
type textarea "OD Odor Protocol: Seal subfloor"
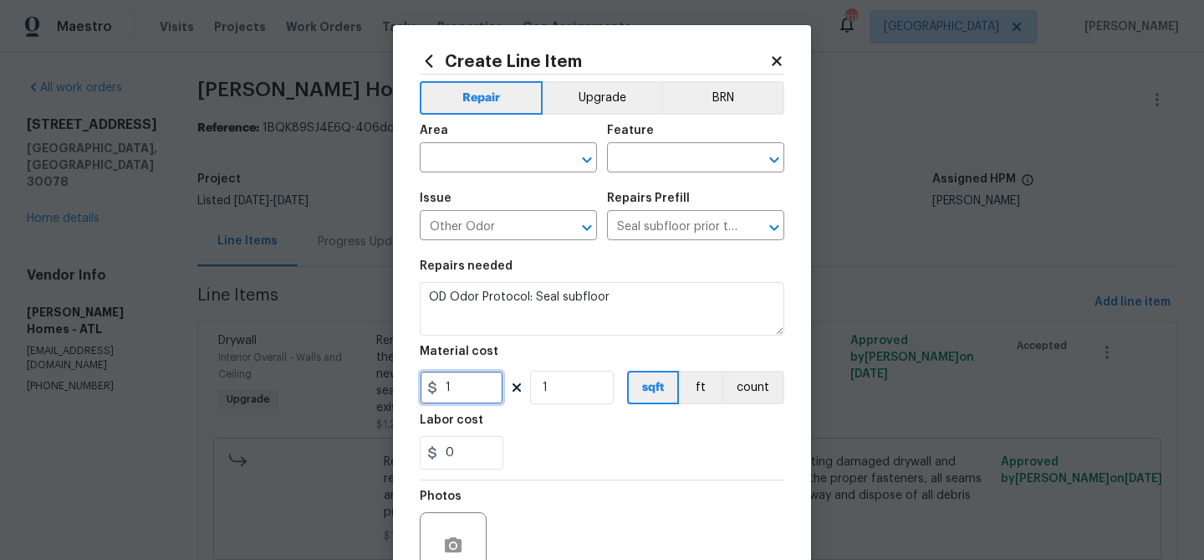
click at [472, 385] on input "1" at bounding box center [462, 387] width 84 height 33
click at [458, 166] on input "text" at bounding box center [485, 159] width 130 height 26
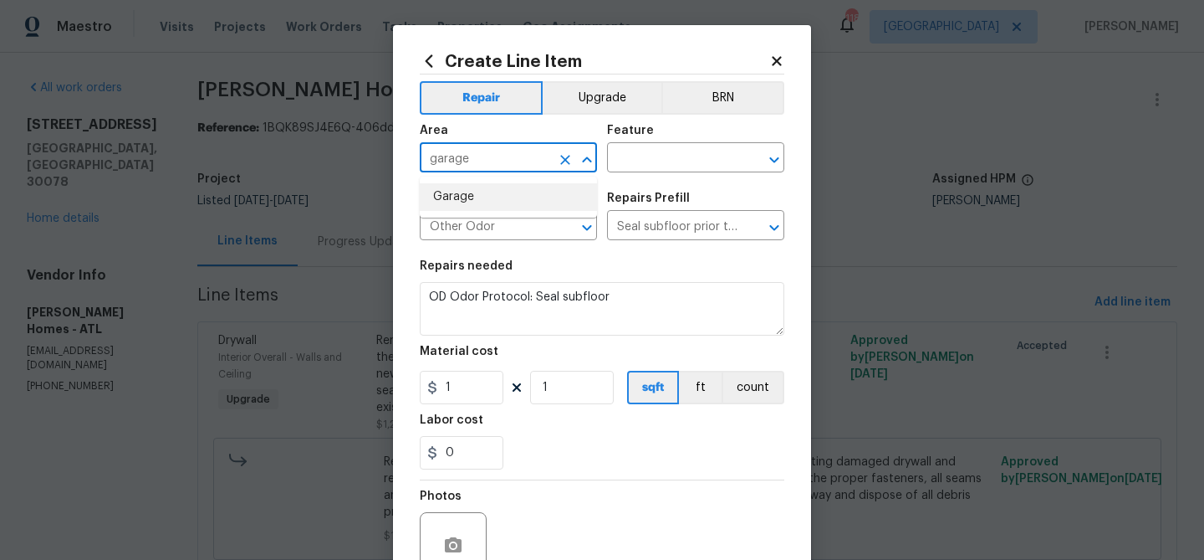
drag, startPoint x: 442, startPoint y: 206, endPoint x: 595, endPoint y: 164, distance: 157.9
click at [443, 206] on li "Garage" at bounding box center [508, 197] width 177 height 28
type input "Garage"
click at [653, 166] on input "text" at bounding box center [672, 159] width 130 height 26
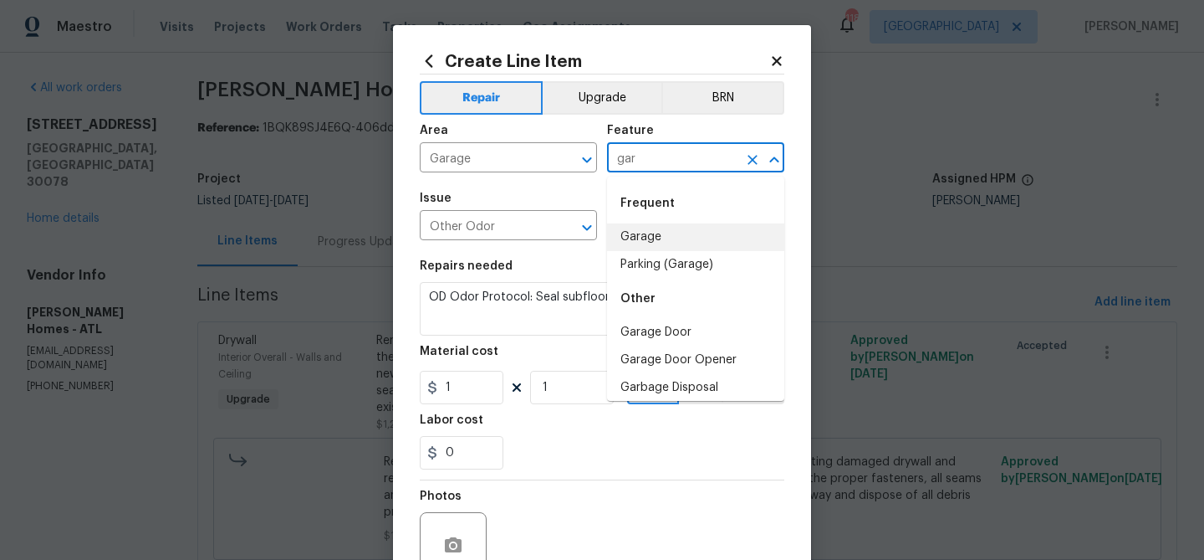
click at [655, 233] on li "Garage" at bounding box center [695, 237] width 177 height 28
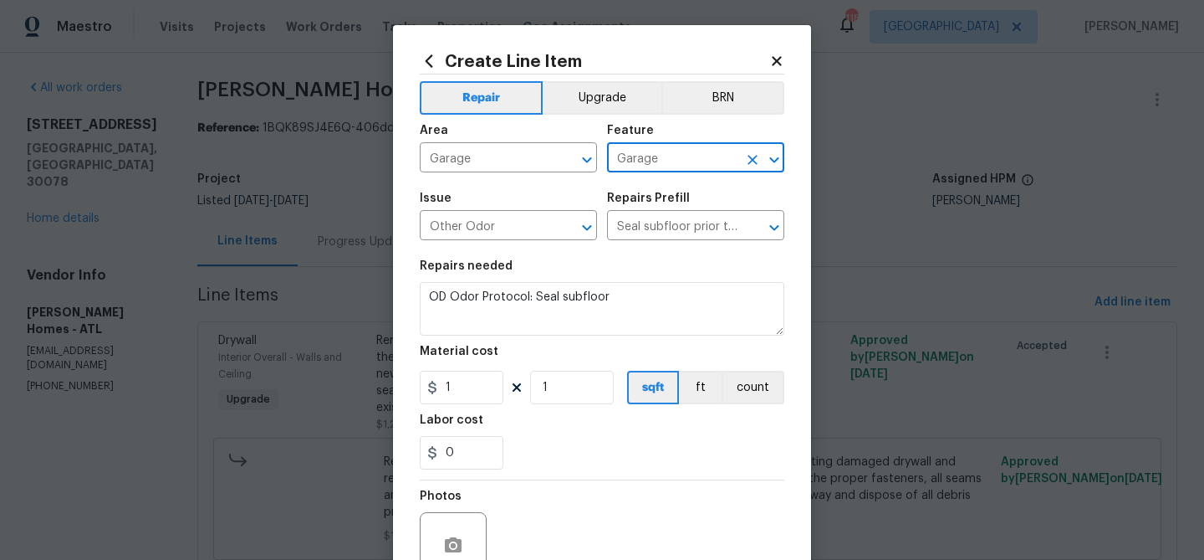
type input "Garage"
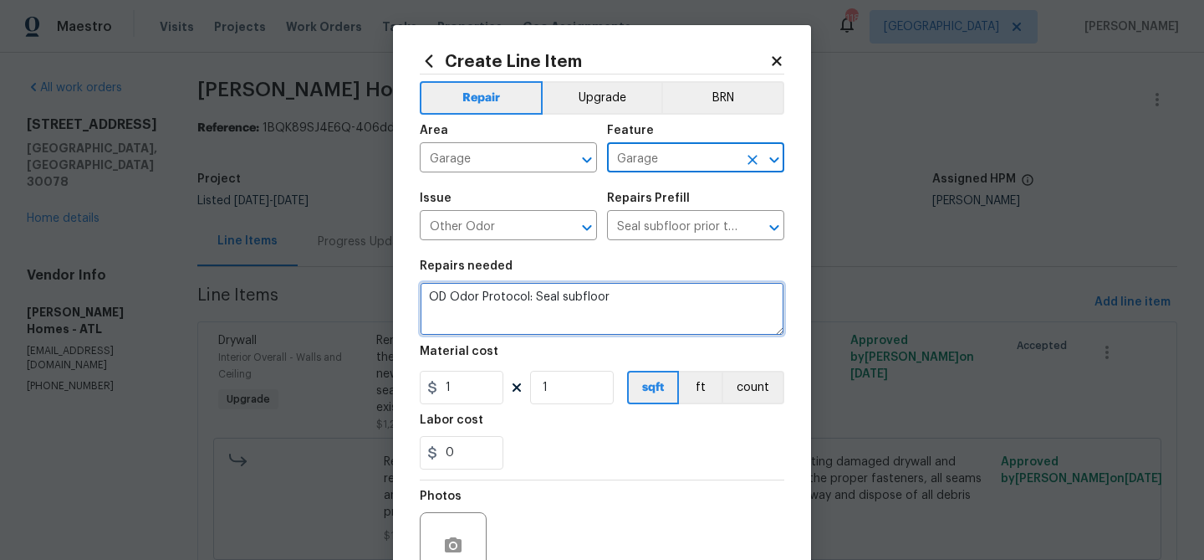
click at [668, 297] on textarea "OD Odor Protocol: Seal subfloor" at bounding box center [602, 309] width 365 height 54
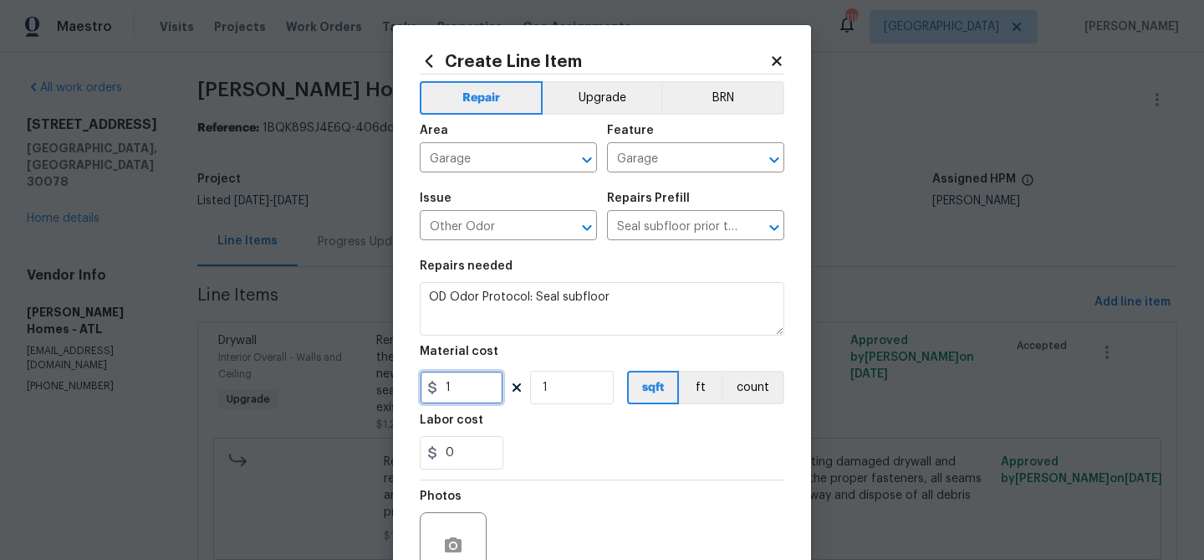
click at [465, 390] on input "1" at bounding box center [462, 387] width 84 height 33
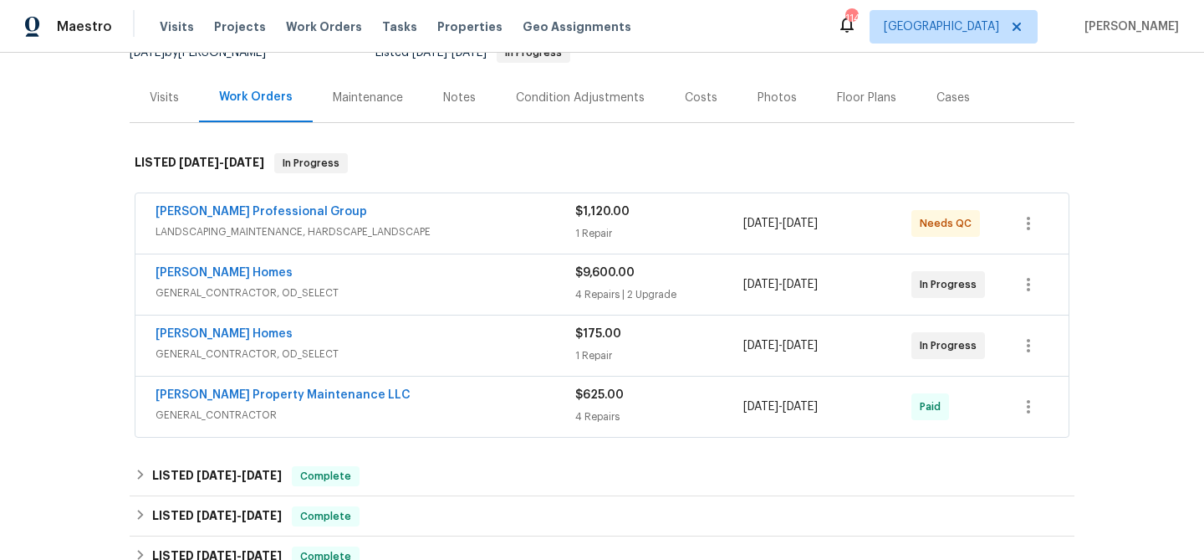
scroll to position [197, 0]
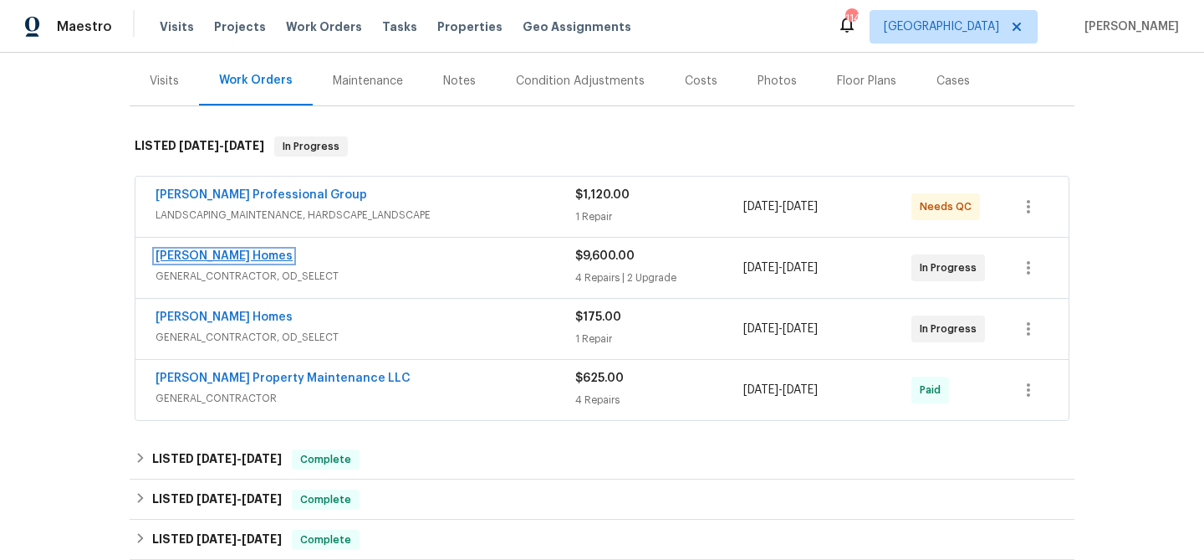
click at [226, 252] on link "[PERSON_NAME] Homes" at bounding box center [224, 256] width 137 height 12
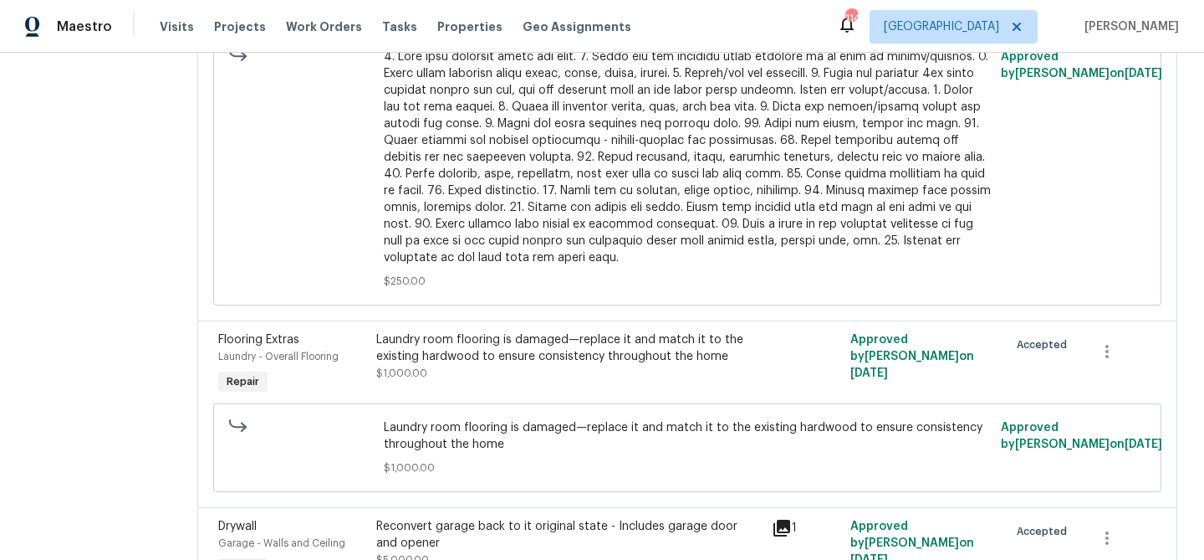
scroll to position [1466, 0]
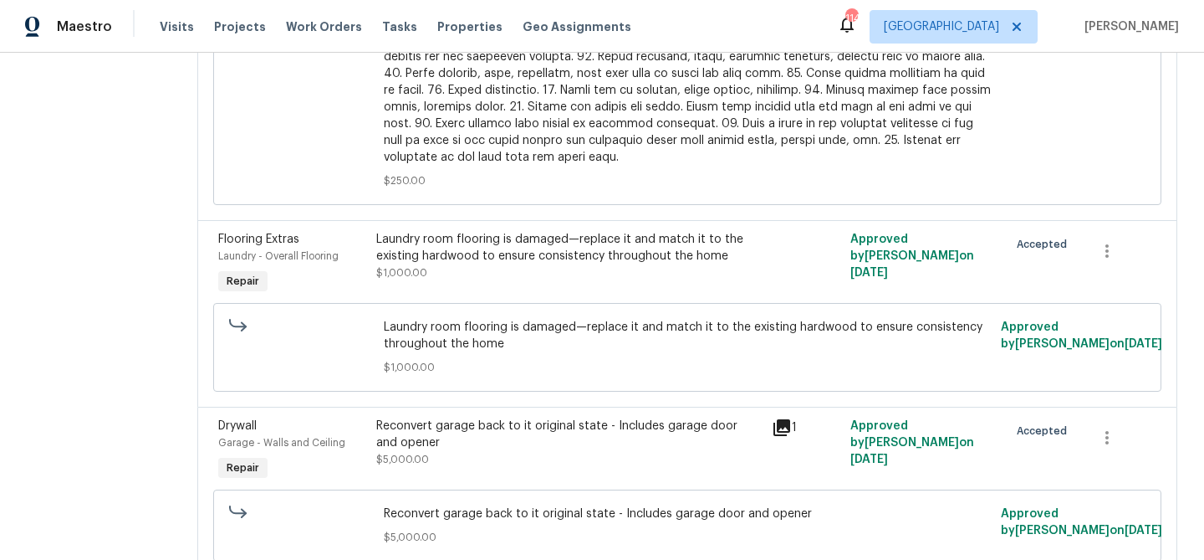
click at [473, 417] on div "Reconvert garage back to it original state - Includes garage door and opener" at bounding box center [569, 433] width 386 height 33
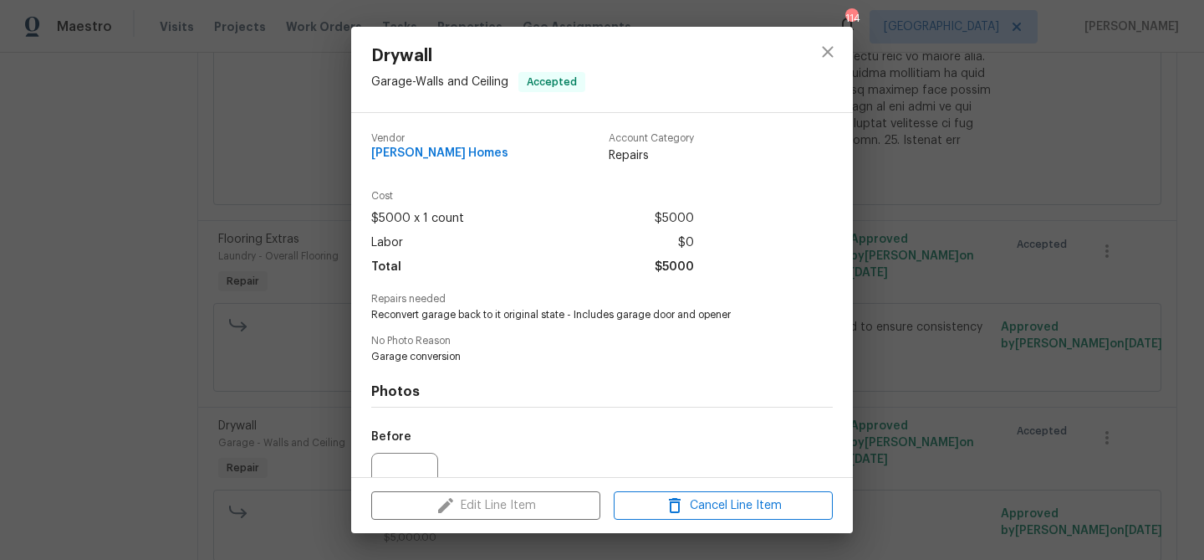
scroll to position [168, 0]
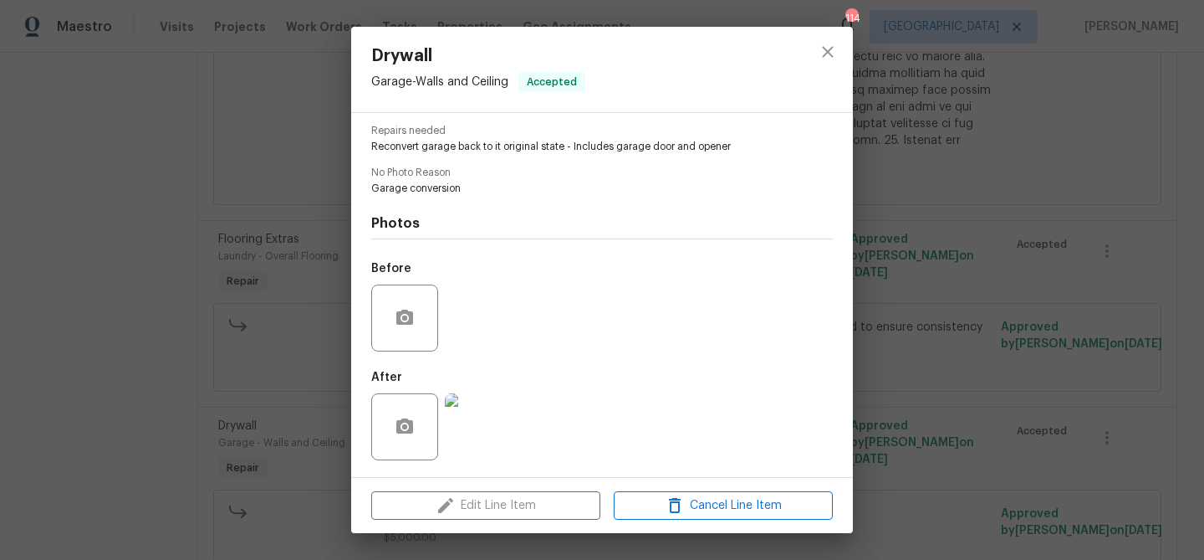
click at [490, 426] on img at bounding box center [478, 426] width 67 height 67
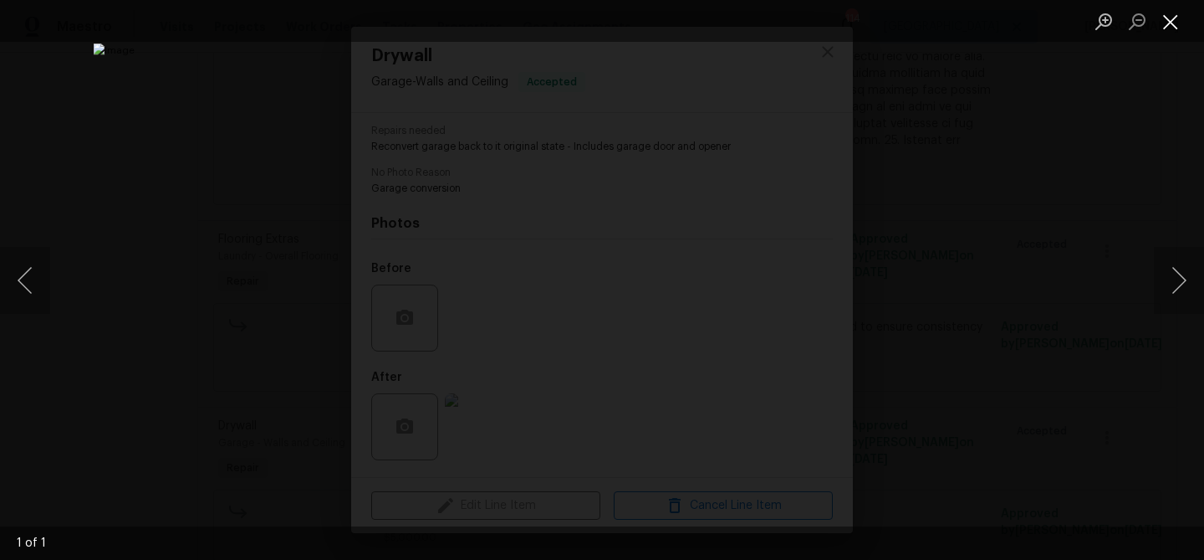
click at [1180, 16] on button "Close lightbox" at bounding box center [1170, 21] width 33 height 29
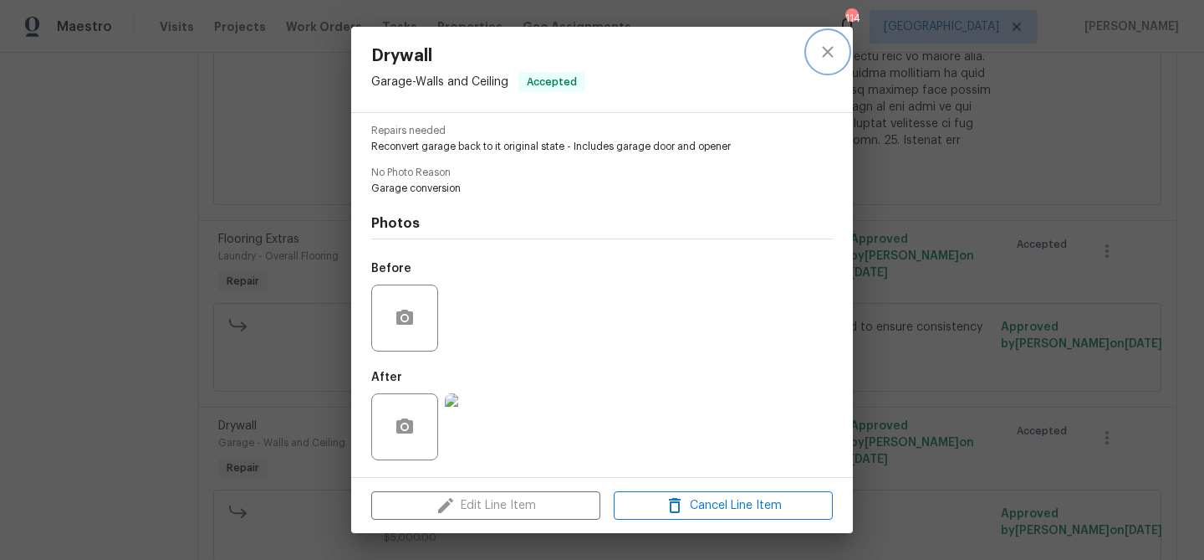
click at [825, 52] on icon "close" at bounding box center [828, 52] width 20 height 20
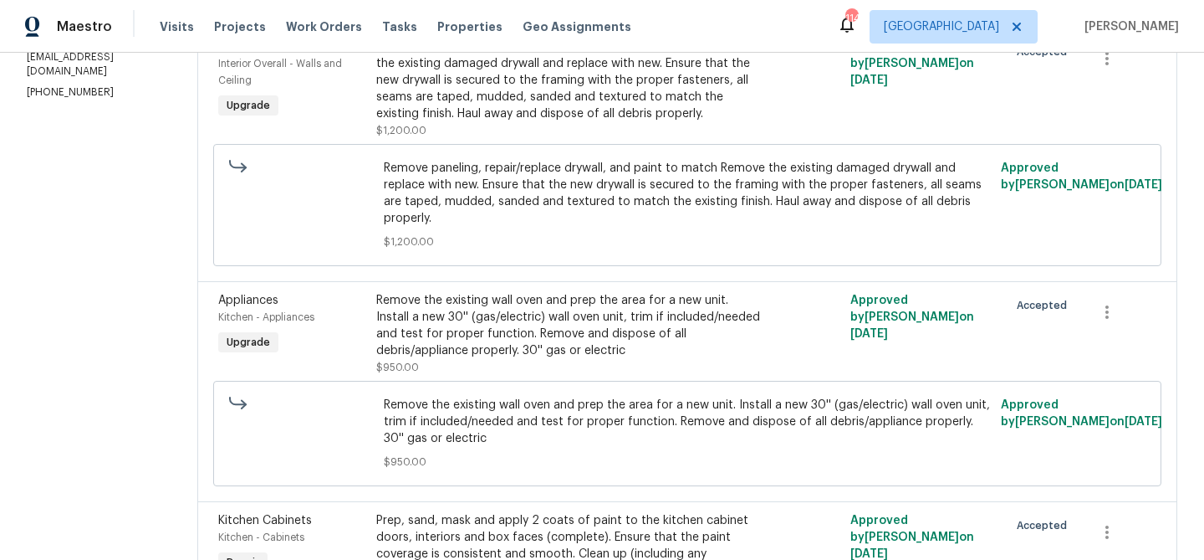
scroll to position [0, 0]
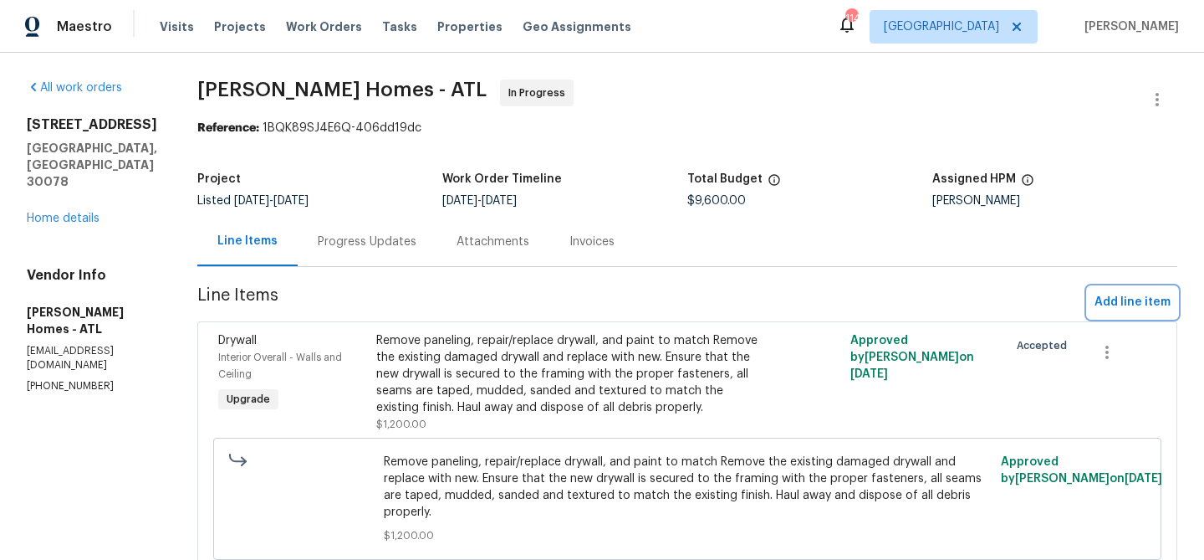
click at [1106, 304] on span "Add line item" at bounding box center [1133, 302] width 76 height 21
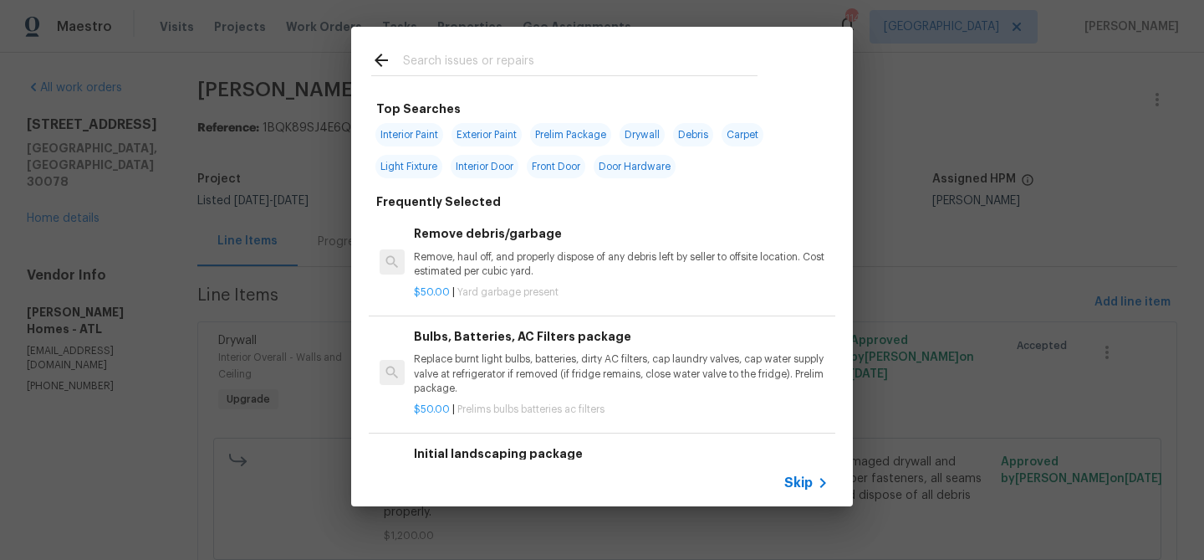
click at [479, 64] on input "text" at bounding box center [580, 62] width 355 height 25
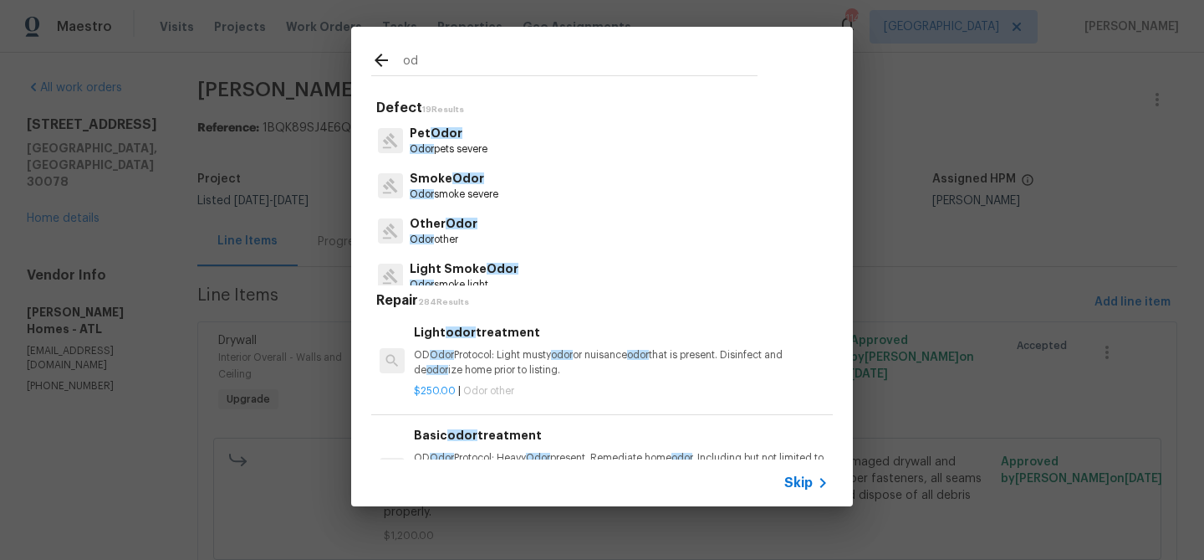
type input "o"
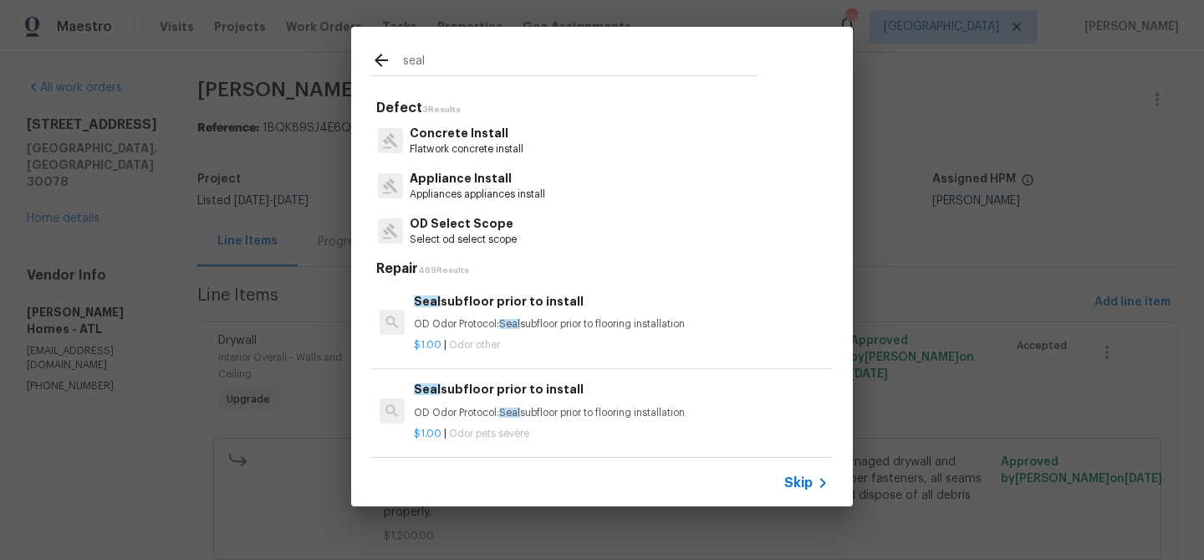
type input "seal"
click at [498, 307] on h6 "Seal subfloor prior to install" at bounding box center [621, 301] width 415 height 18
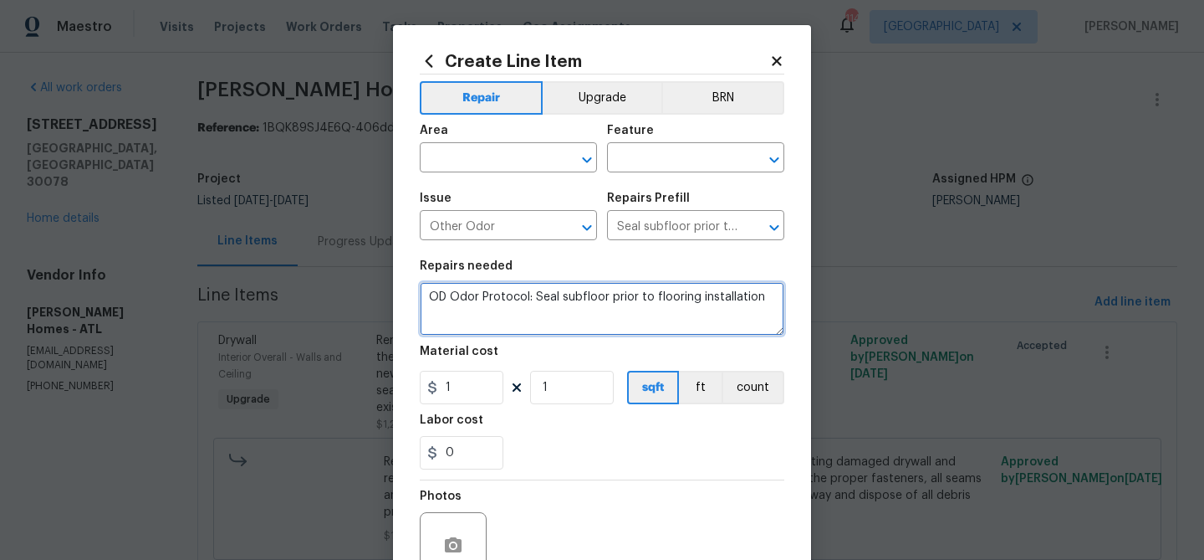
drag, startPoint x: 580, startPoint y: 297, endPoint x: 604, endPoint y: 289, distance: 25.4
click at [580, 297] on textarea "OD Odor Protocol: Seal subfloor prior to flooring installation" at bounding box center [602, 309] width 365 height 54
drag, startPoint x: 738, startPoint y: 295, endPoint x: 588, endPoint y: 298, distance: 149.7
click at [588, 299] on textarea "OD Odor Protocol: Seal floor prior to flooring installation" at bounding box center [602, 309] width 365 height 54
drag, startPoint x: 558, startPoint y: 294, endPoint x: 552, endPoint y: 266, distance: 29.0
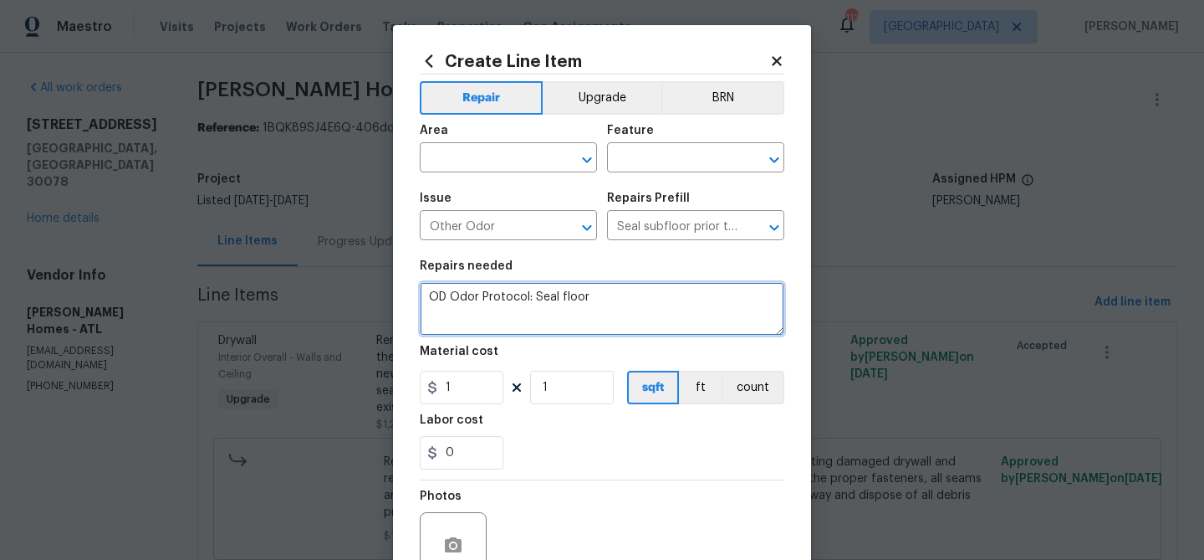
click at [558, 294] on textarea "OD Odor Protocol: Seal floor" at bounding box center [602, 309] width 365 height 54
type textarea "OD Odor Protocol: Seal/paint garage floor"
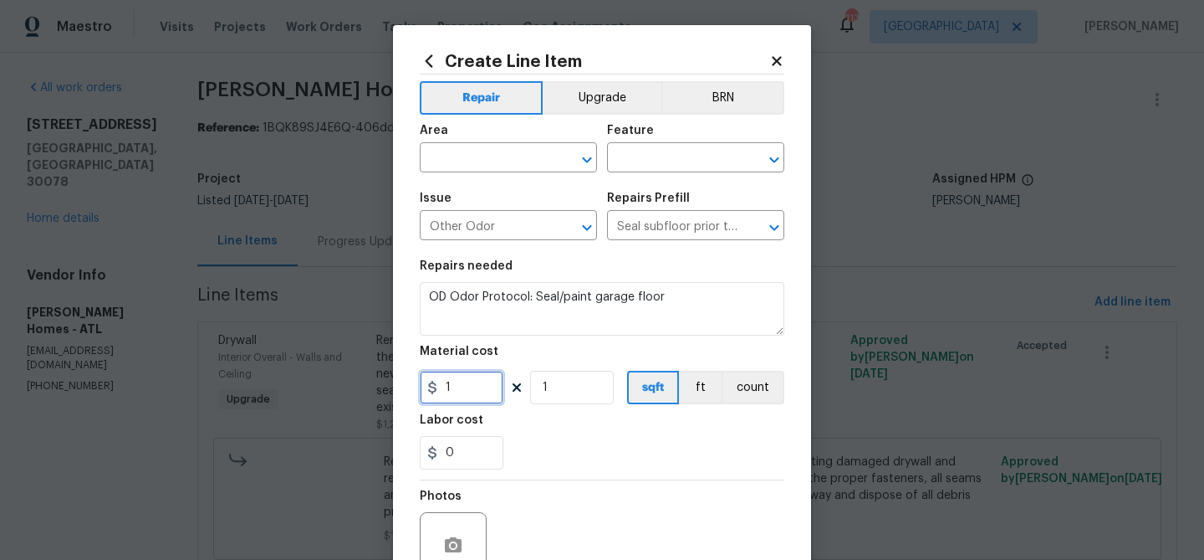
click at [475, 390] on input "1" at bounding box center [462, 387] width 84 height 33
click at [472, 387] on input "1" at bounding box center [462, 387] width 84 height 33
type input "450"
click at [499, 165] on input "text" at bounding box center [485, 159] width 130 height 26
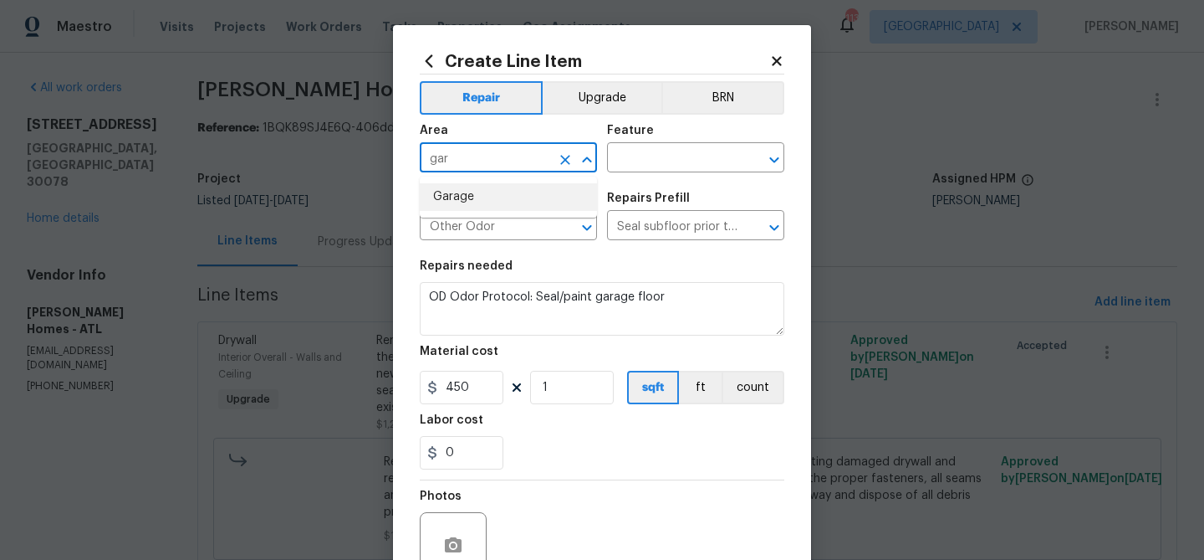
drag, startPoint x: 487, startPoint y: 200, endPoint x: 554, endPoint y: 165, distance: 75.6
click at [493, 194] on li "Garage" at bounding box center [508, 197] width 177 height 28
type input "Garage"
click at [645, 153] on input "text" at bounding box center [672, 159] width 130 height 26
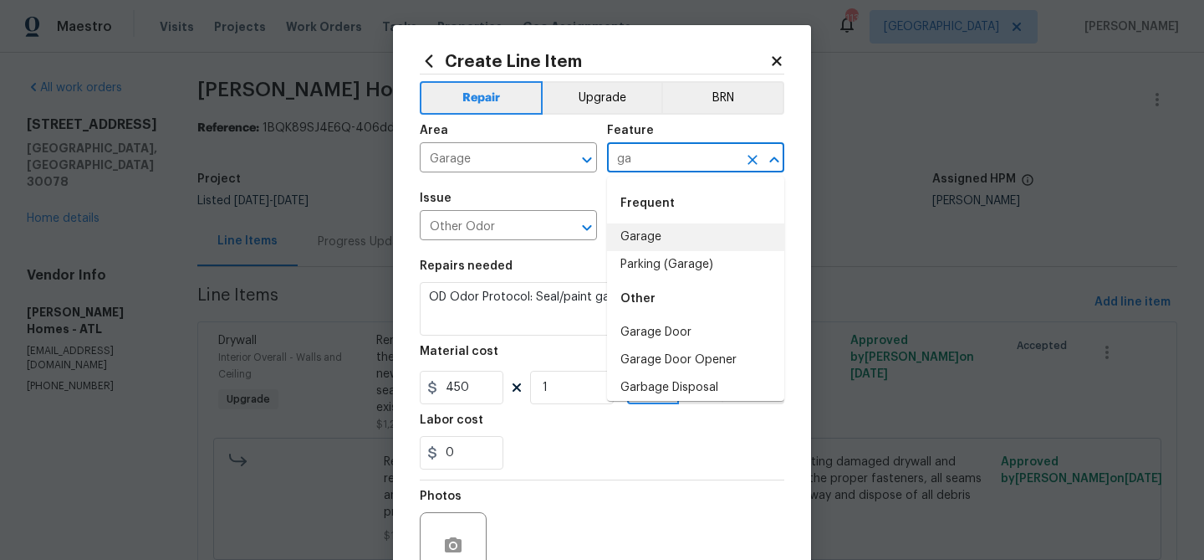
click at [636, 236] on li "Garage" at bounding box center [695, 237] width 177 height 28
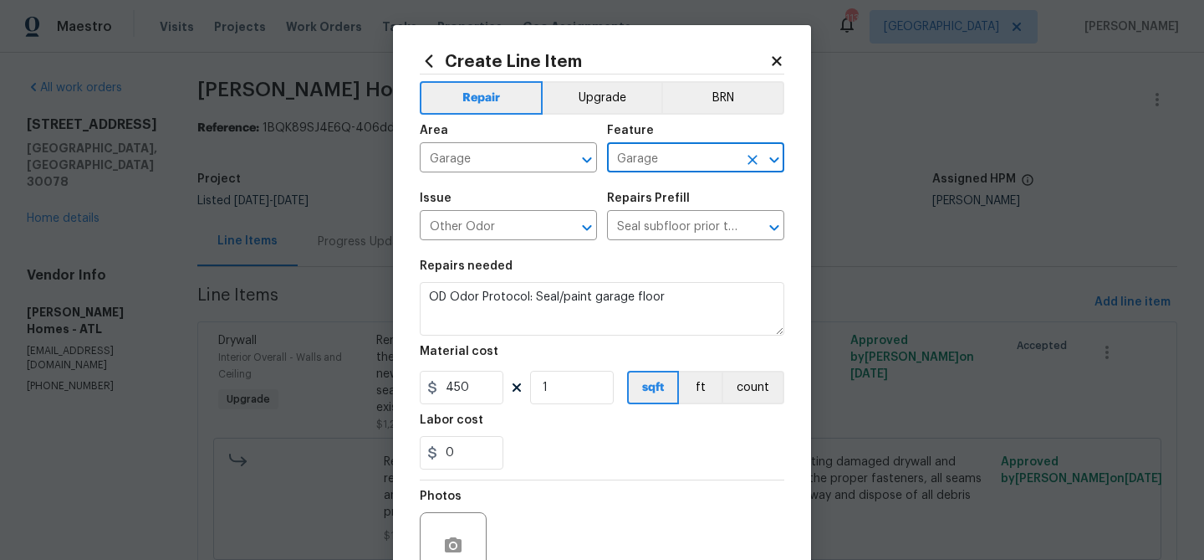
scroll to position [161, 0]
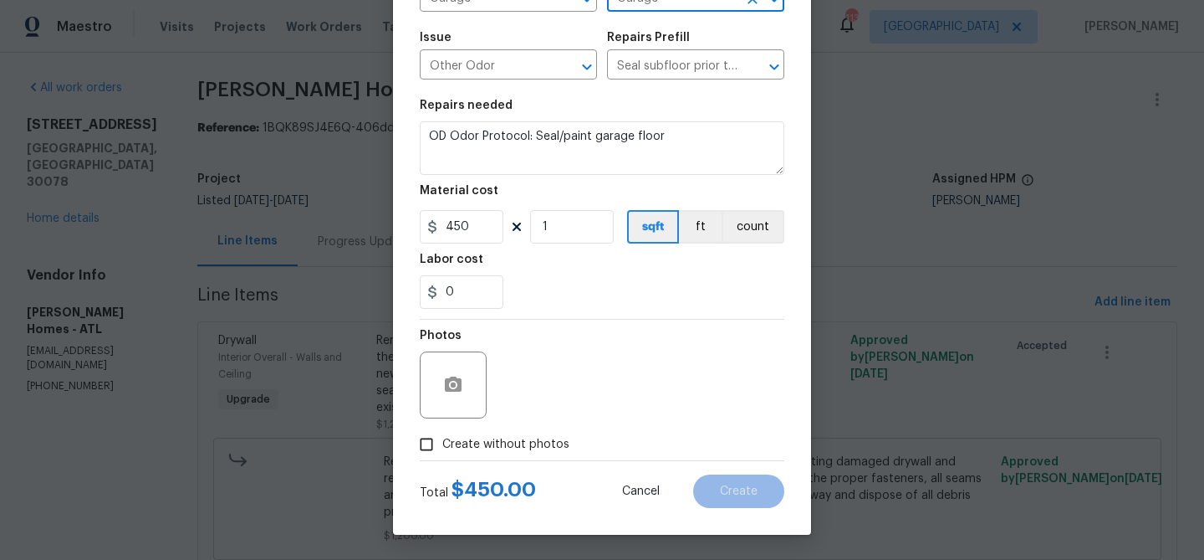
type input "Garage"
click at [553, 443] on span "Create without photos" at bounding box center [505, 445] width 127 height 18
click at [442, 443] on input "Create without photos" at bounding box center [427, 444] width 32 height 32
checkbox input "true"
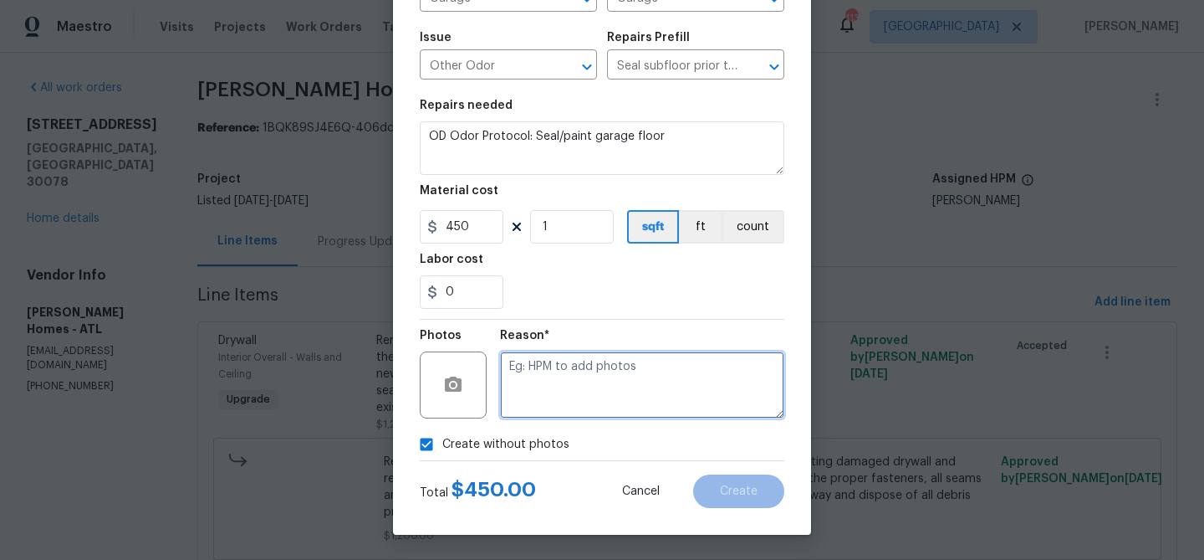
click at [601, 388] on textarea at bounding box center [642, 384] width 284 height 67
click at [600, 380] on textarea at bounding box center [642, 384] width 284 height 67
type textarea "Odor"
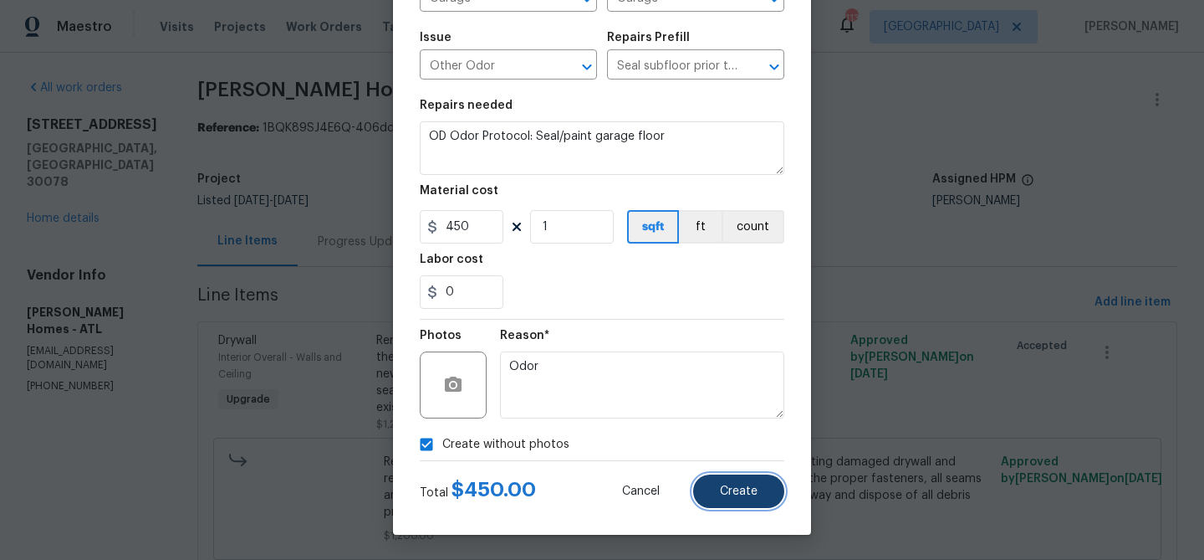
click at [752, 497] on span "Create" at bounding box center [739, 491] width 38 height 13
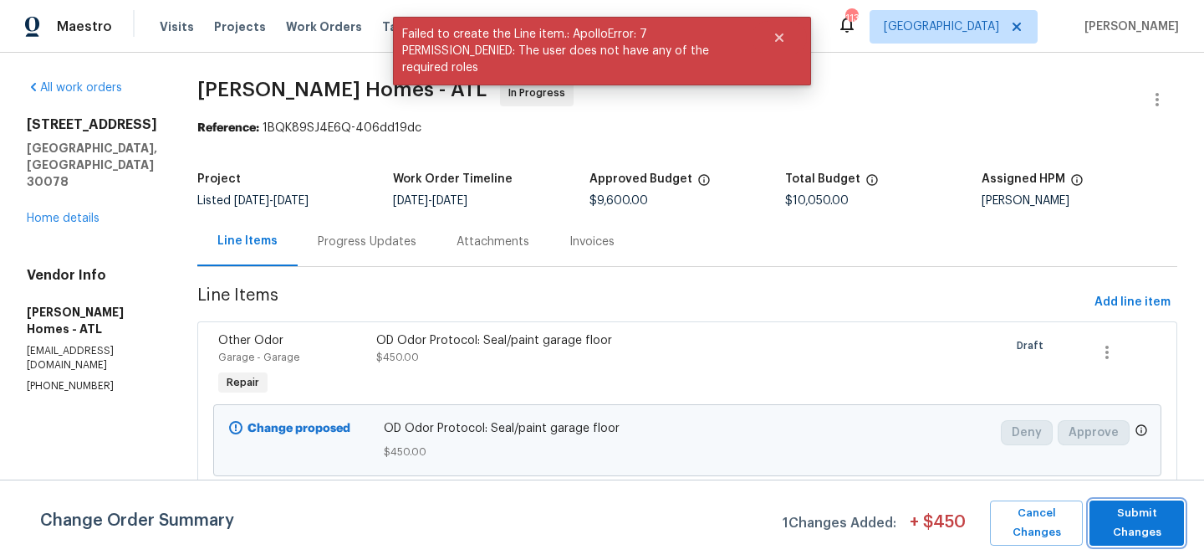
click at [1168, 528] on span "Submit Changes" at bounding box center [1137, 523] width 78 height 38
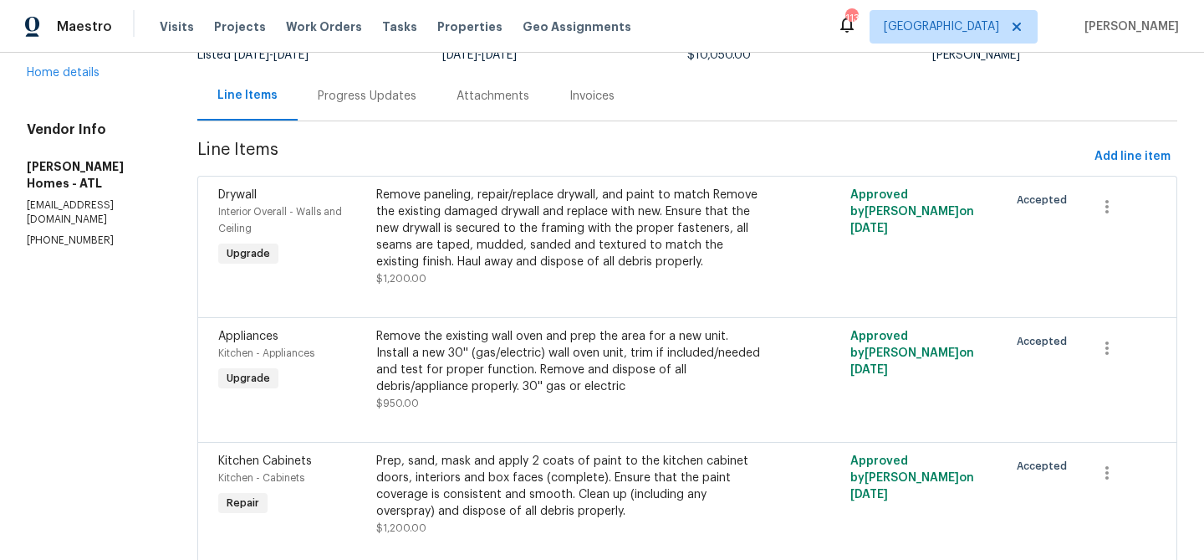
scroll to position [149, 0]
